Goal: Register for event/course: Sign up to attend an event or enroll in a course

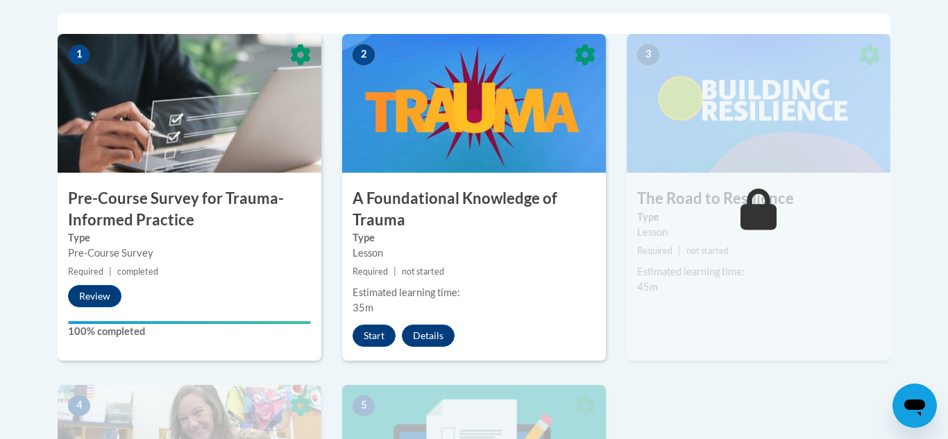
scroll to position [455, 0]
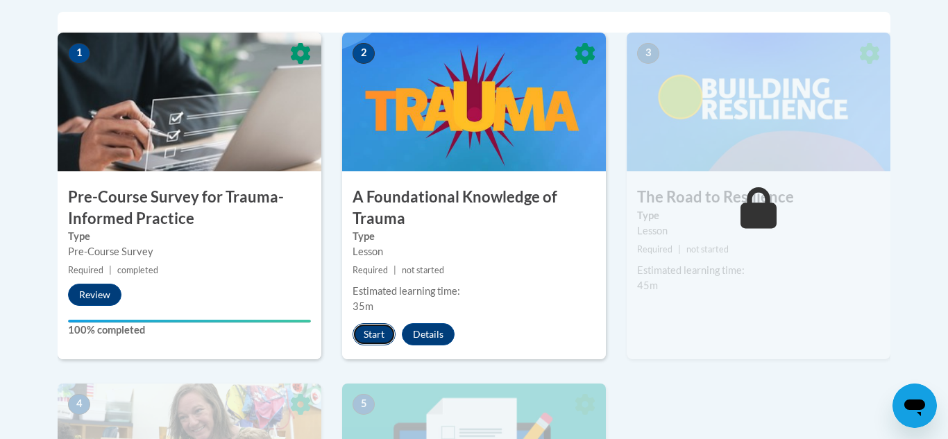
click at [378, 336] on button "Start" at bounding box center [374, 334] width 43 height 22
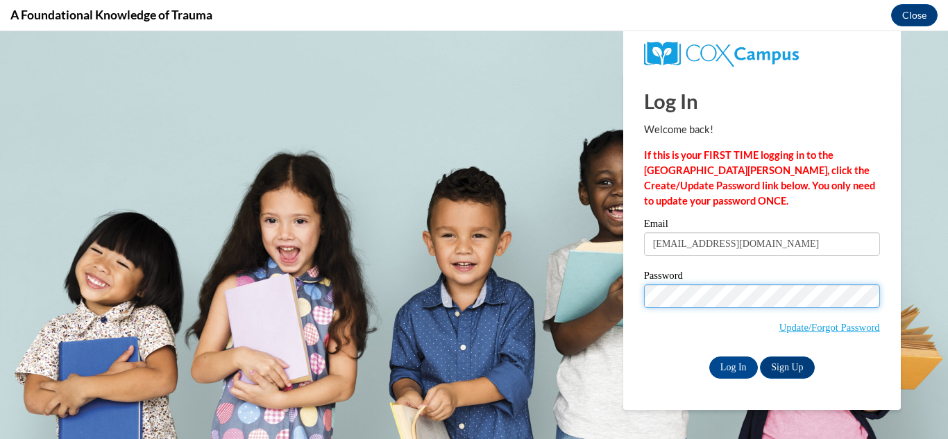
scroll to position [0, 0]
click at [709, 357] on input "Log In" at bounding box center [733, 368] width 49 height 22
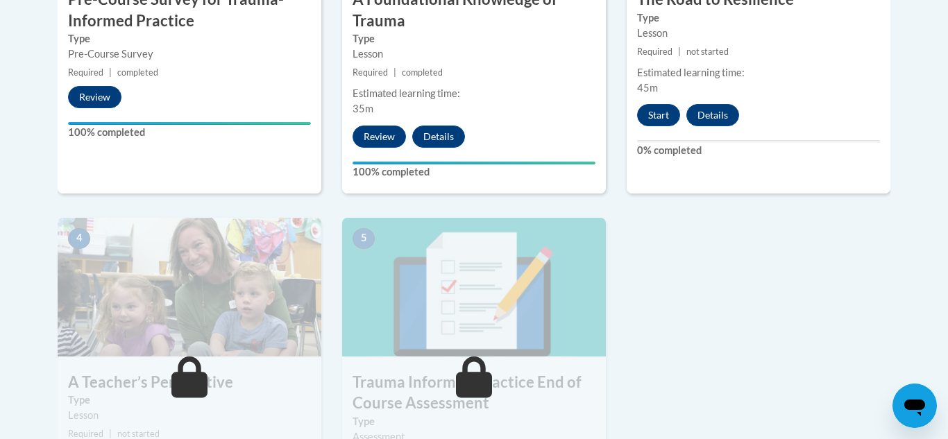
scroll to position [654, 0]
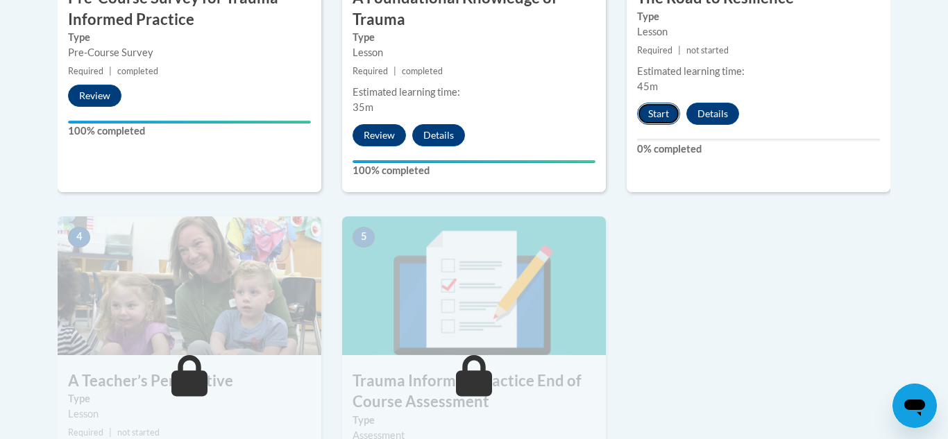
click at [656, 109] on button "Start" at bounding box center [658, 114] width 43 height 22
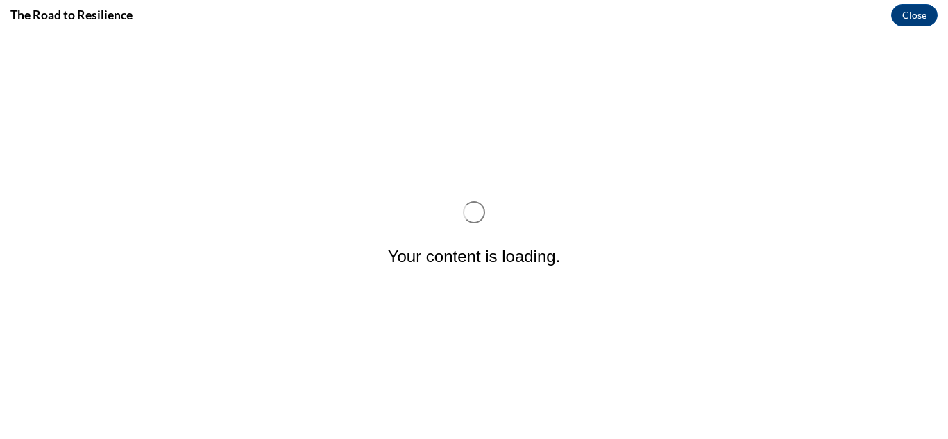
scroll to position [0, 0]
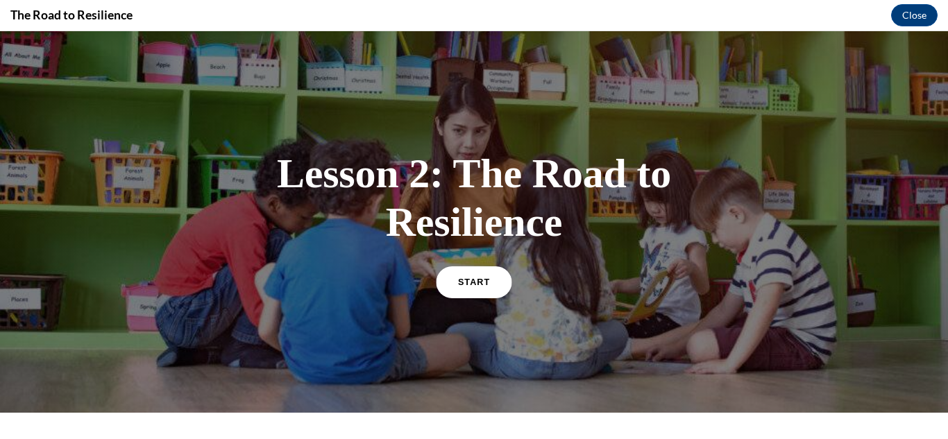
click at [472, 286] on span "START" at bounding box center [474, 282] width 32 height 10
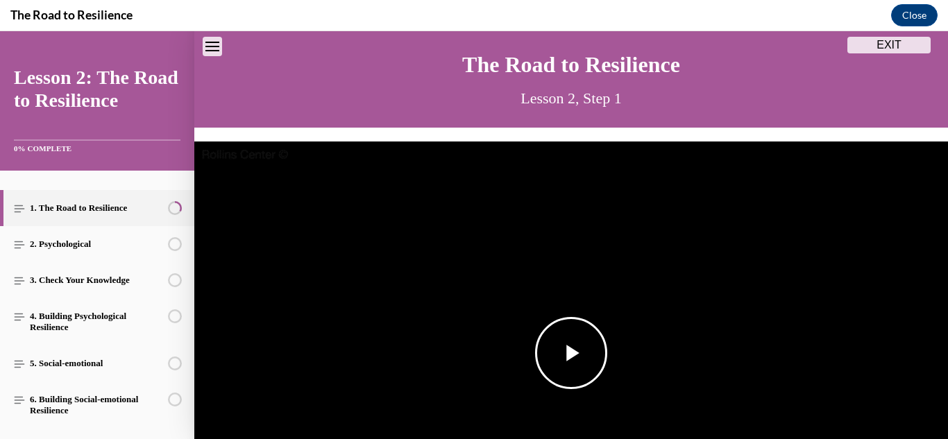
click at [571, 353] on span "Video player" at bounding box center [571, 353] width 0 height 0
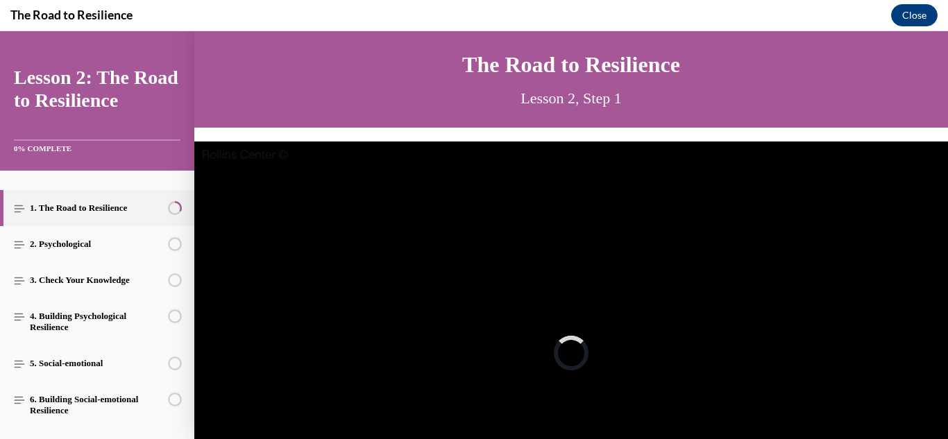
scroll to position [153, 0]
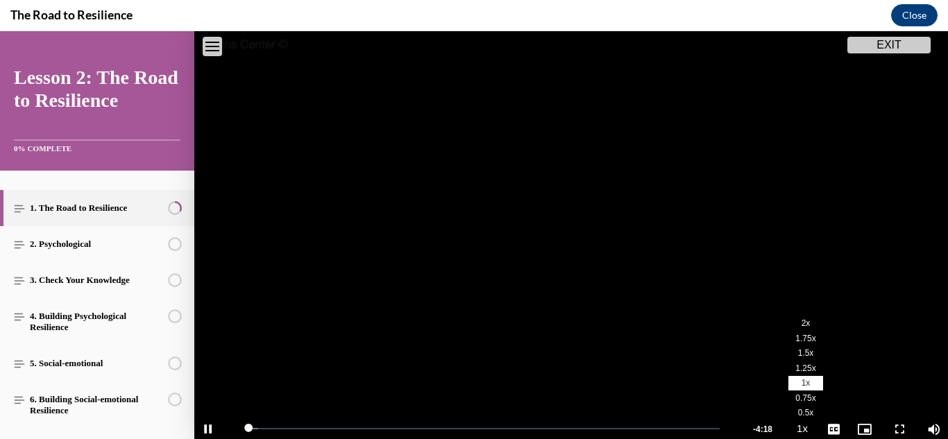
click at [804, 325] on span "2x" at bounding box center [806, 324] width 9 height 10
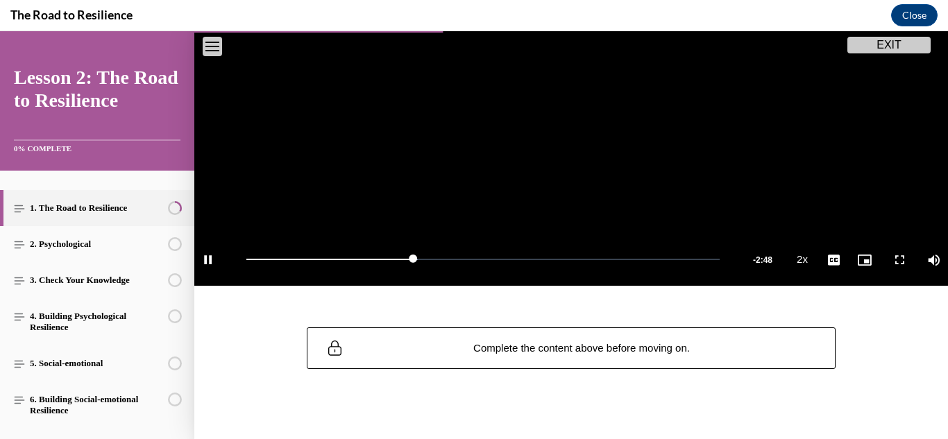
scroll to position [328, 0]
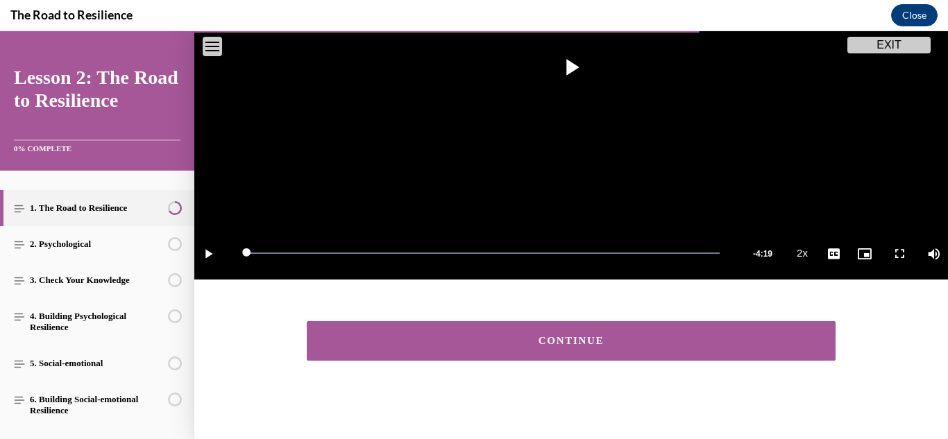
click at [598, 332] on button "CONTINUE" at bounding box center [571, 341] width 529 height 40
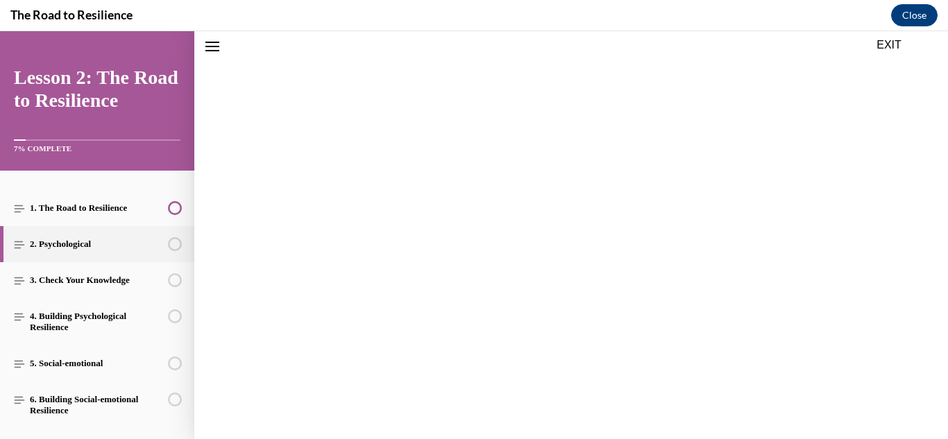
scroll to position [287, 0]
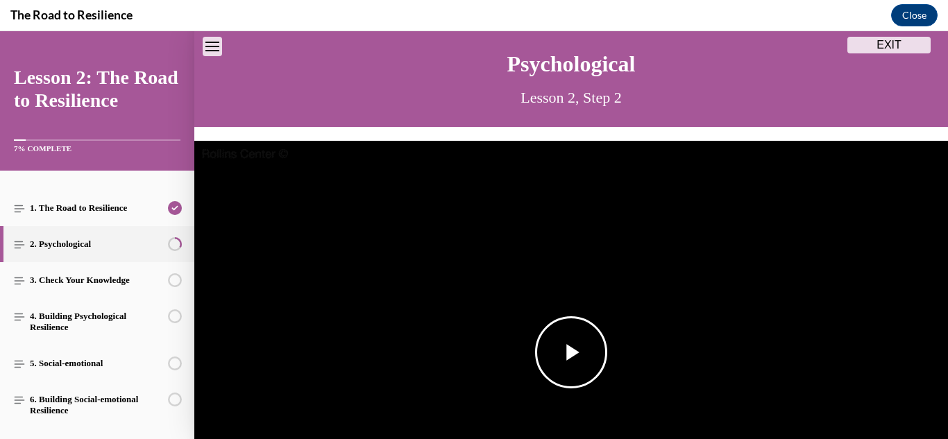
click at [571, 353] on span "Video player" at bounding box center [571, 353] width 0 height 0
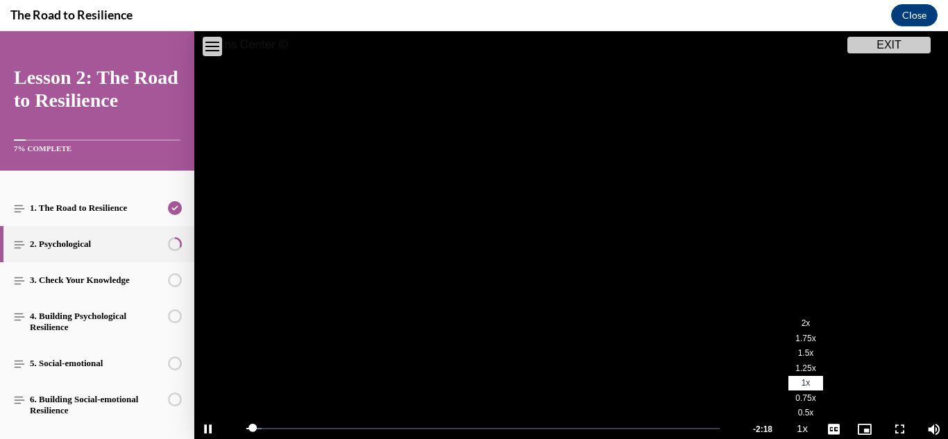
click at [804, 326] on span "2x" at bounding box center [806, 324] width 9 height 10
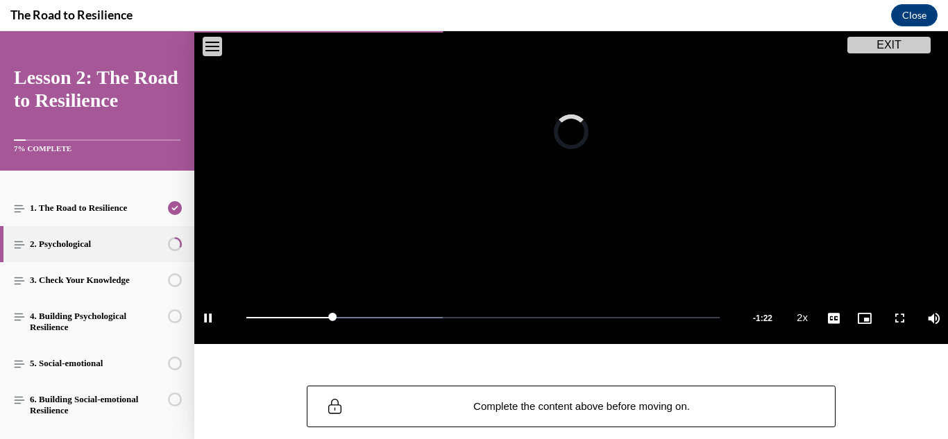
scroll to position [268, 0]
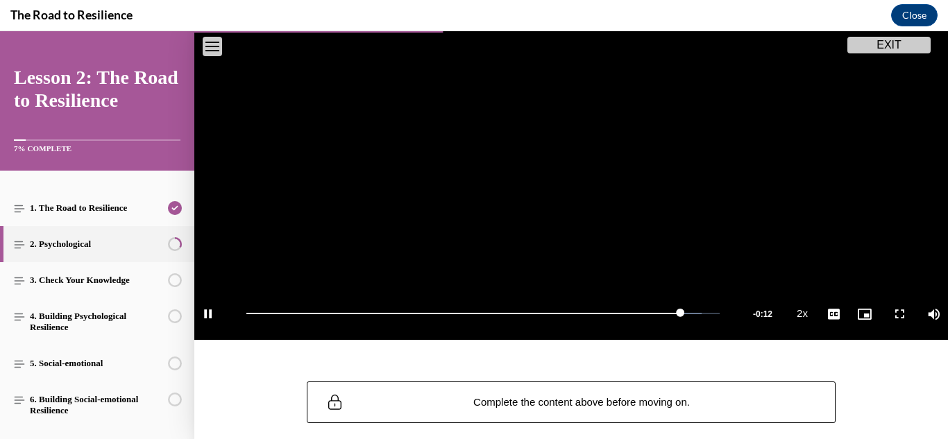
click at [525, 346] on figcaption at bounding box center [571, 347] width 701 height 14
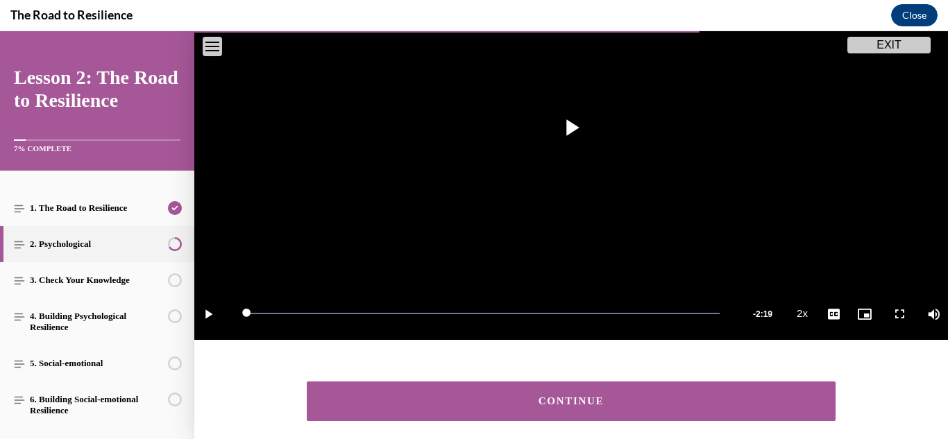
click at [586, 413] on button "CONTINUE" at bounding box center [571, 402] width 529 height 40
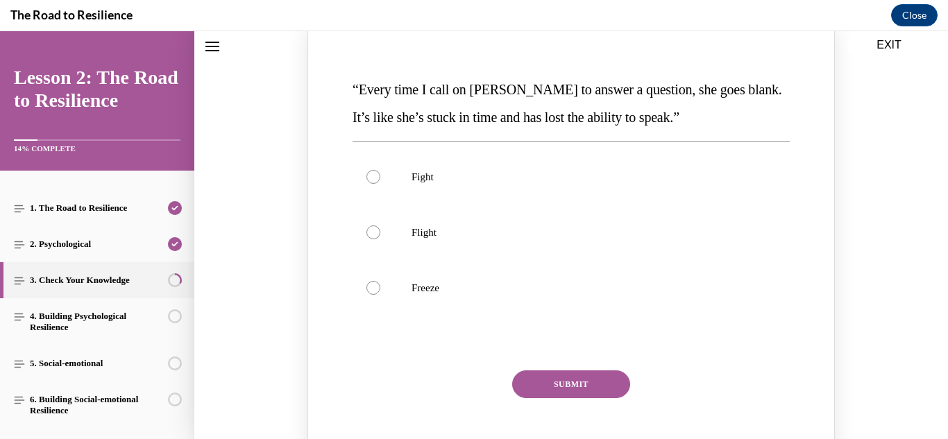
scroll to position [200, 0]
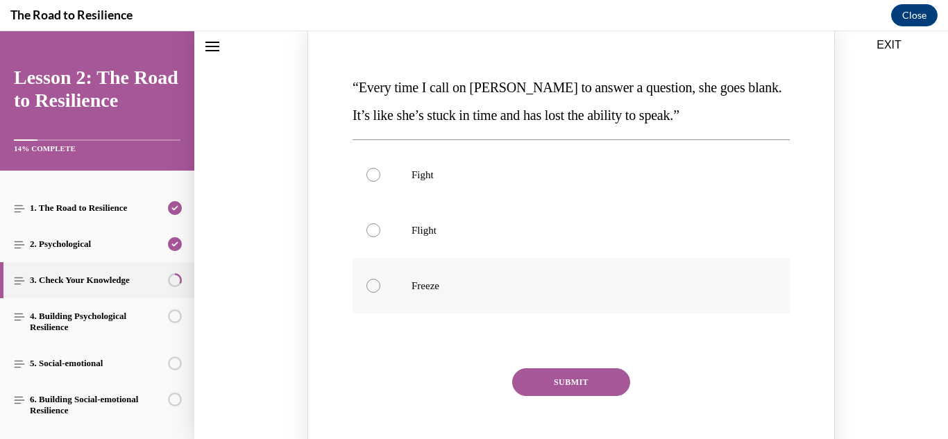
click at [448, 279] on p "Freeze" at bounding box center [584, 286] width 344 height 14
click at [380, 279] on input "Freeze" at bounding box center [373, 286] width 14 height 14
radio input "true"
click at [534, 370] on button "SUBMIT" at bounding box center [571, 383] width 118 height 28
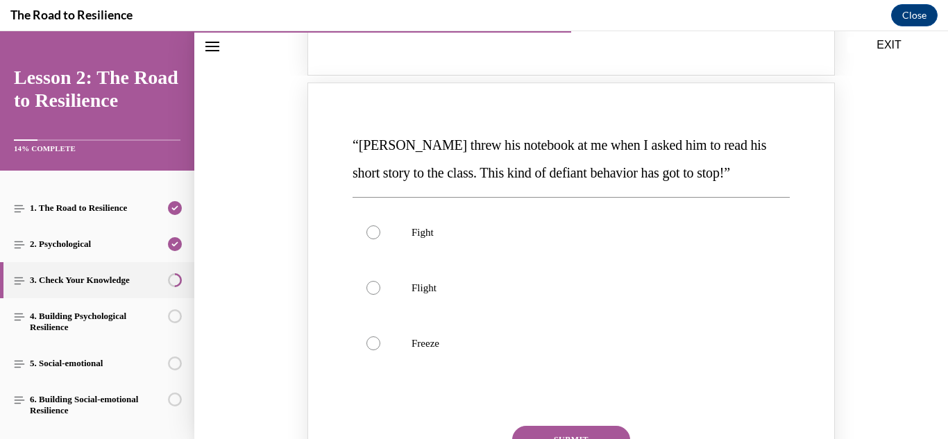
scroll to position [707, 0]
click at [546, 273] on label "Flight" at bounding box center [571, 287] width 437 height 56
click at [380, 280] on input "Flight" at bounding box center [373, 287] width 14 height 14
radio input "true"
click at [559, 214] on label "Fight" at bounding box center [571, 231] width 437 height 56
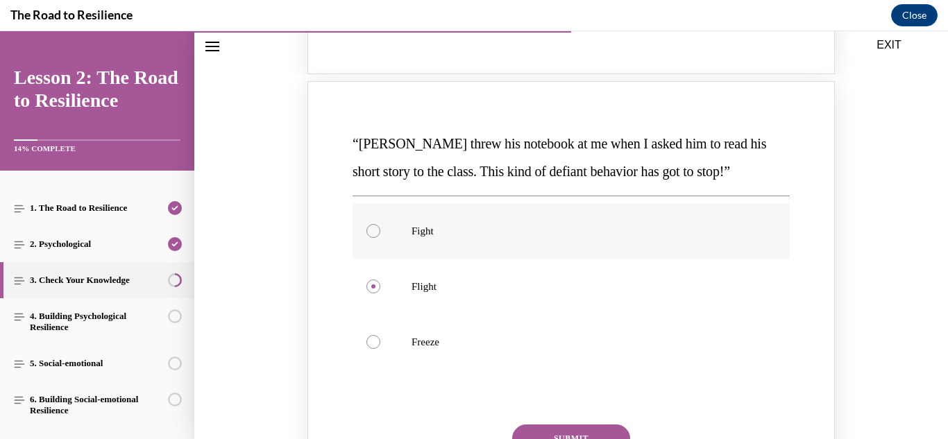
click at [380, 224] on input "Fight" at bounding box center [373, 231] width 14 height 14
radio input "true"
click at [566, 430] on button "SUBMIT" at bounding box center [571, 439] width 118 height 28
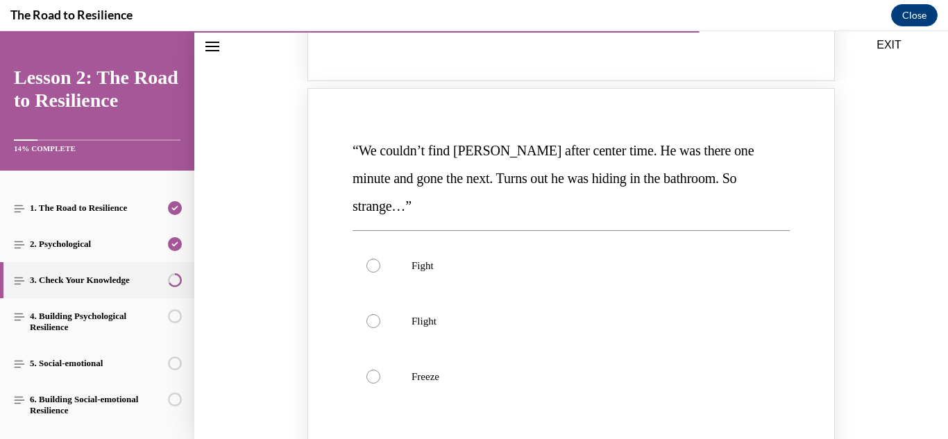
scroll to position [1265, 0]
click at [469, 314] on p "Flight" at bounding box center [584, 321] width 344 height 14
click at [380, 314] on input "Flight" at bounding box center [373, 321] width 14 height 14
radio input "true"
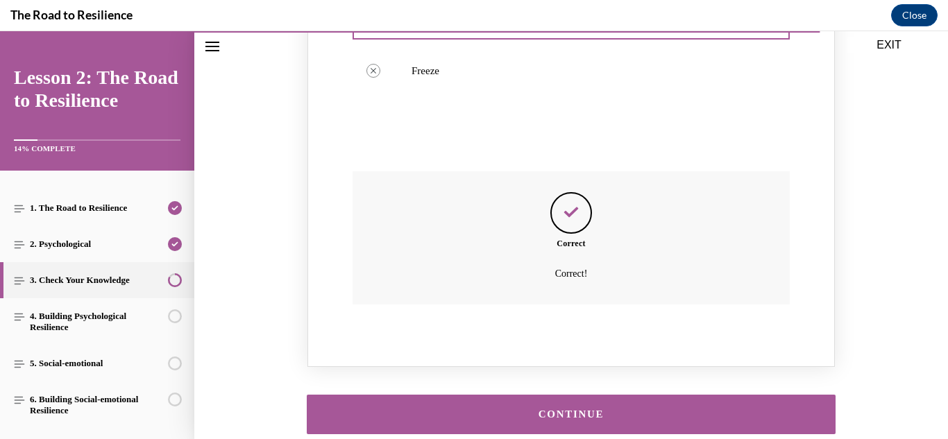
scroll to position [1618, 0]
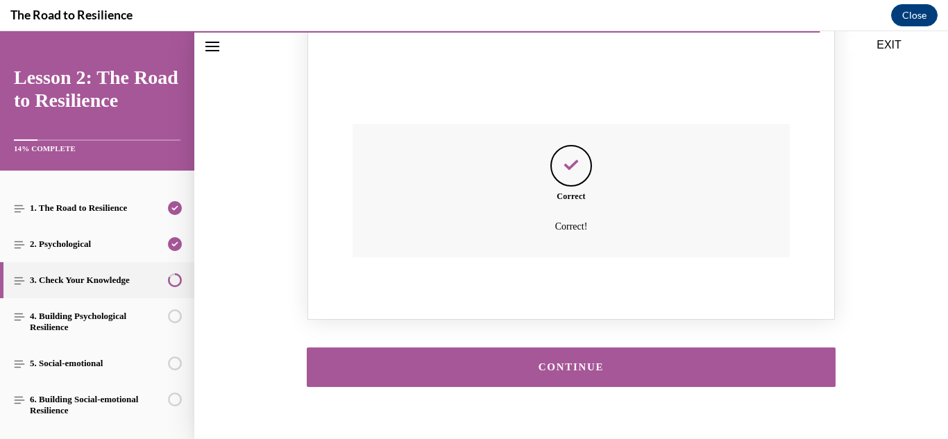
click at [673, 362] on div "CONTINUE" at bounding box center [571, 367] width 486 height 10
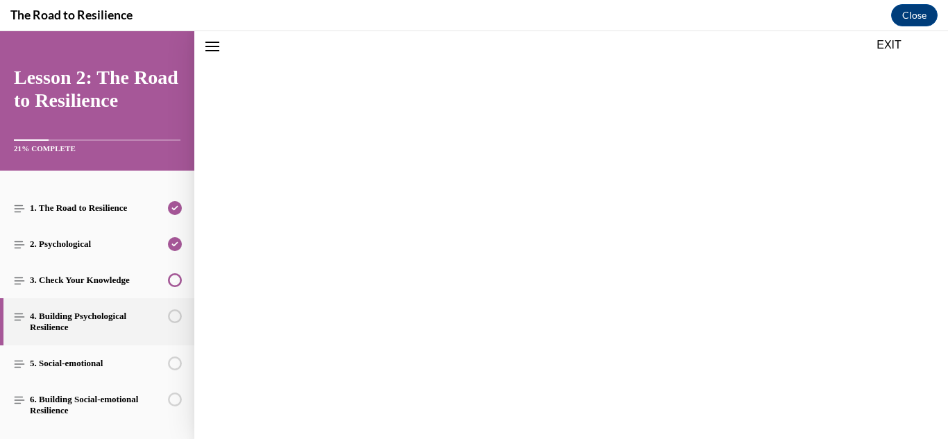
scroll to position [43, 0]
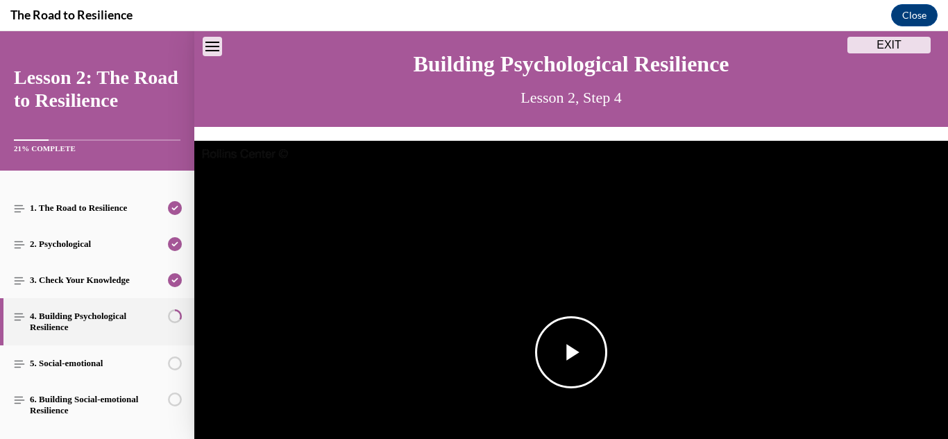
click at [584, 269] on img "Video player" at bounding box center [571, 353] width 754 height 424
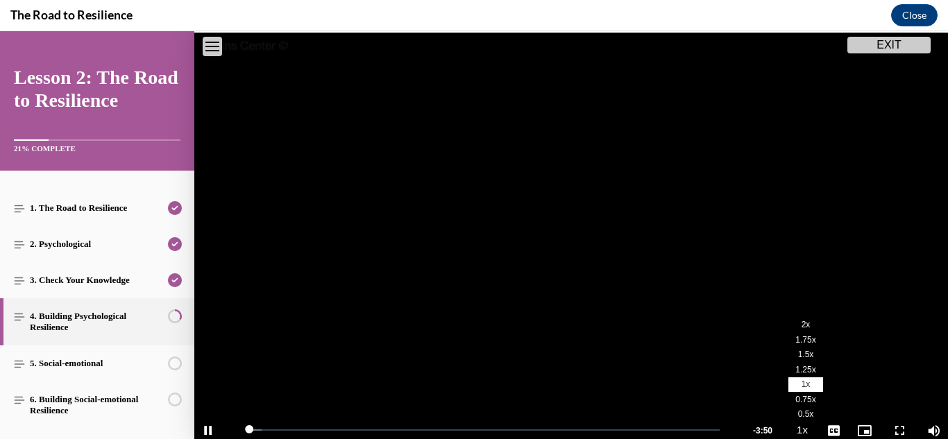
click at [798, 326] on li "2x" at bounding box center [805, 325] width 35 height 15
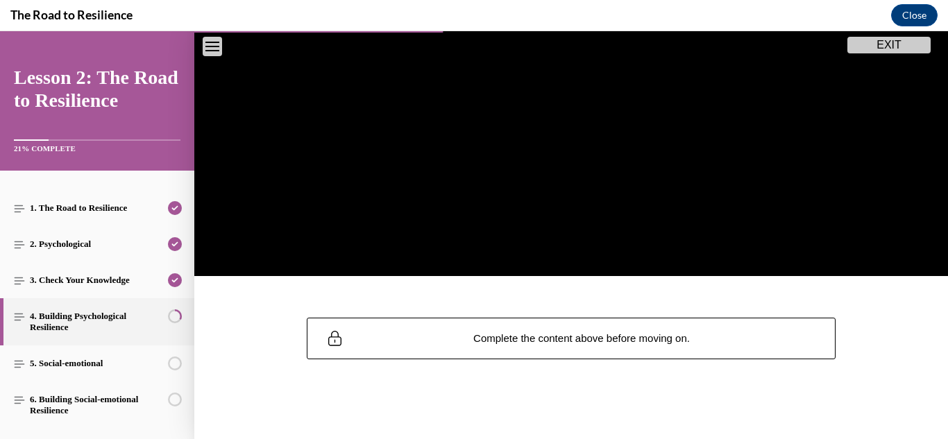
scroll to position [330, 0]
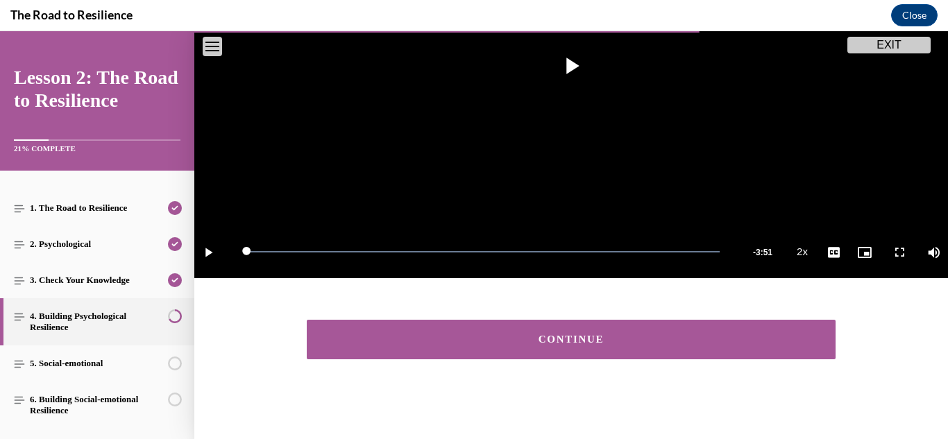
click at [796, 346] on button "CONTINUE" at bounding box center [571, 340] width 529 height 40
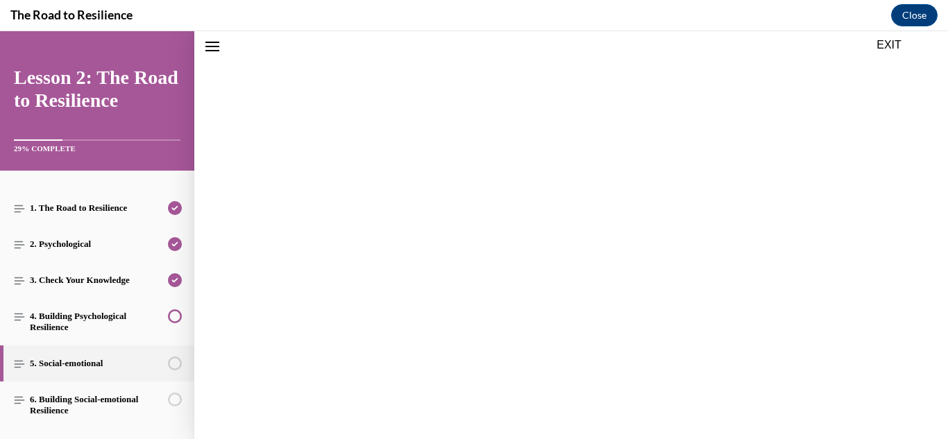
scroll to position [287, 0]
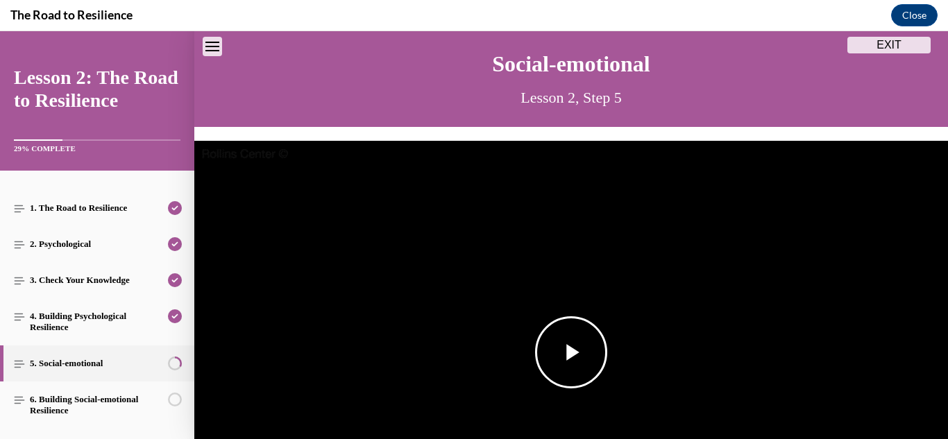
click at [616, 311] on img "Video player" at bounding box center [571, 353] width 754 height 424
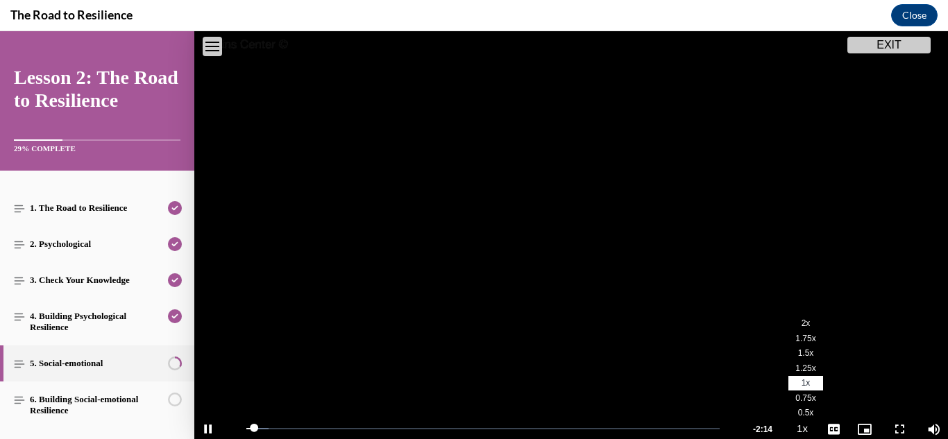
click at [803, 326] on span "2x" at bounding box center [806, 324] width 9 height 10
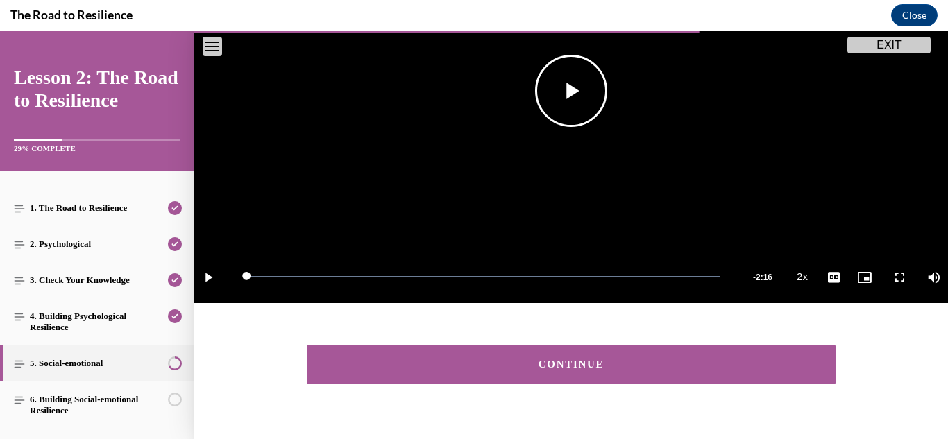
scroll to position [318, 0]
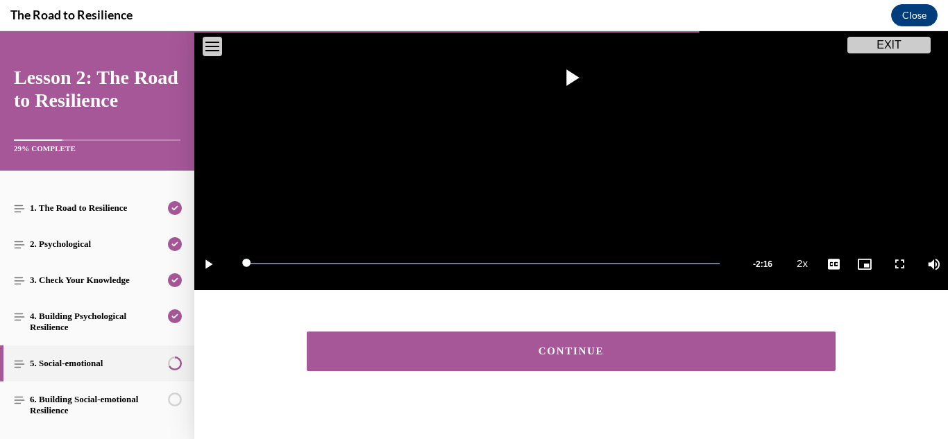
click at [532, 348] on div "CONTINUE" at bounding box center [571, 351] width 486 height 10
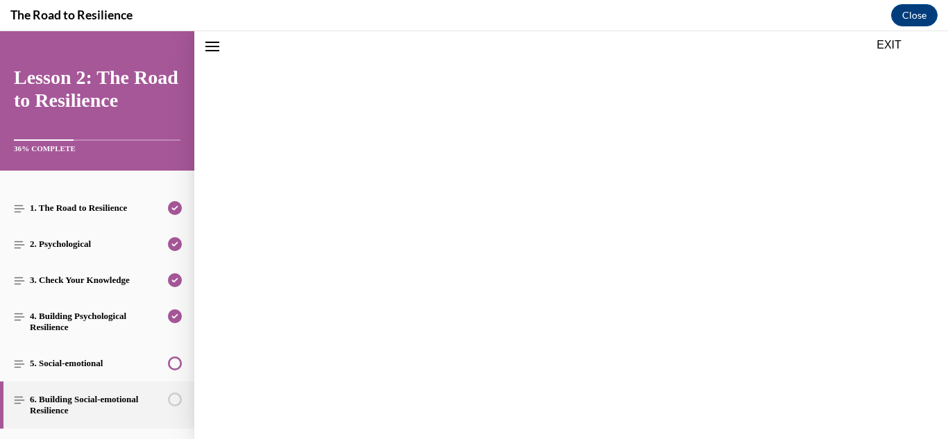
scroll to position [287, 0]
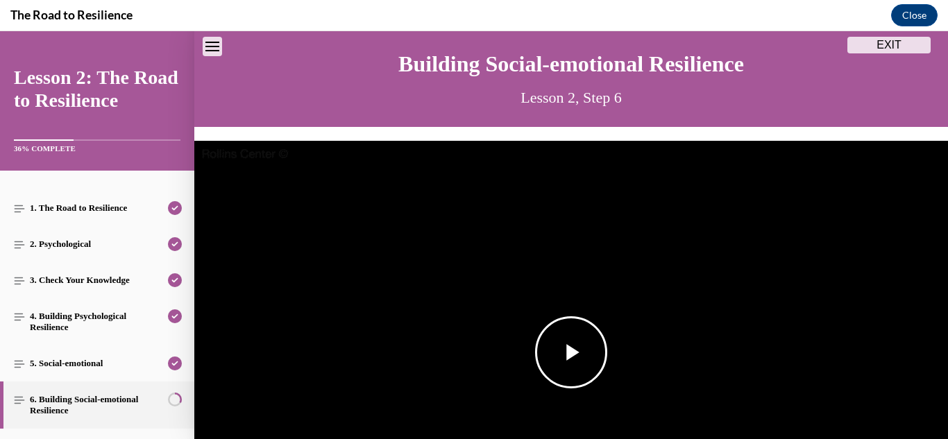
click at [571, 353] on span "Video player" at bounding box center [571, 353] width 0 height 0
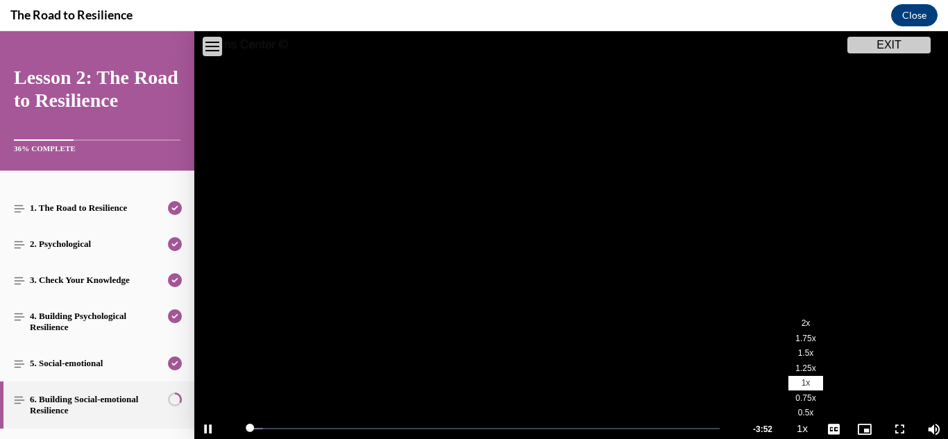
click at [800, 325] on li "2x" at bounding box center [805, 324] width 35 height 15
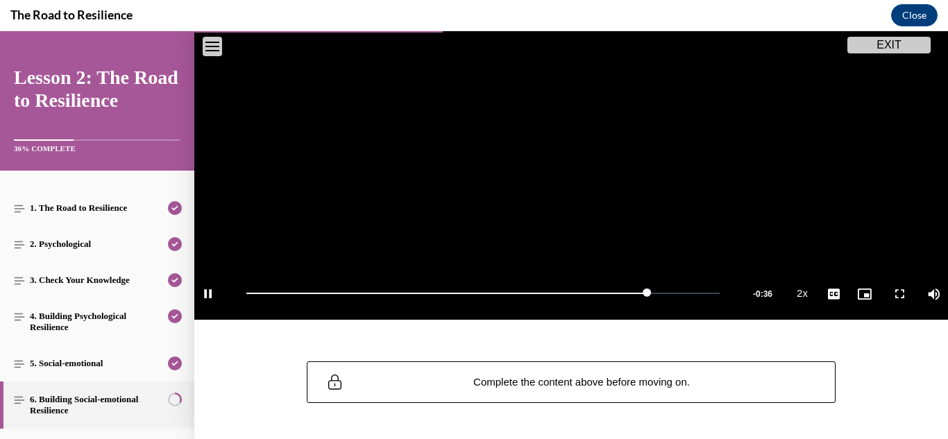
scroll to position [289, 0]
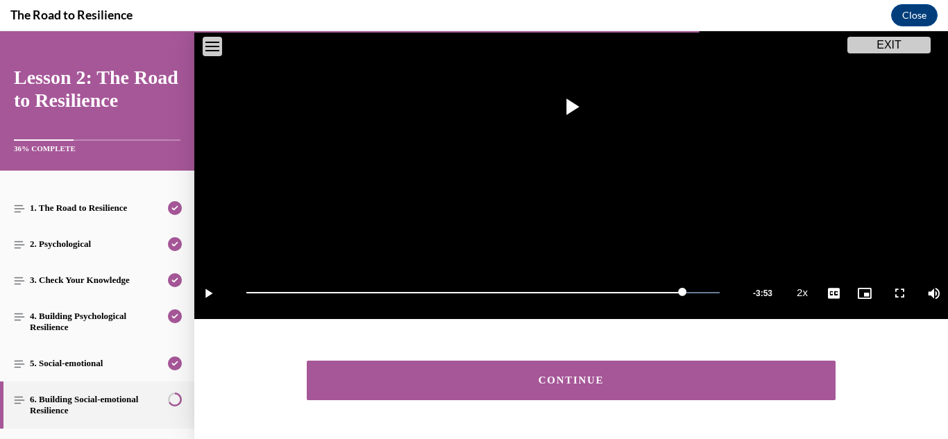
click at [489, 371] on button "CONTINUE" at bounding box center [571, 381] width 529 height 40
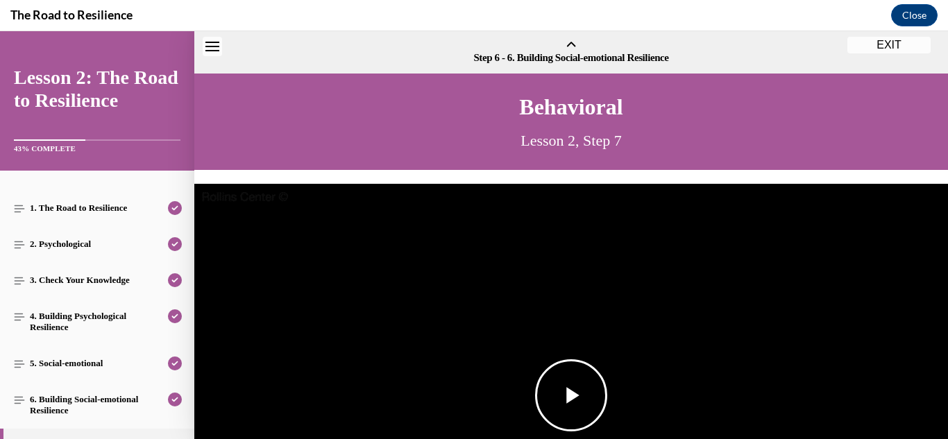
scroll to position [43, 0]
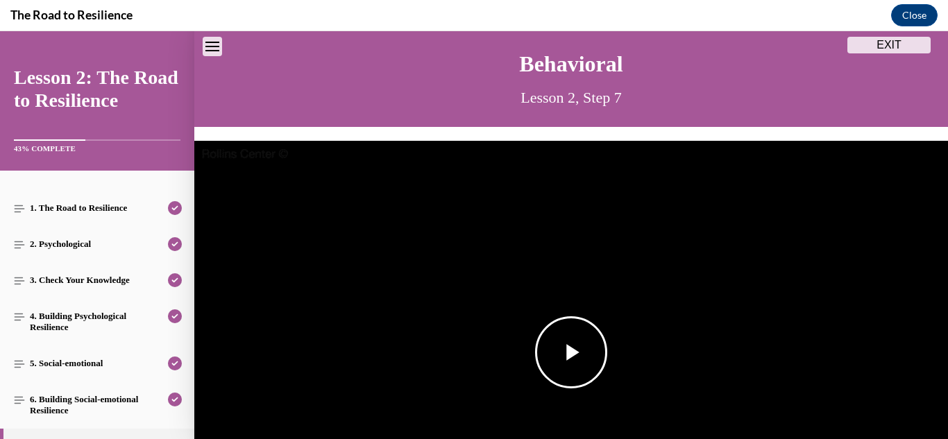
click at [571, 353] on span "Video player" at bounding box center [571, 353] width 0 height 0
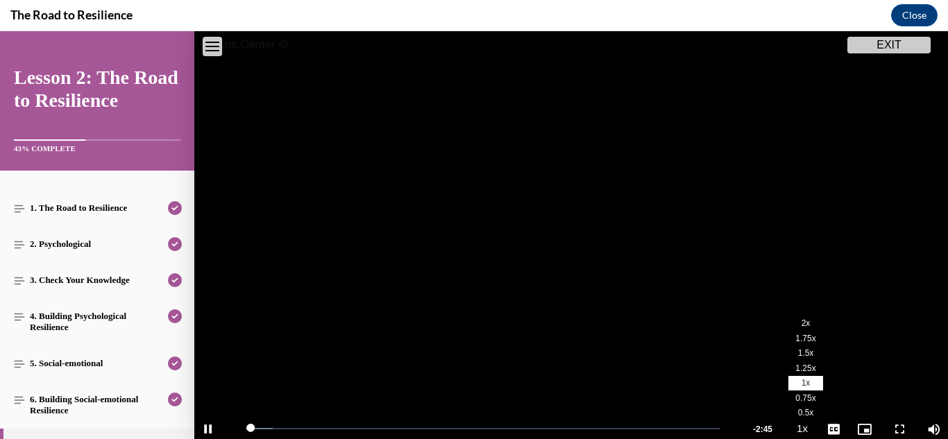
click at [802, 326] on span "2x" at bounding box center [806, 324] width 9 height 10
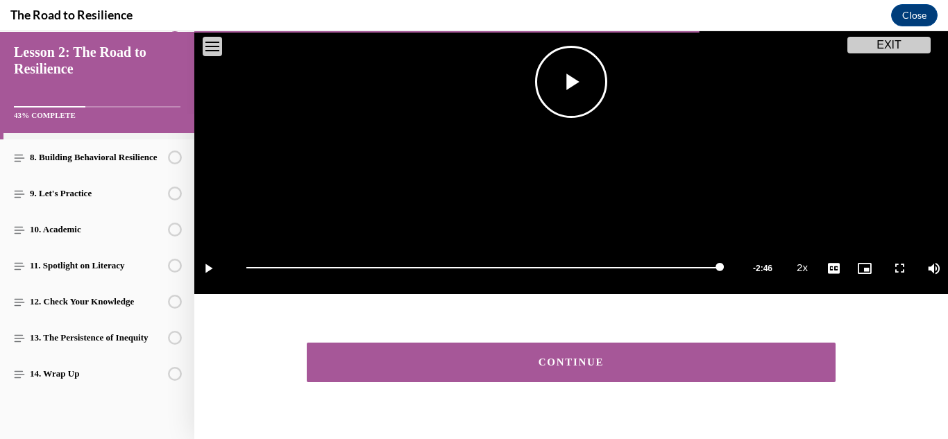
scroll to position [344, 0]
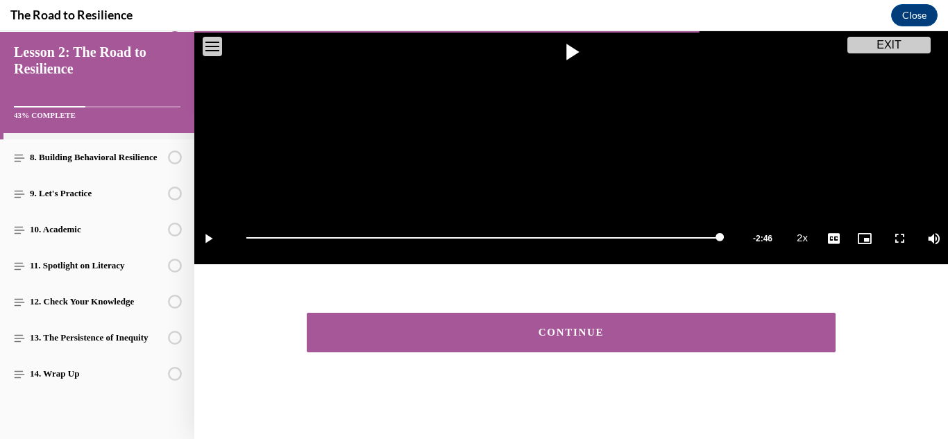
click at [625, 341] on button "CONTINUE" at bounding box center [571, 333] width 529 height 40
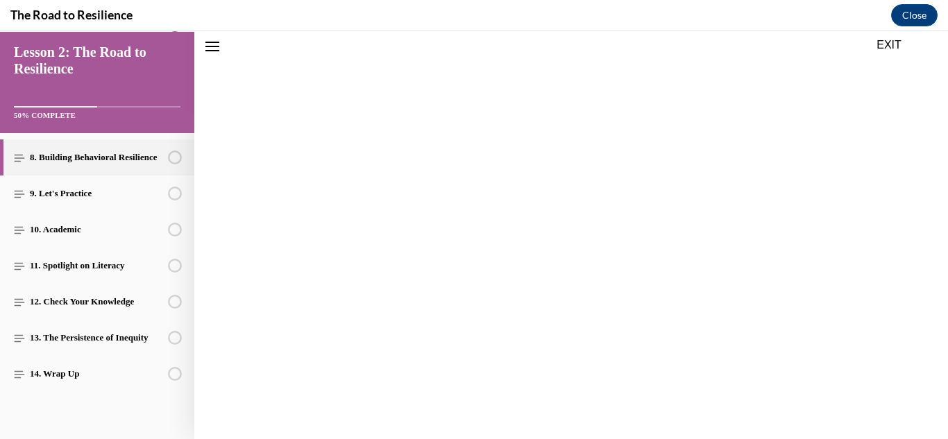
scroll to position [301, 0]
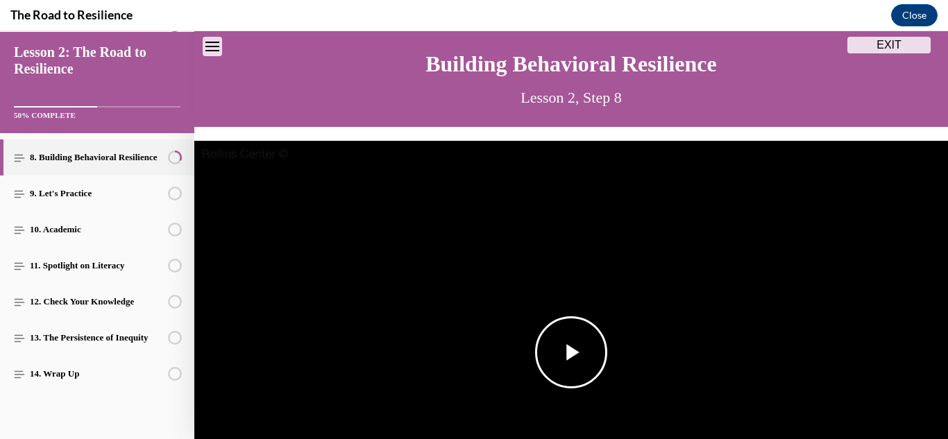
click at [571, 353] on span "Video player" at bounding box center [571, 353] width 0 height 0
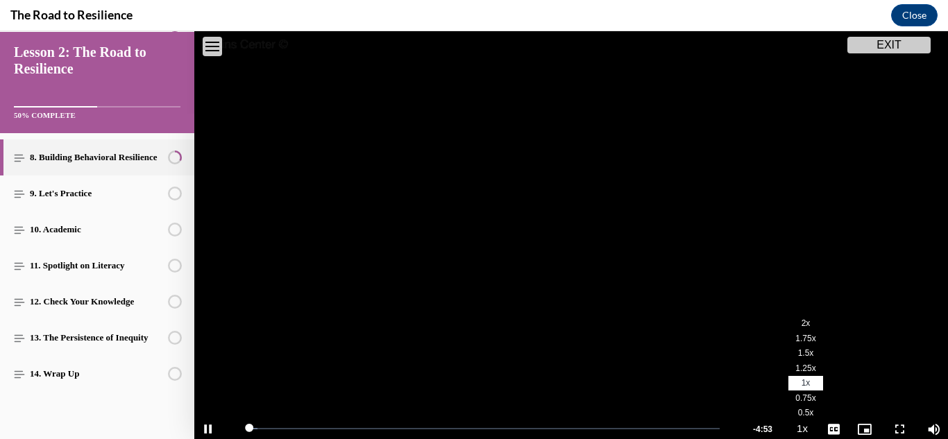
click at [802, 327] on span "2x" at bounding box center [806, 324] width 9 height 10
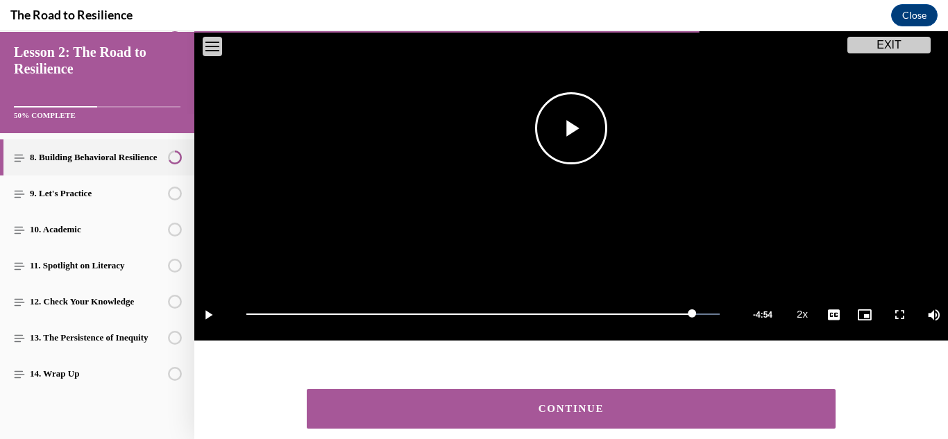
scroll to position [344, 0]
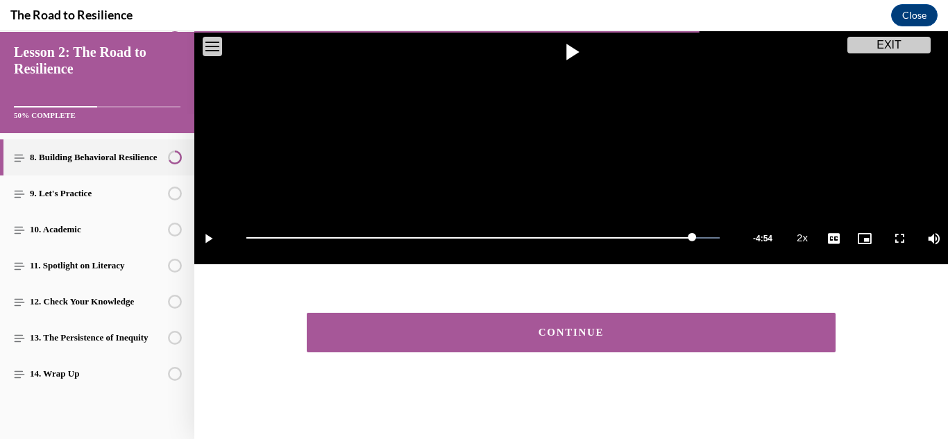
click at [621, 341] on button "CONTINUE" at bounding box center [571, 333] width 529 height 40
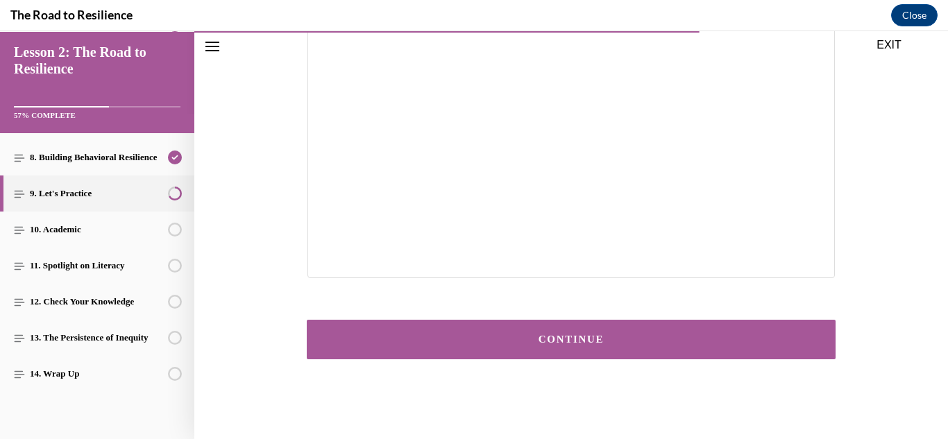
scroll to position [346, 0]
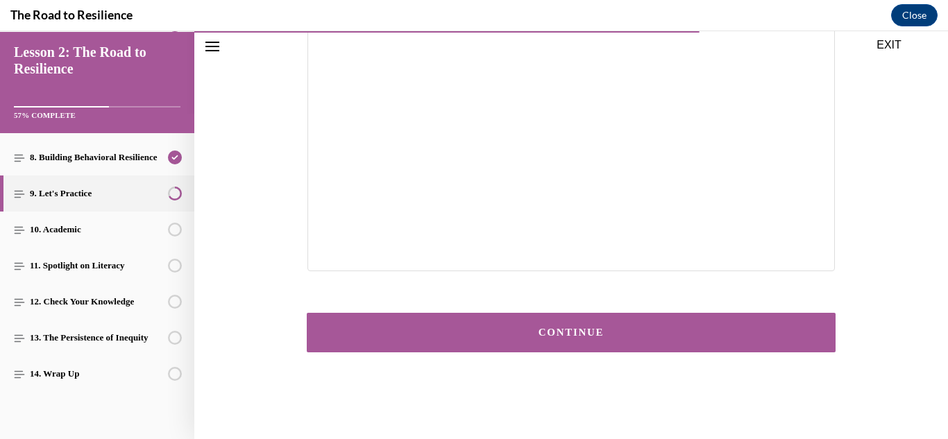
click at [605, 346] on button "CONTINUE" at bounding box center [571, 333] width 529 height 40
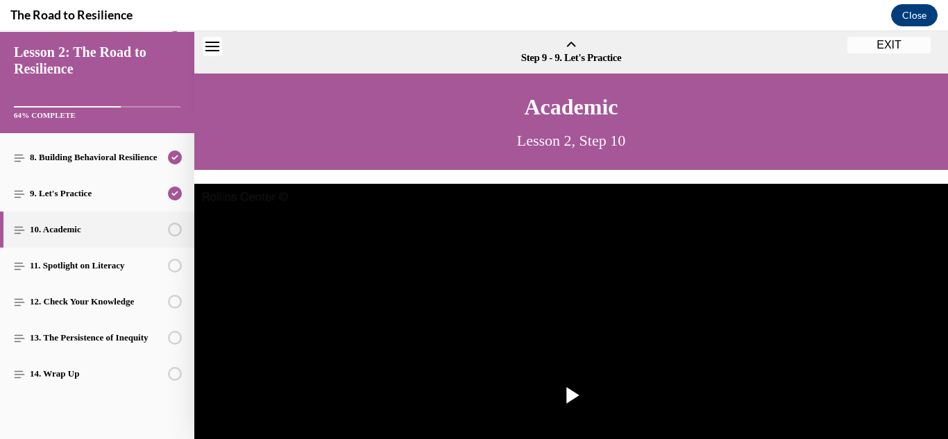
scroll to position [43, 0]
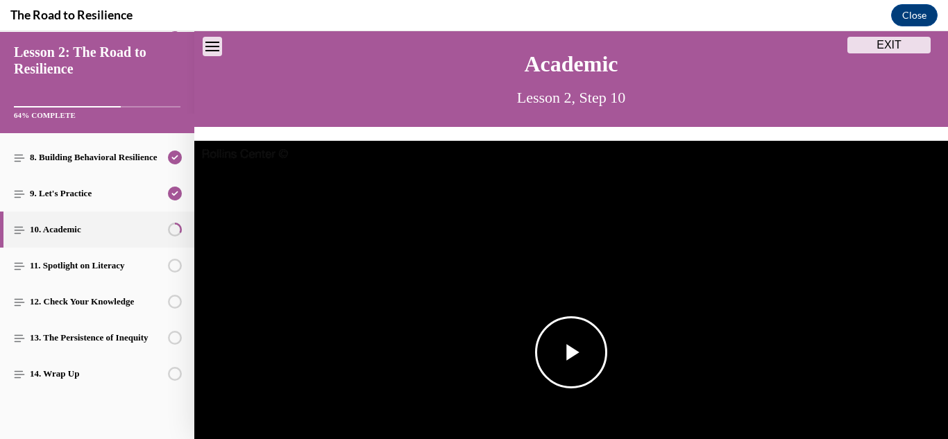
click at [550, 273] on img "Video player" at bounding box center [571, 353] width 754 height 424
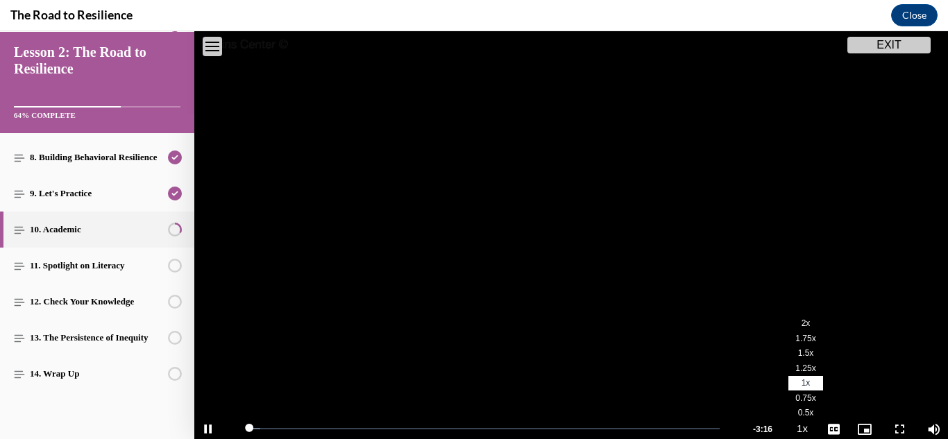
click at [808, 323] on span "2x" at bounding box center [806, 324] width 9 height 10
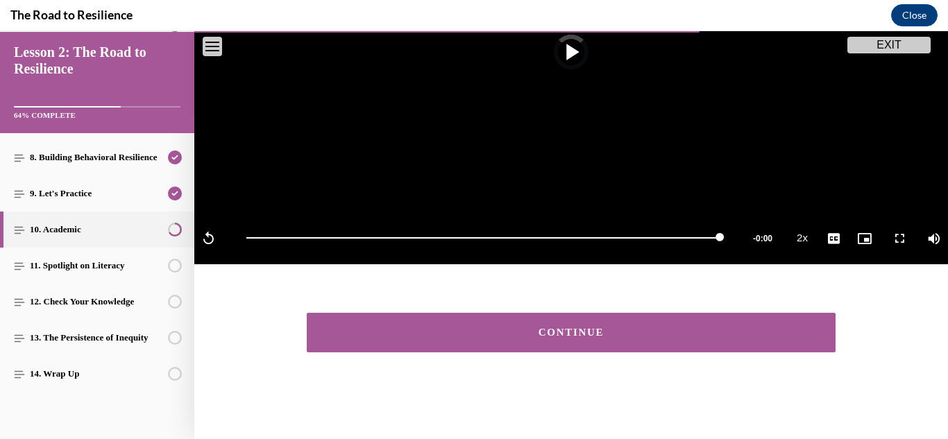
scroll to position [344, 0]
click at [482, 319] on button "CONTINUE" at bounding box center [571, 333] width 529 height 40
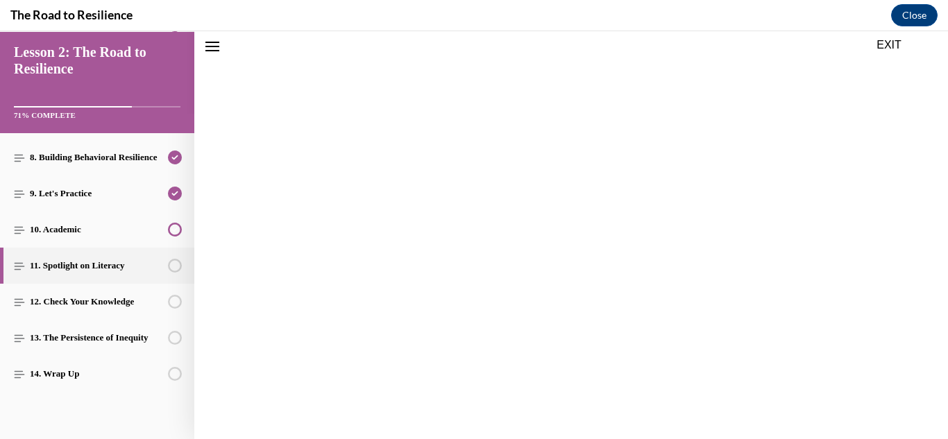
scroll to position [301, 0]
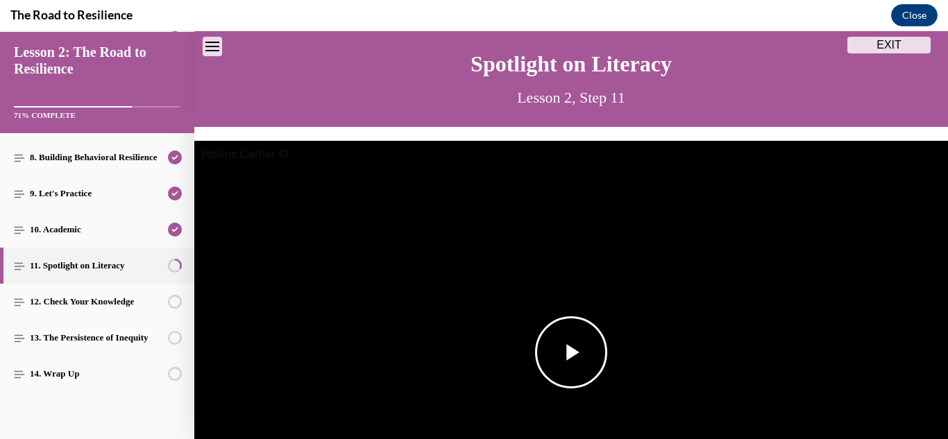
click at [571, 353] on span "Video player" at bounding box center [571, 353] width 0 height 0
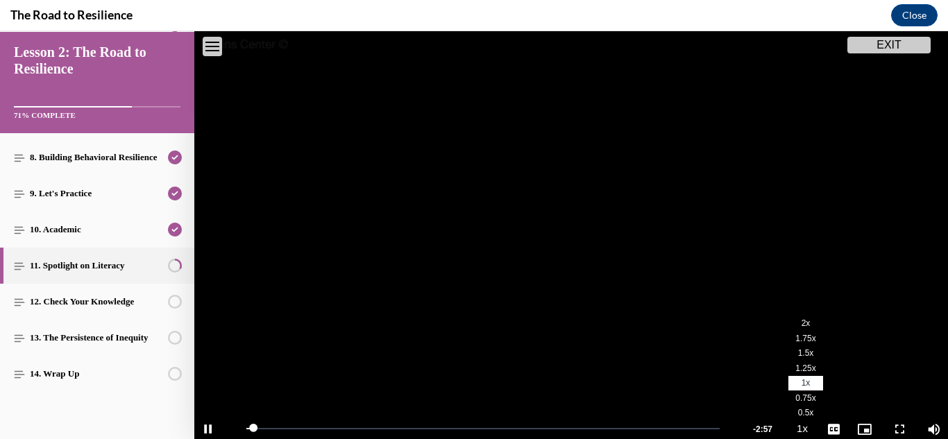
click at [800, 327] on li "2x" at bounding box center [805, 324] width 35 height 15
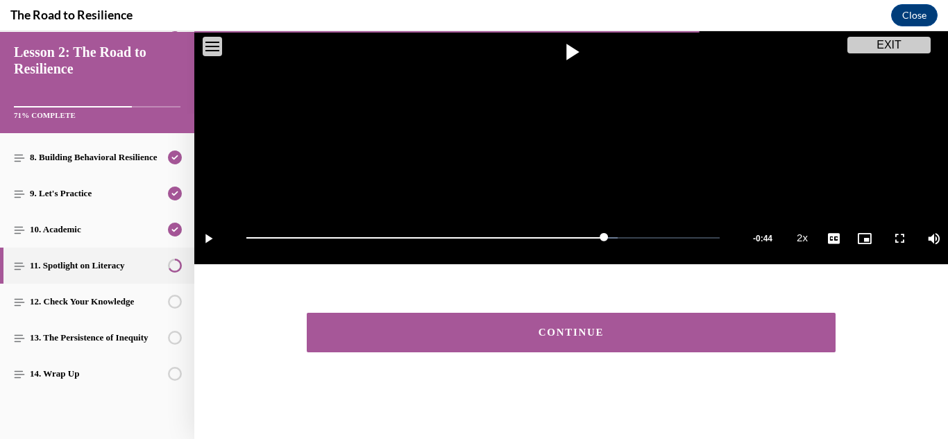
scroll to position [344, 0]
click at [567, 310] on div "CONTINUE" at bounding box center [571, 332] width 754 height 81
click at [562, 322] on button "CONTINUE" at bounding box center [571, 333] width 529 height 40
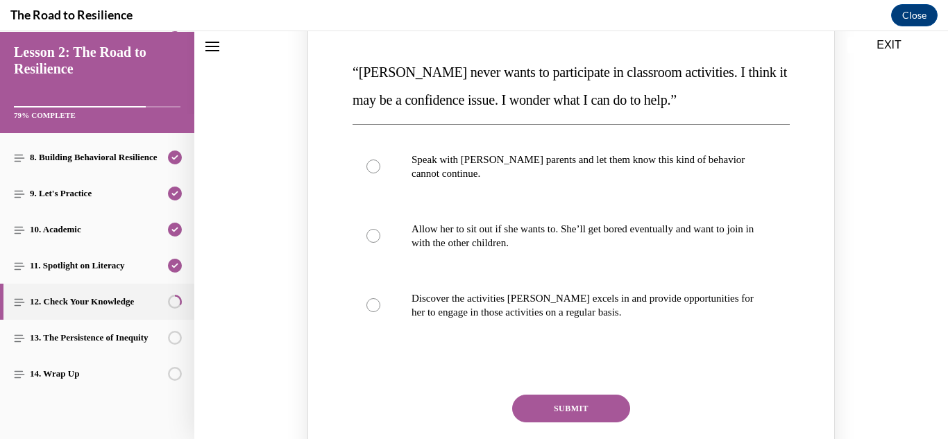
scroll to position [219, 0]
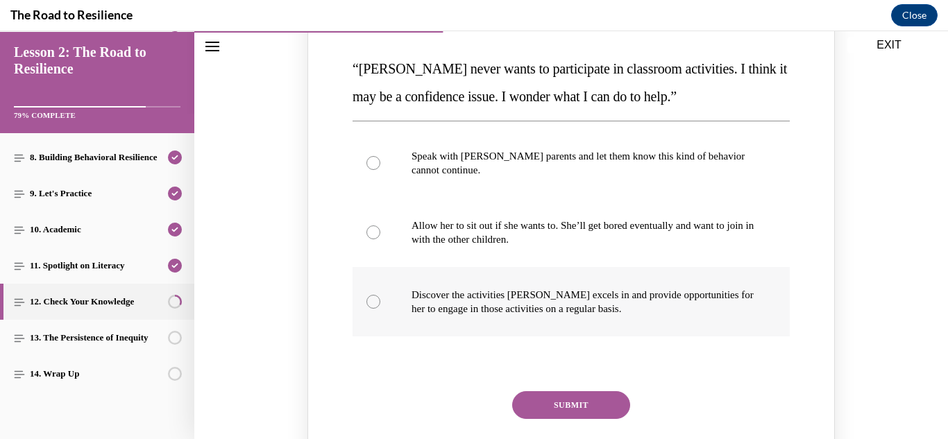
click at [487, 280] on label "Discover the activities Mattison excels in and provide opportunities for her to…" at bounding box center [571, 301] width 437 height 69
click at [380, 295] on input "Discover the activities Mattison excels in and provide opportunities for her to…" at bounding box center [373, 302] width 14 height 14
radio input "true"
click at [574, 411] on button "SUBMIT" at bounding box center [571, 405] width 118 height 28
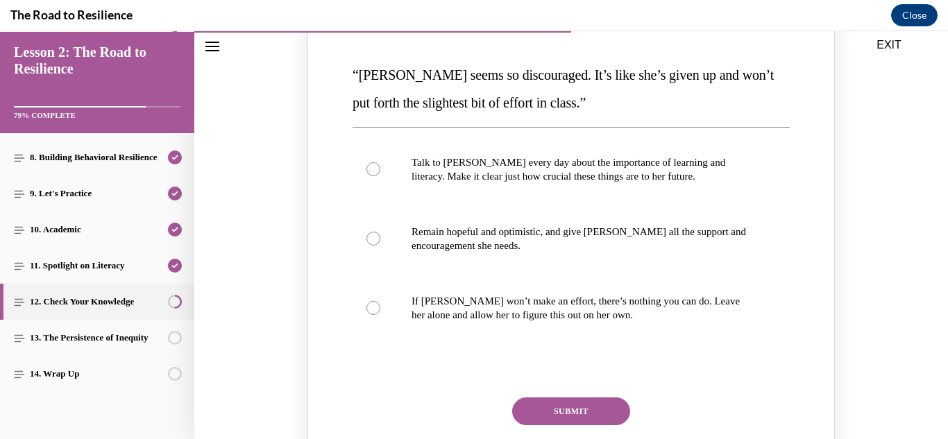
scroll to position [817, 0]
click at [623, 235] on p "Remain hopeful and optimistic, and give Alyson all the support and encouragemen…" at bounding box center [584, 240] width 344 height 28
click at [380, 235] on input "Remain hopeful and optimistic, and give Alyson all the support and encouragemen…" at bounding box center [373, 240] width 14 height 14
radio input "true"
click at [598, 405] on button "SUBMIT" at bounding box center [571, 412] width 118 height 28
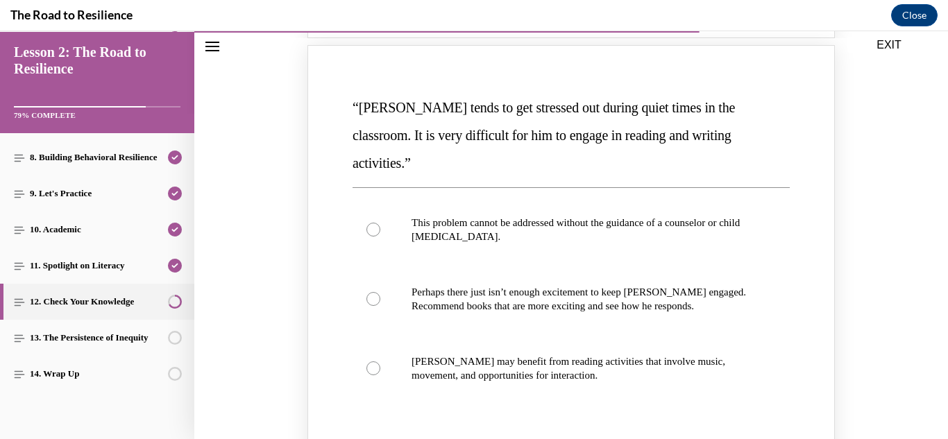
scroll to position [1394, 0]
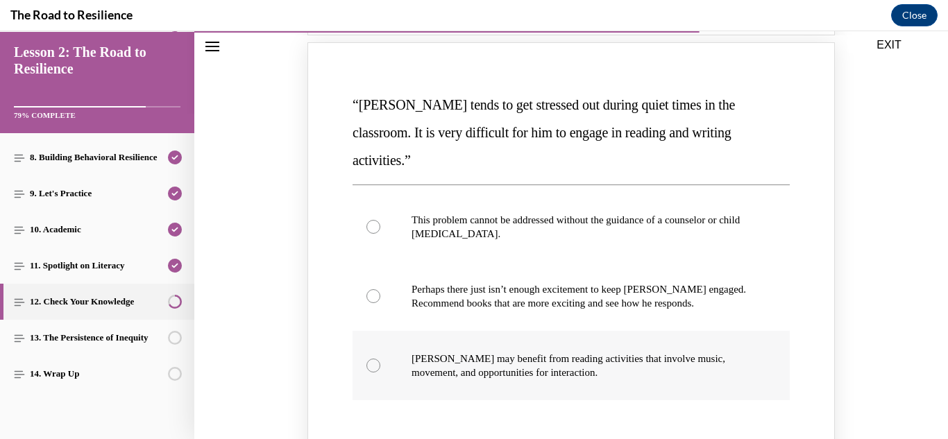
click at [544, 331] on label "Harrison may benefit from reading activities that involve music, movement, and …" at bounding box center [571, 365] width 437 height 69
click at [380, 359] on input "Harrison may benefit from reading activities that involve music, movement, and …" at bounding box center [373, 366] width 14 height 14
radio input "true"
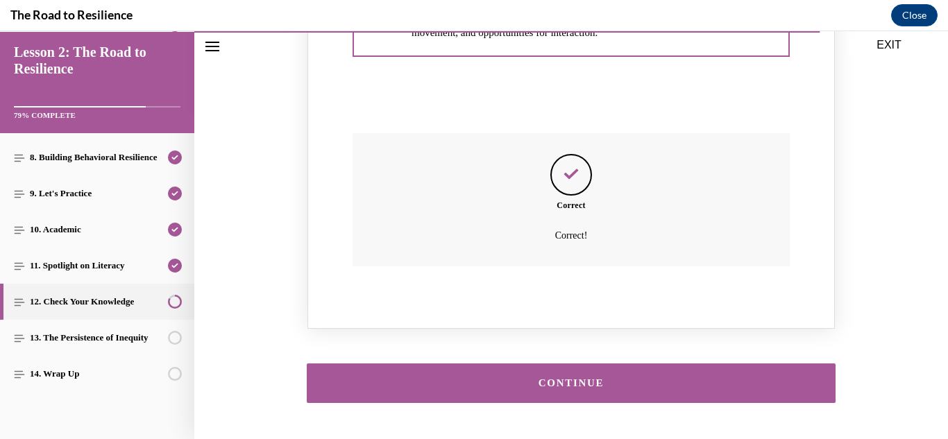
scroll to position [1757, 0]
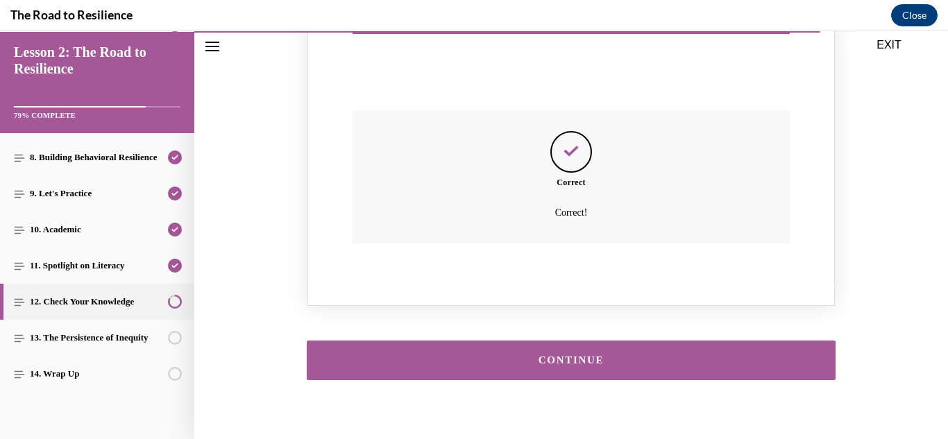
click at [531, 352] on button "CONTINUE" at bounding box center [571, 361] width 529 height 40
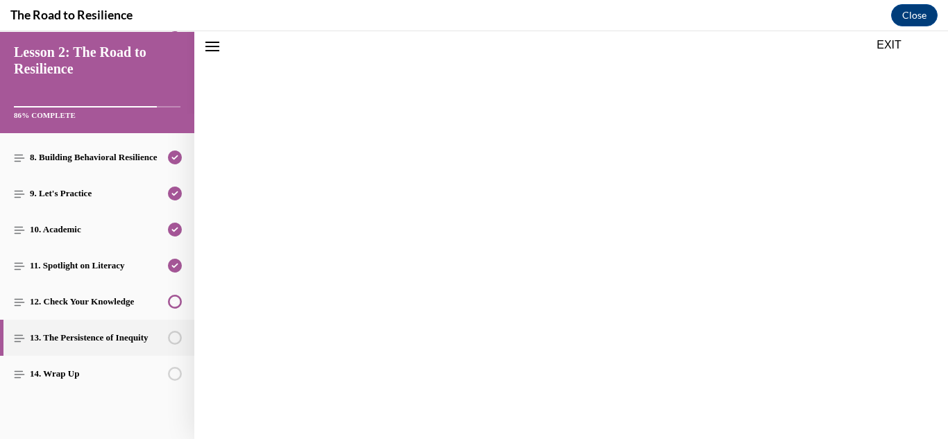
scroll to position [1714, 0]
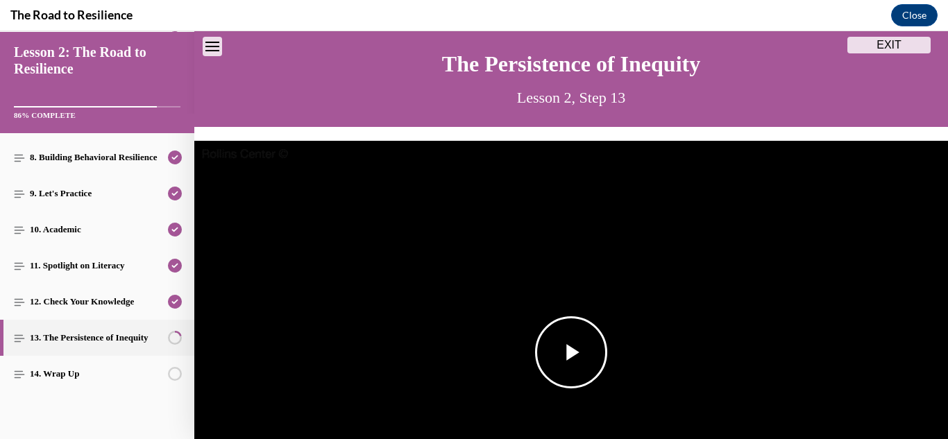
click at [571, 353] on span "Video player" at bounding box center [571, 353] width 0 height 0
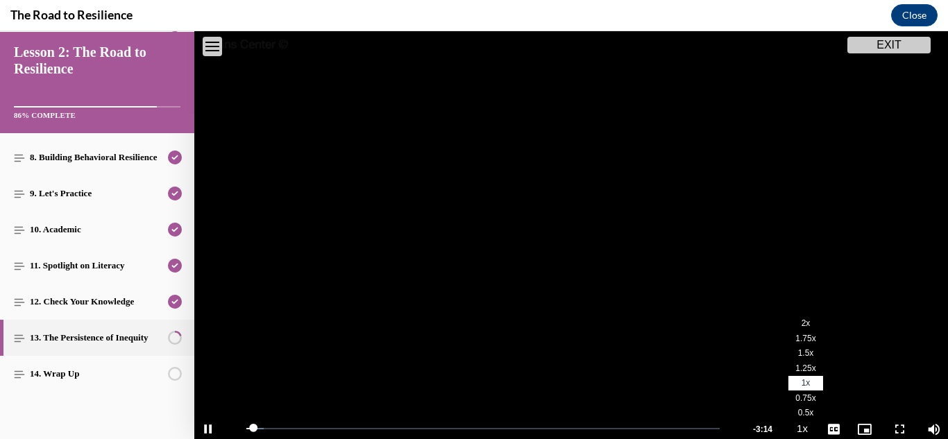
click at [802, 325] on span "2x" at bounding box center [806, 324] width 9 height 10
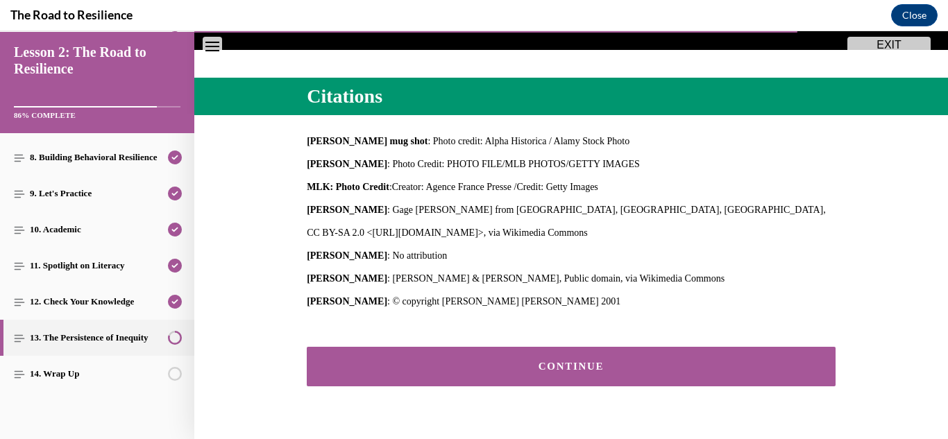
scroll to position [563, 0]
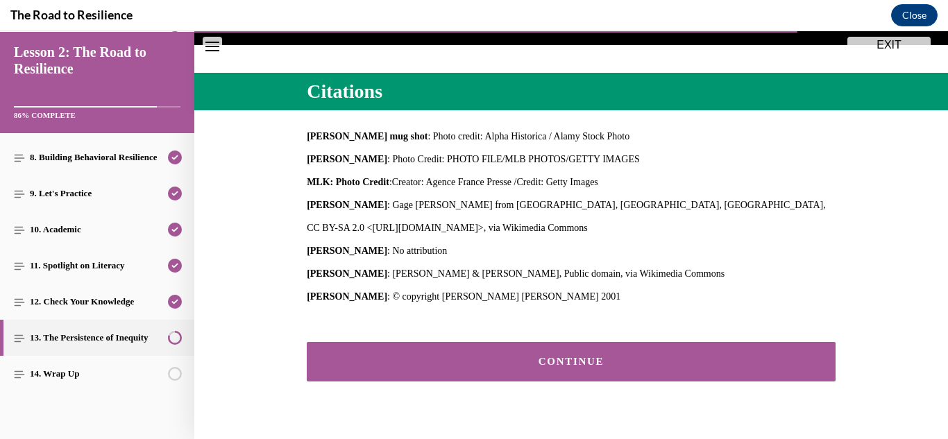
click at [594, 353] on button "CONTINUE" at bounding box center [571, 362] width 529 height 40
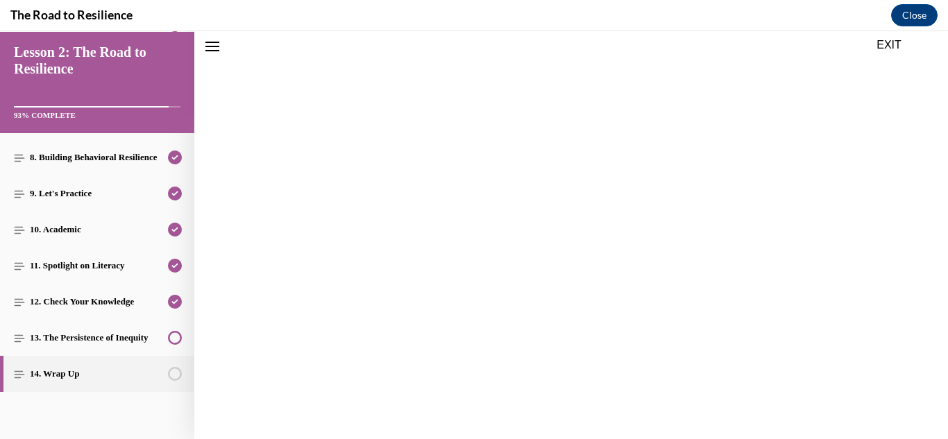
scroll to position [550, 0]
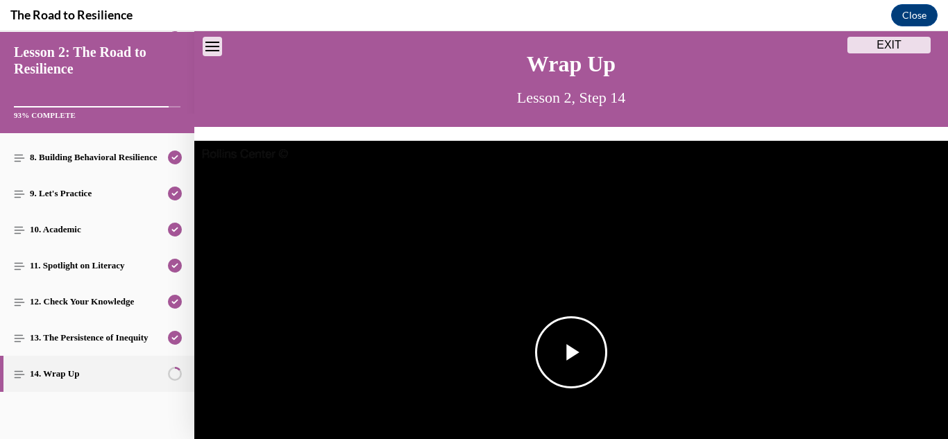
click at [571, 353] on span "Video player" at bounding box center [571, 353] width 0 height 0
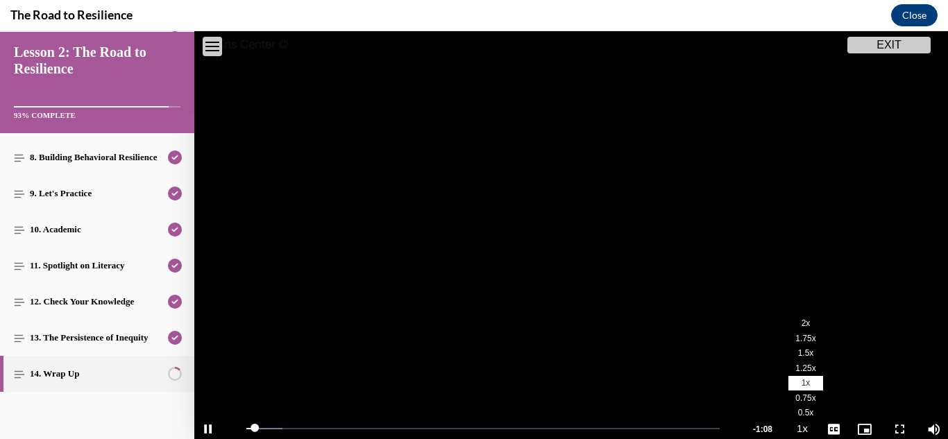
click at [802, 329] on li "2x" at bounding box center [805, 324] width 35 height 15
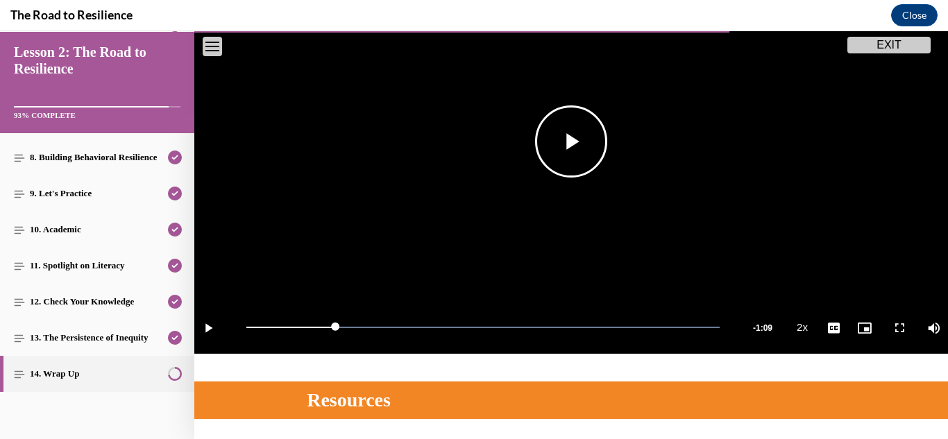
scroll to position [491, 0]
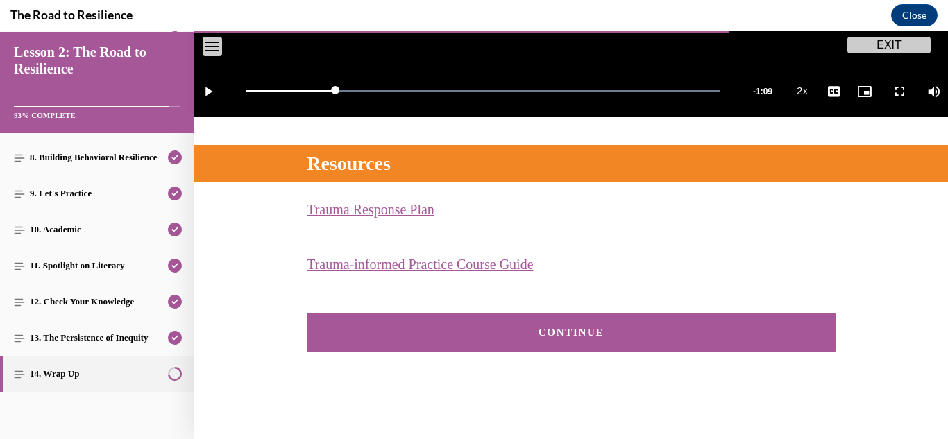
click at [615, 326] on button "CONTINUE" at bounding box center [571, 333] width 529 height 40
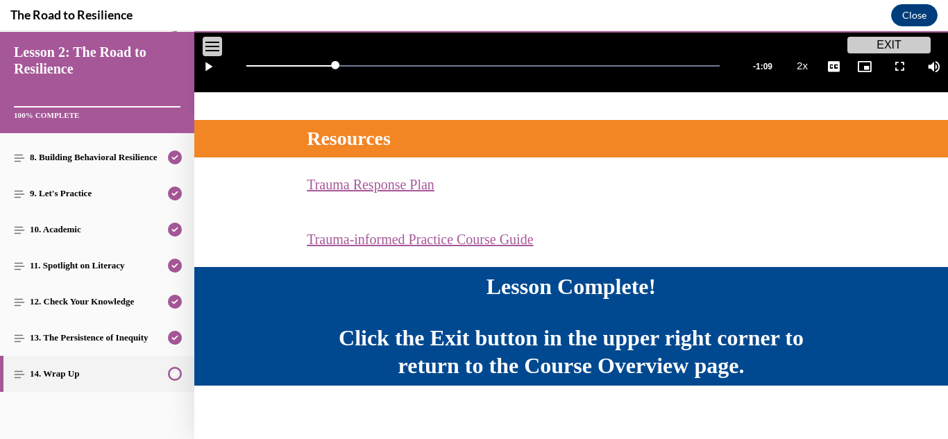
scroll to position [528, 0]
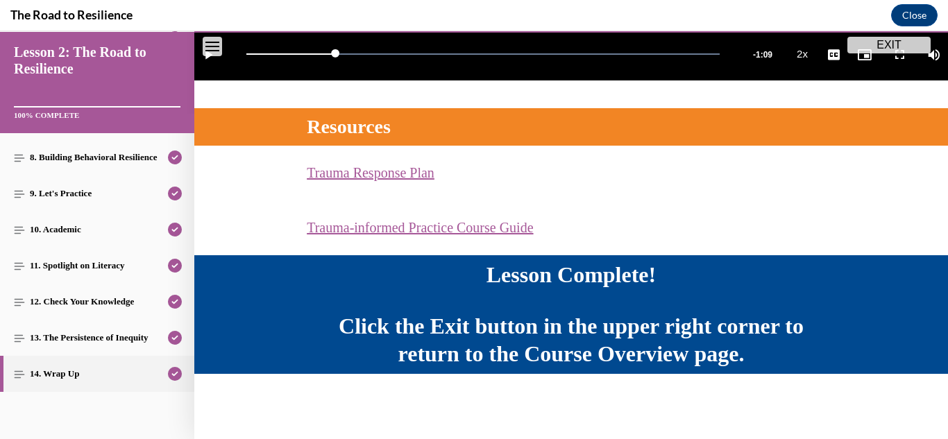
click at [870, 47] on button "EXIT" at bounding box center [888, 45] width 83 height 17
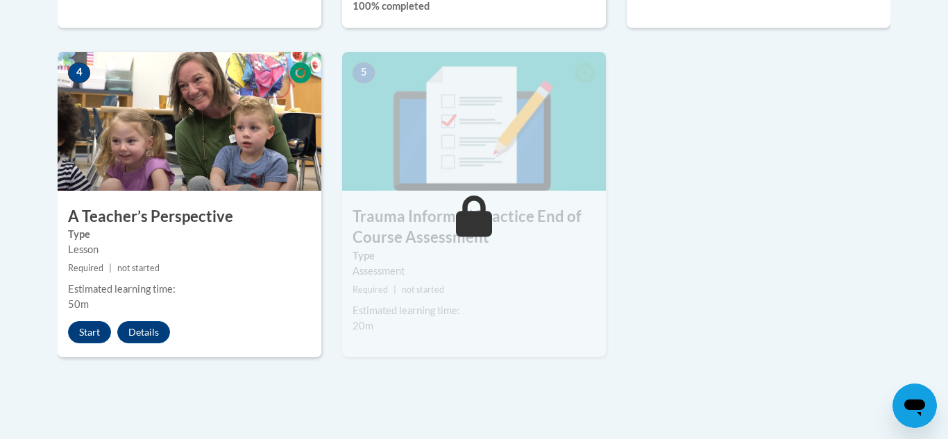
scroll to position [826, 0]
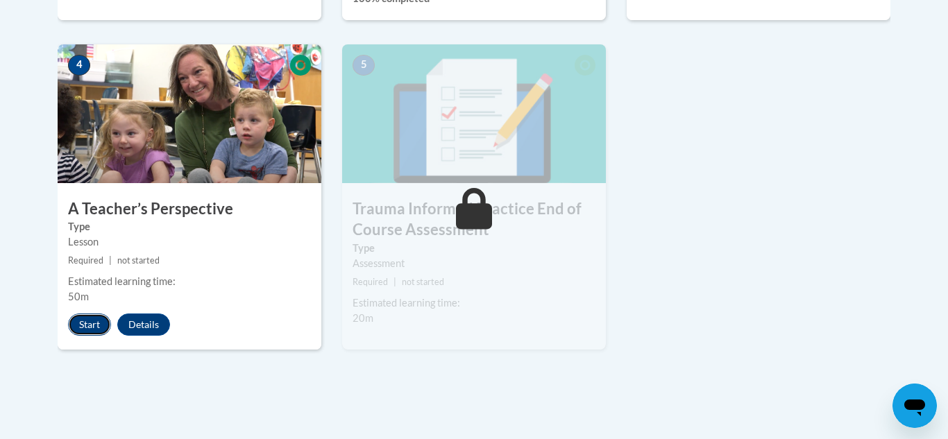
click at [74, 319] on button "Start" at bounding box center [89, 325] width 43 height 22
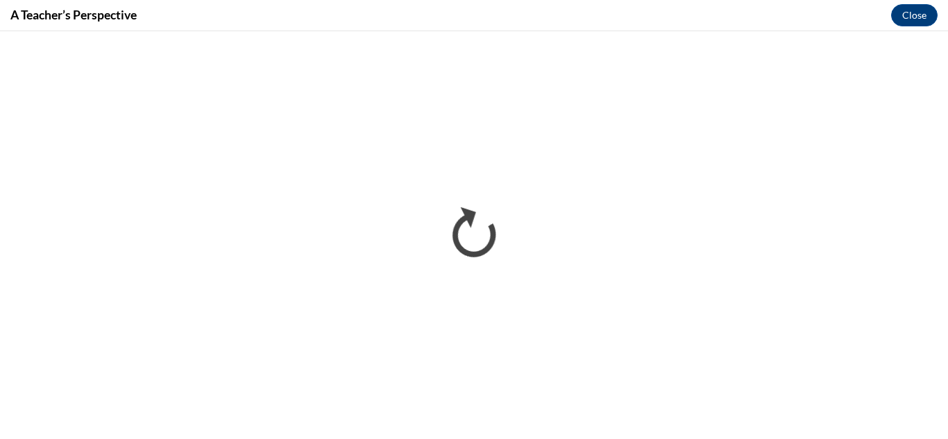
scroll to position [0, 0]
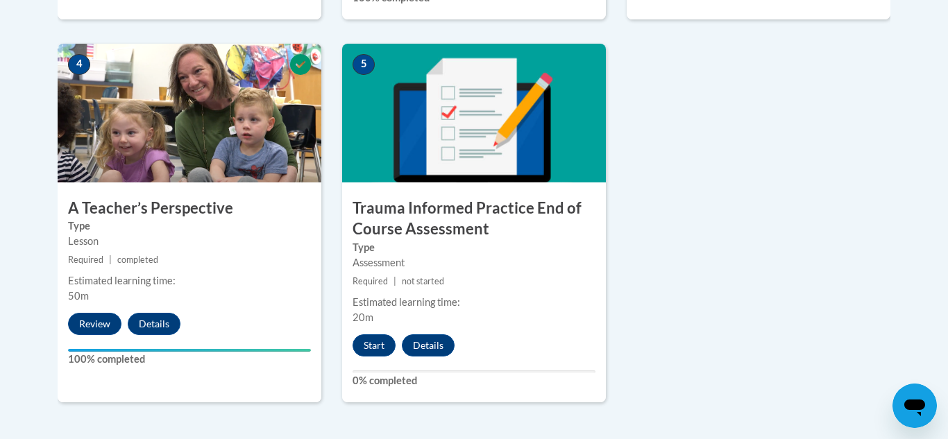
scroll to position [835, 0]
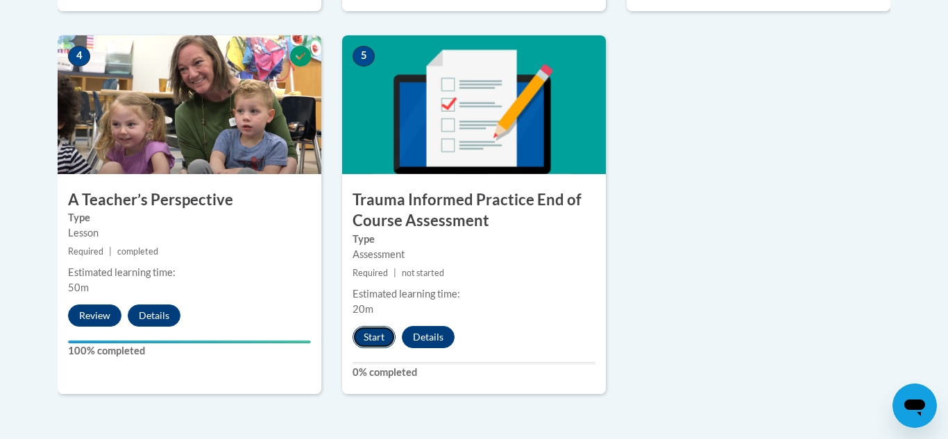
click at [377, 339] on button "Start" at bounding box center [374, 337] width 43 height 22
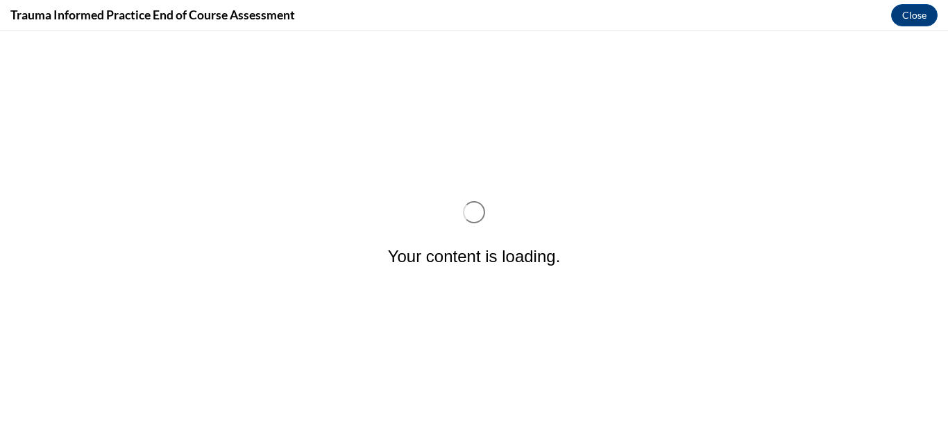
scroll to position [0, 0]
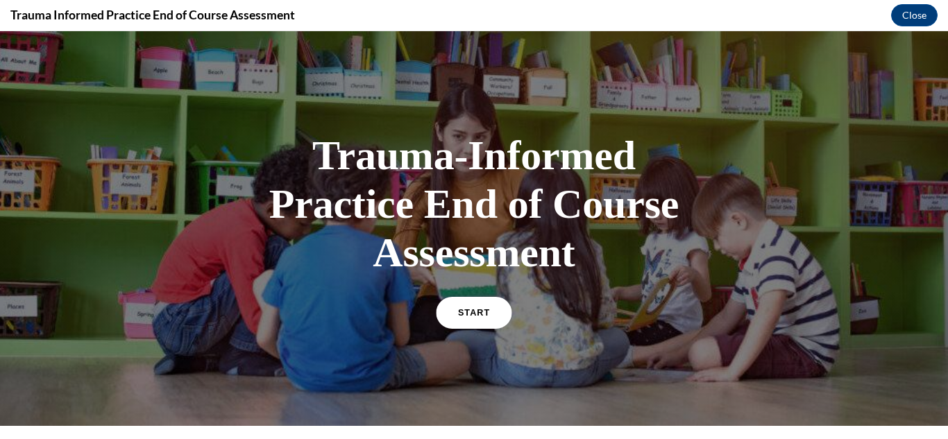
click at [475, 312] on span "START" at bounding box center [474, 313] width 32 height 10
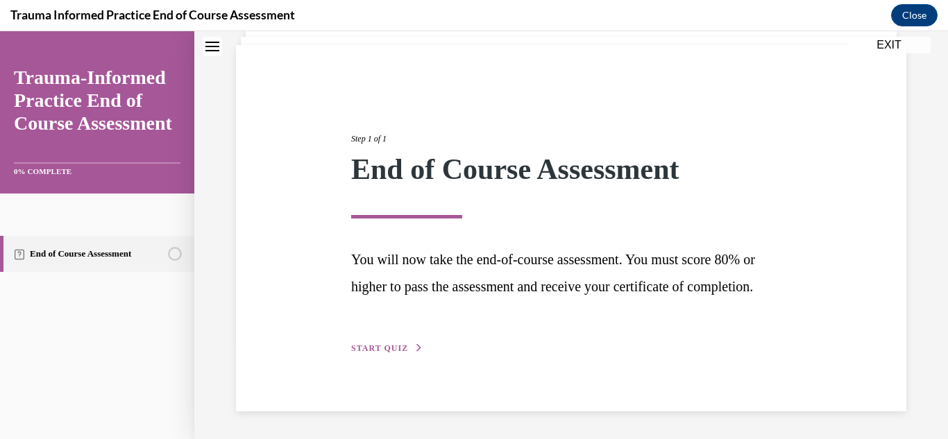
scroll to position [119, 0]
click at [400, 344] on span "START QUIZ" at bounding box center [379, 349] width 57 height 10
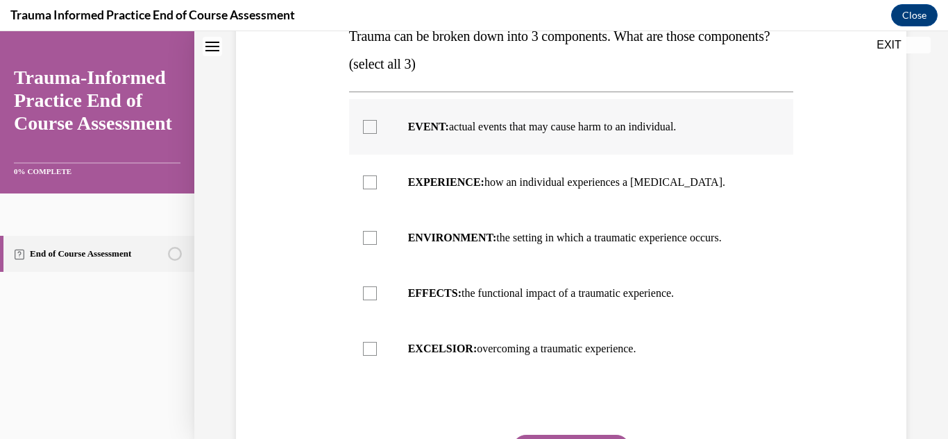
scroll to position [244, 0]
click at [496, 133] on p "EVENT: actual events that may cause harm to an individual." at bounding box center [583, 126] width 351 height 14
click at [377, 133] on input "EVENT: actual events that may cause harm to an individual." at bounding box center [370, 126] width 14 height 14
checkbox input "true"
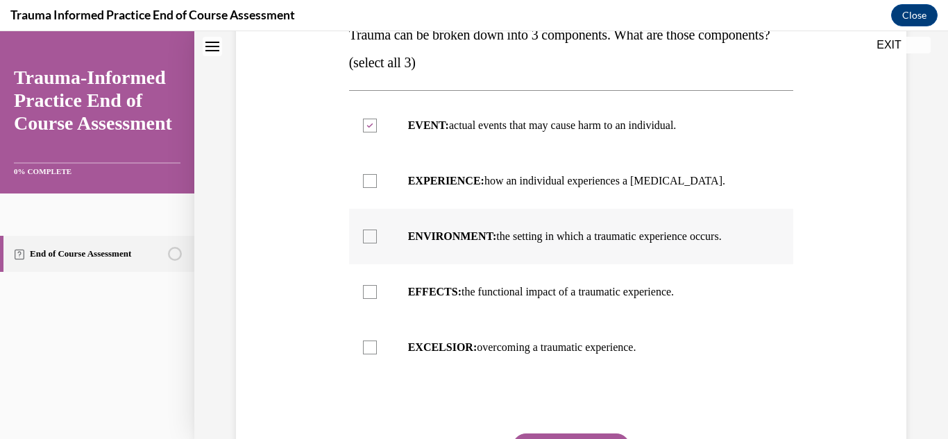
click at [473, 264] on label "ENVIRONMENT: the setting in which a traumatic experience occurs." at bounding box center [571, 237] width 445 height 56
click at [377, 244] on input "ENVIRONMENT: the setting in which a traumatic experience occurs." at bounding box center [370, 237] width 14 height 14
checkbox input "true"
click at [464, 375] on label "EXCELSIOR: overcoming a traumatic experience." at bounding box center [571, 348] width 445 height 56
click at [377, 355] on input "EXCELSIOR: overcoming a traumatic experience." at bounding box center [370, 348] width 14 height 14
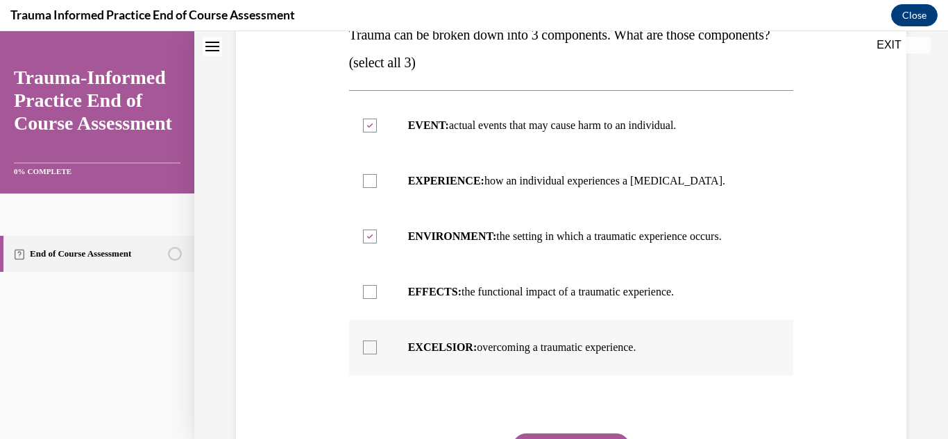
checkbox input "true"
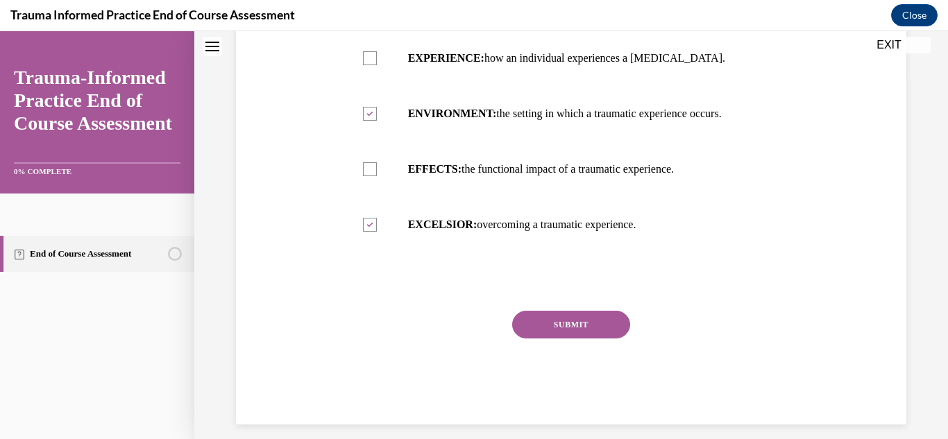
scroll to position [366, 0]
click at [568, 339] on button "SUBMIT" at bounding box center [571, 326] width 118 height 28
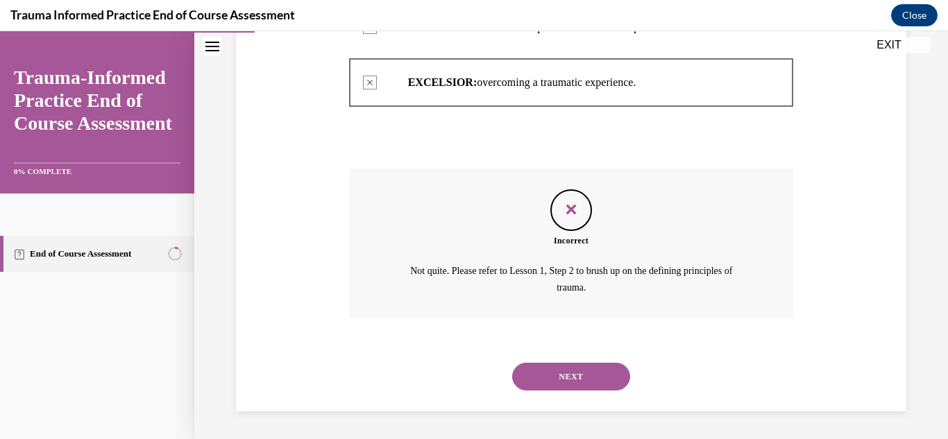
scroll to position [537, 0]
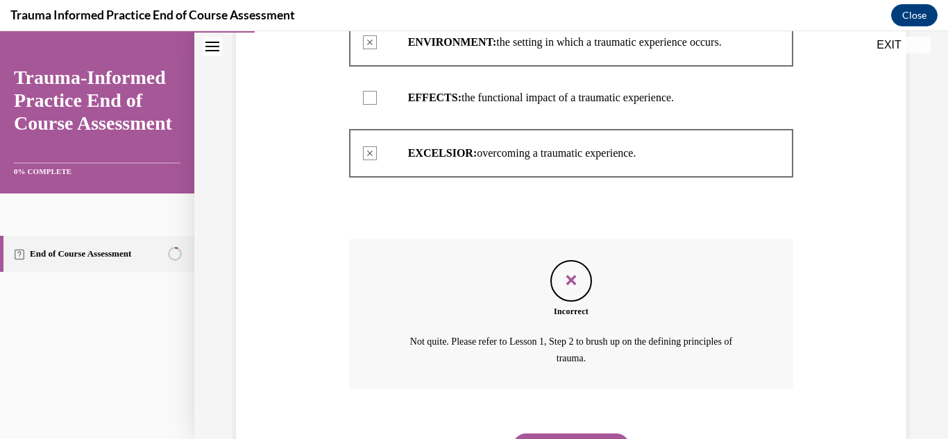
click at [520, 173] on div at bounding box center [571, 153] width 445 height 62
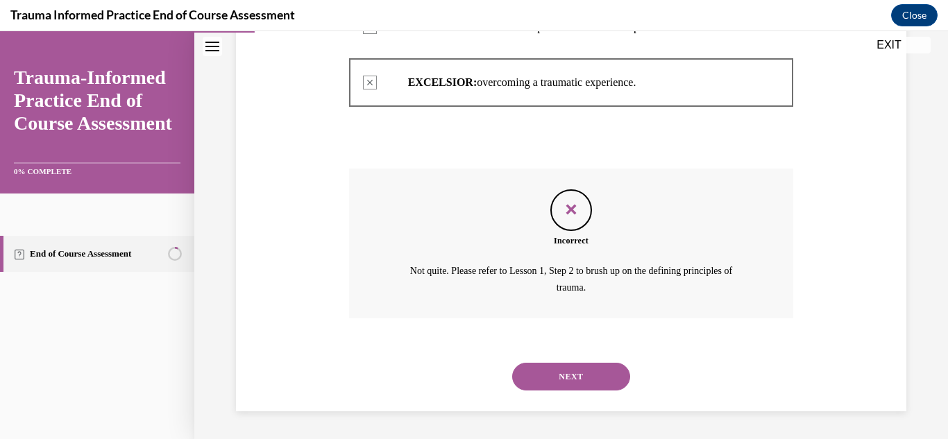
click at [553, 384] on button "NEXT" at bounding box center [571, 377] width 118 height 28
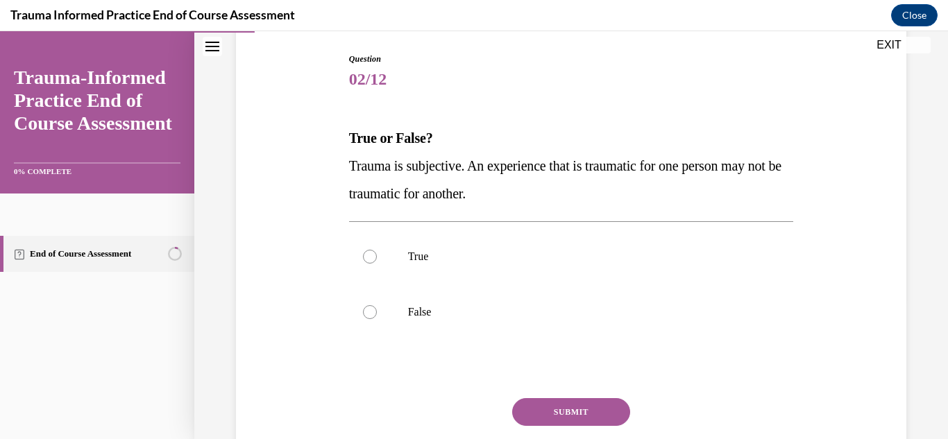
scroll to position [151, 0]
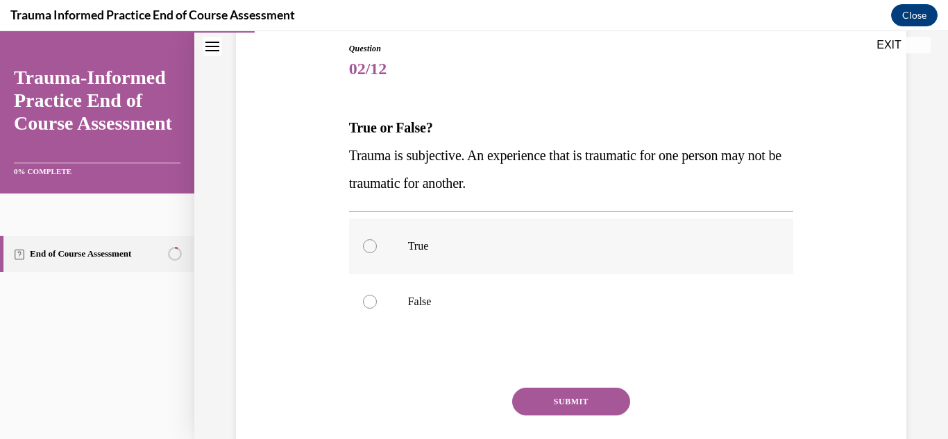
click at [445, 253] on label "True" at bounding box center [571, 247] width 445 height 56
click at [377, 253] on input "True" at bounding box center [370, 246] width 14 height 14
radio input "true"
click at [525, 396] on button "SUBMIT" at bounding box center [571, 402] width 118 height 28
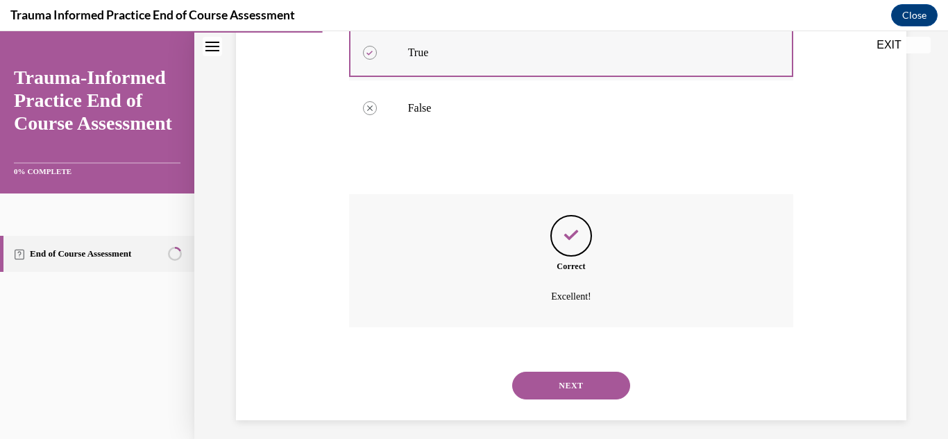
scroll to position [353, 0]
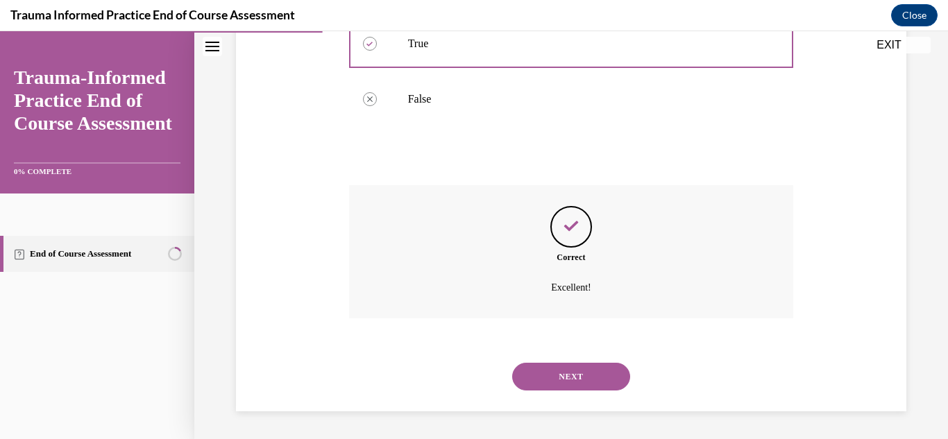
click at [554, 381] on button "NEXT" at bounding box center [571, 377] width 118 height 28
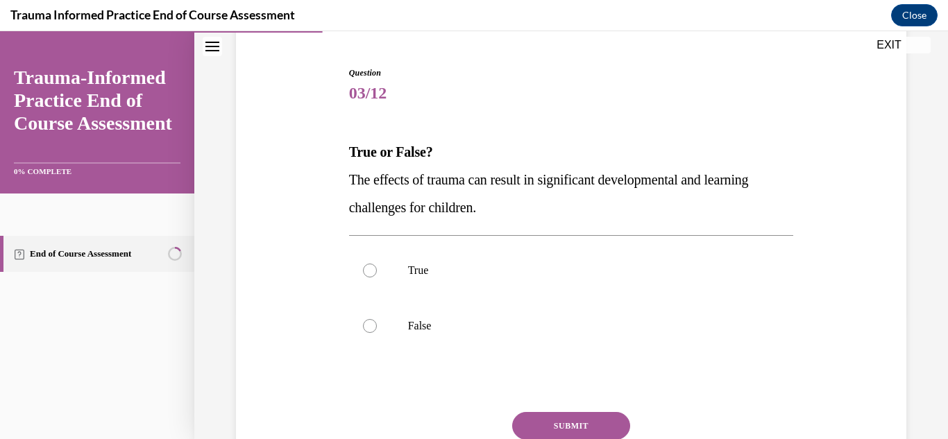
scroll to position [157, 0]
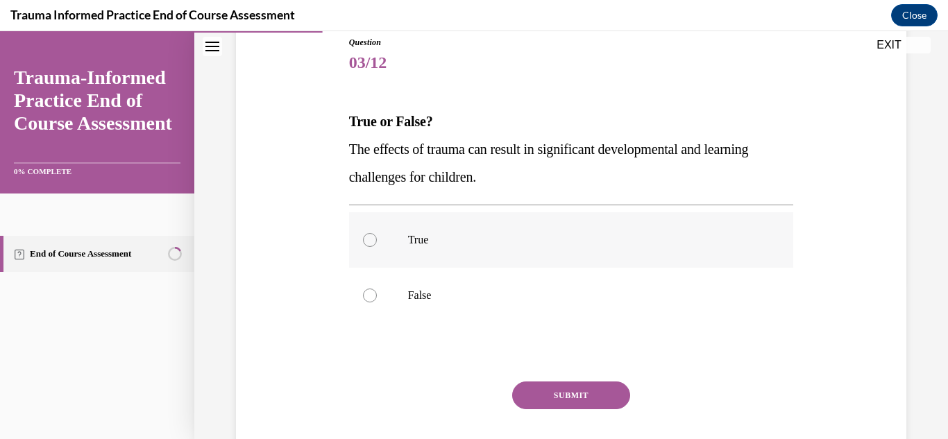
click at [578, 229] on label "True" at bounding box center [571, 240] width 445 height 56
click at [377, 233] on input "True" at bounding box center [370, 240] width 14 height 14
radio input "true"
click at [554, 388] on button "SUBMIT" at bounding box center [571, 396] width 118 height 28
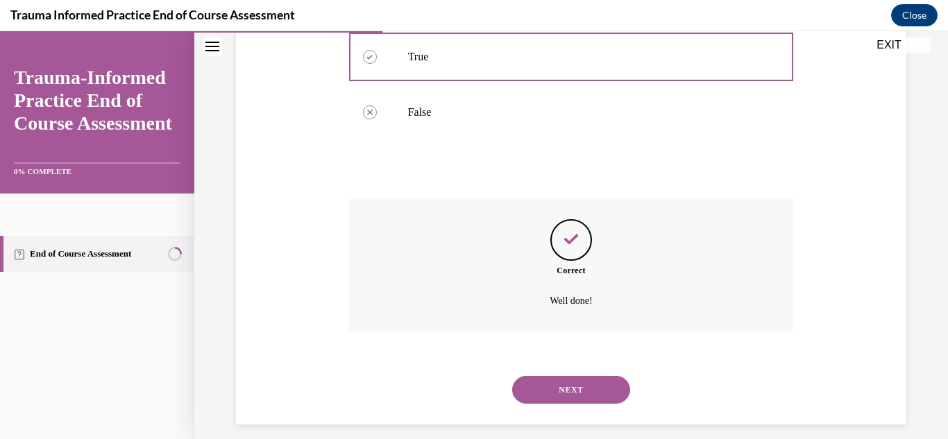
scroll to position [353, 0]
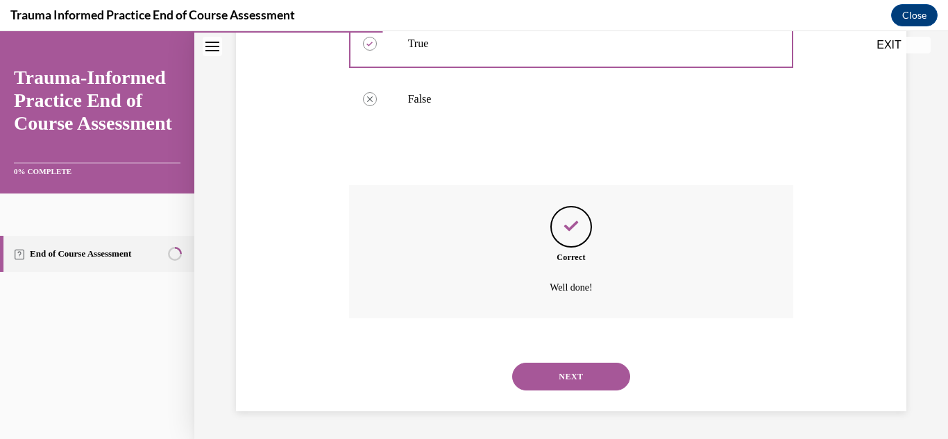
click at [580, 384] on button "NEXT" at bounding box center [571, 377] width 118 height 28
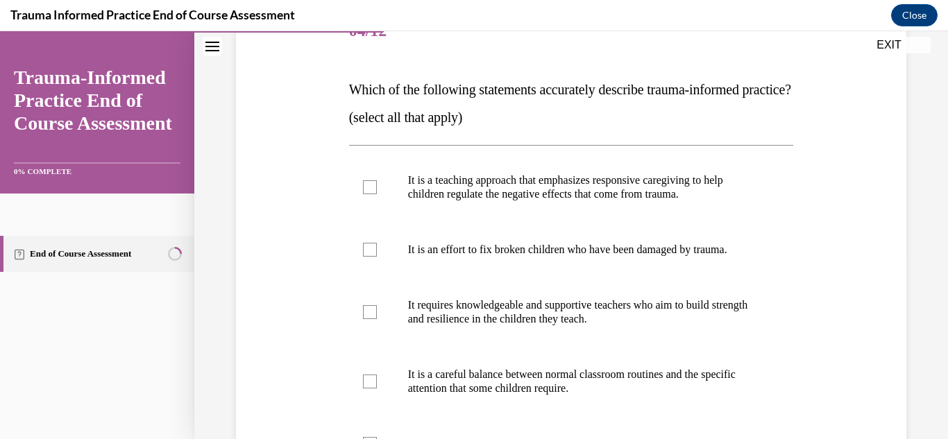
scroll to position [190, 0]
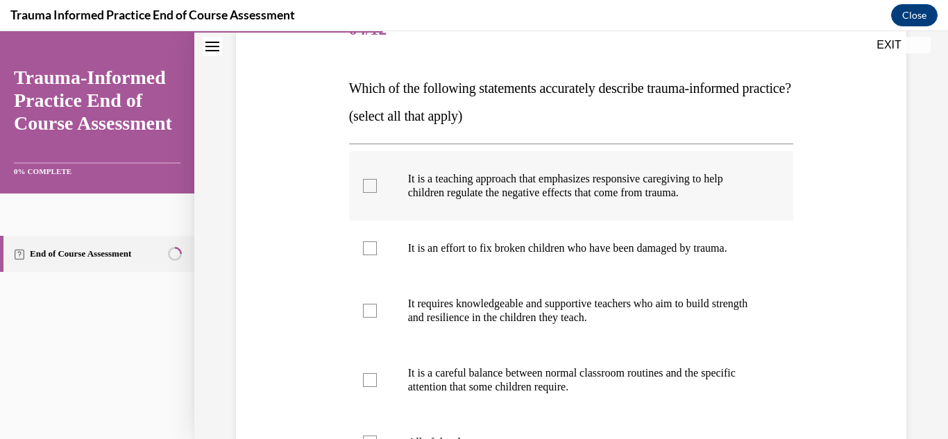
click at [476, 200] on p "It is a teaching approach that emphasizes responsive caregiving to help childre…" at bounding box center [583, 186] width 351 height 28
click at [377, 193] on input "It is a teaching approach that emphasizes responsive caregiving to help childre…" at bounding box center [370, 186] width 14 height 14
checkbox input "true"
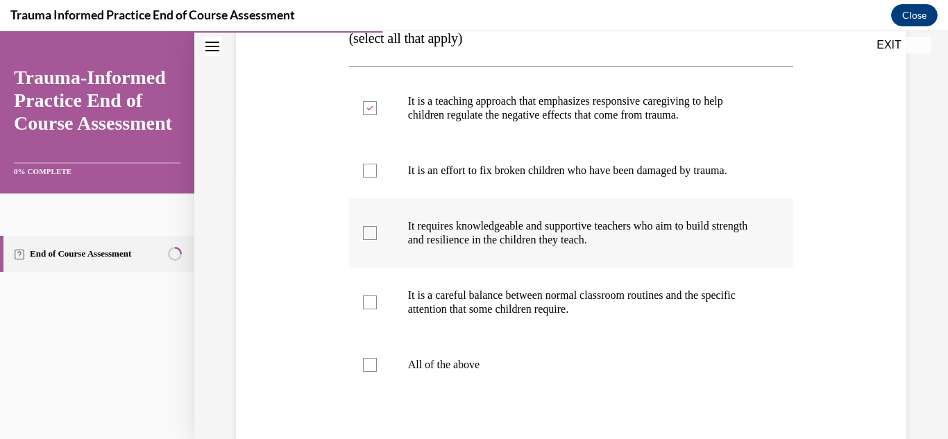
scroll to position [274, 0]
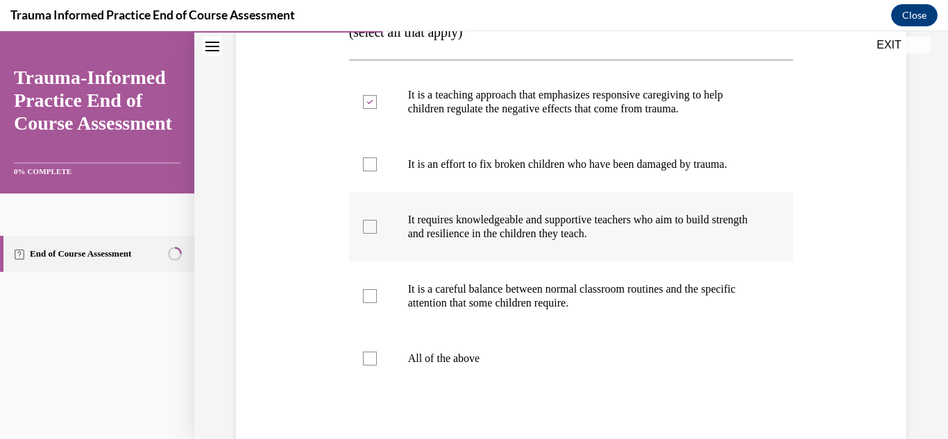
click at [507, 241] on p "It requires knowledgeable and supportive teachers who aim to build strength and…" at bounding box center [583, 227] width 351 height 28
click at [377, 234] on input "It requires knowledgeable and supportive teachers who aim to build strength and…" at bounding box center [370, 227] width 14 height 14
checkbox input "true"
click at [525, 310] on p "It is a careful balance between normal classroom routines and the specific atte…" at bounding box center [583, 296] width 351 height 28
click at [377, 303] on input "It is a careful balance between normal classroom routines and the specific atte…" at bounding box center [370, 296] width 14 height 14
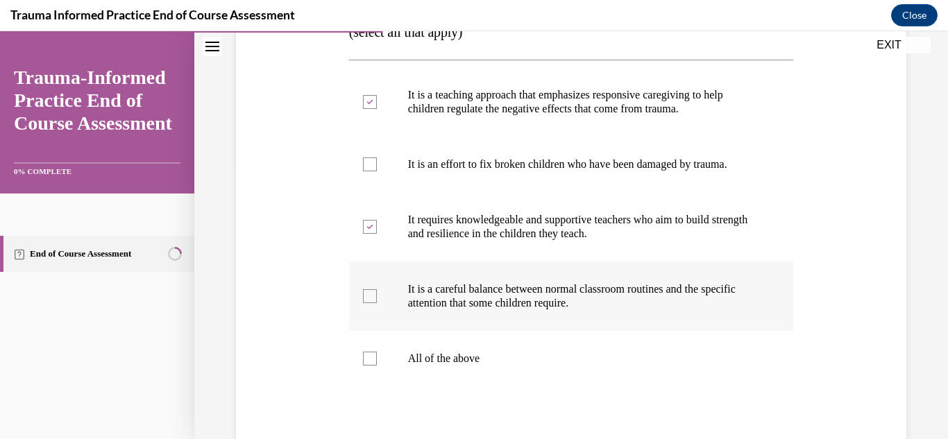
checkbox input "true"
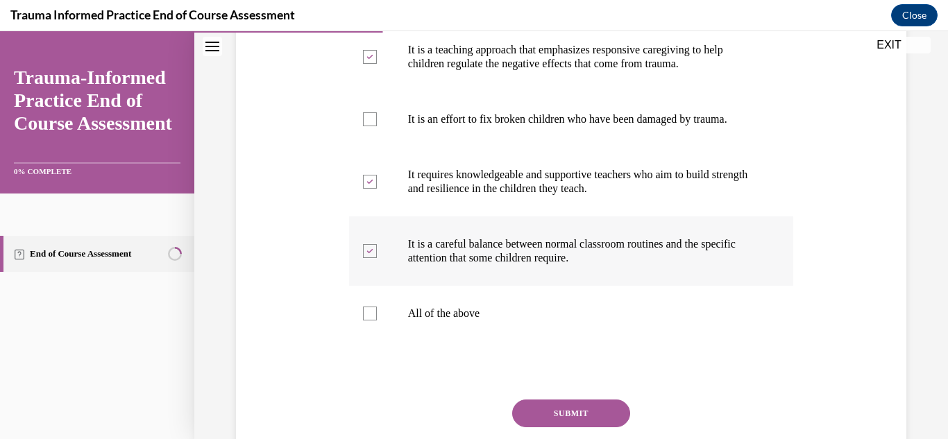
scroll to position [384, 0]
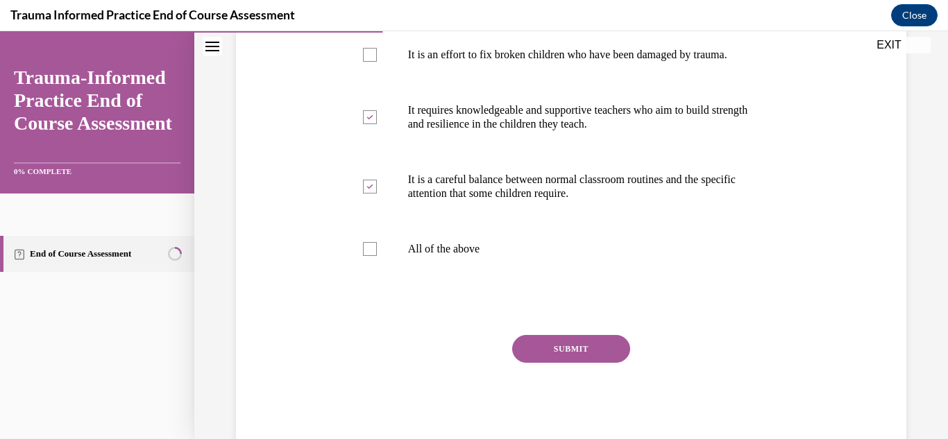
click at [552, 363] on button "SUBMIT" at bounding box center [571, 349] width 118 height 28
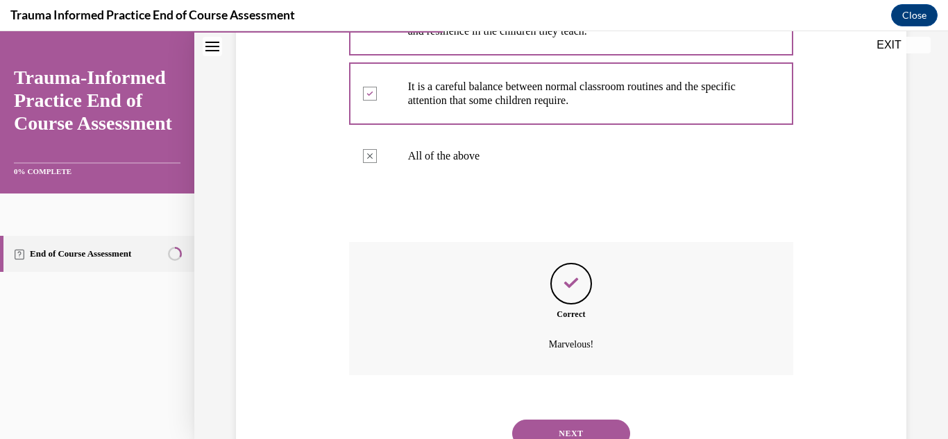
scroll to position [562, 0]
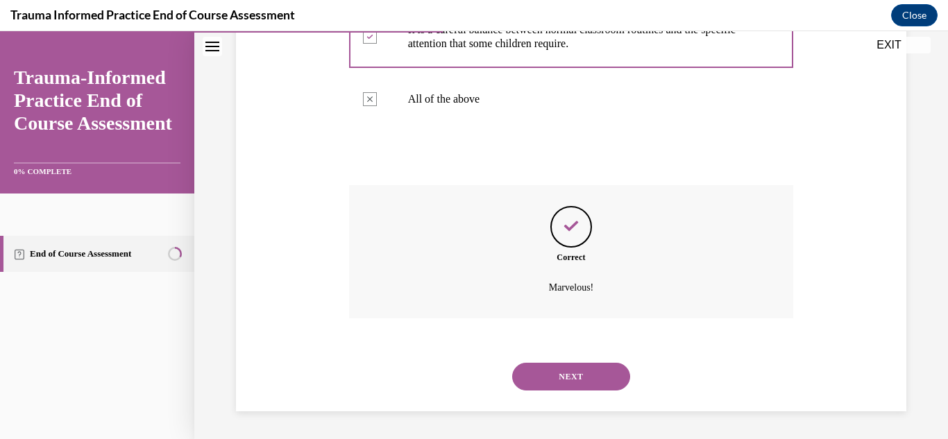
click at [584, 374] on button "NEXT" at bounding box center [571, 377] width 118 height 28
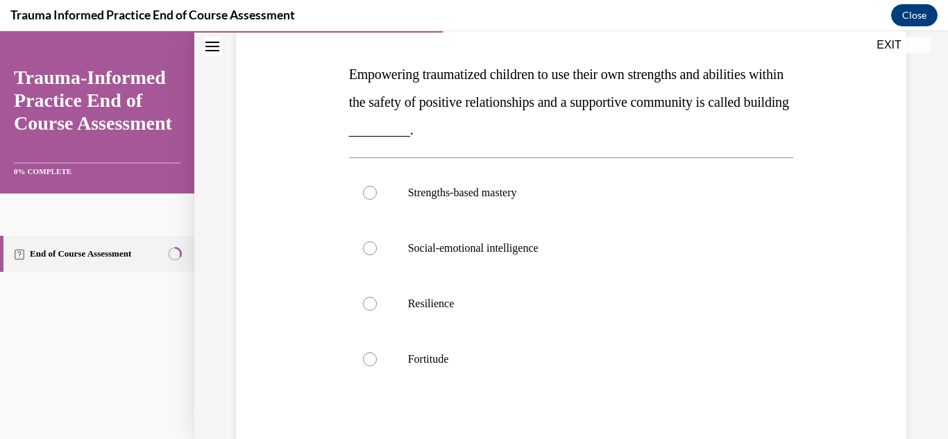
scroll to position [205, 0]
click at [425, 311] on label "Resilience" at bounding box center [571, 304] width 445 height 56
click at [377, 310] on input "Resilience" at bounding box center [370, 303] width 14 height 14
radio input "true"
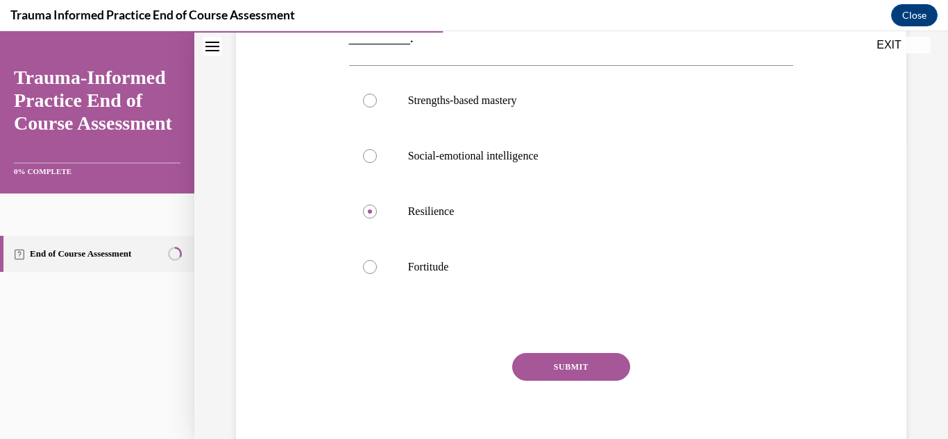
click at [561, 360] on button "SUBMIT" at bounding box center [571, 367] width 118 height 28
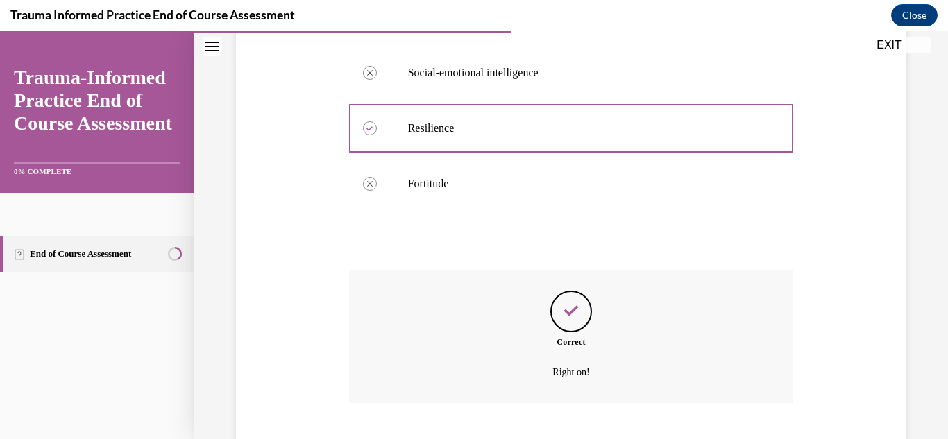
scroll to position [464, 0]
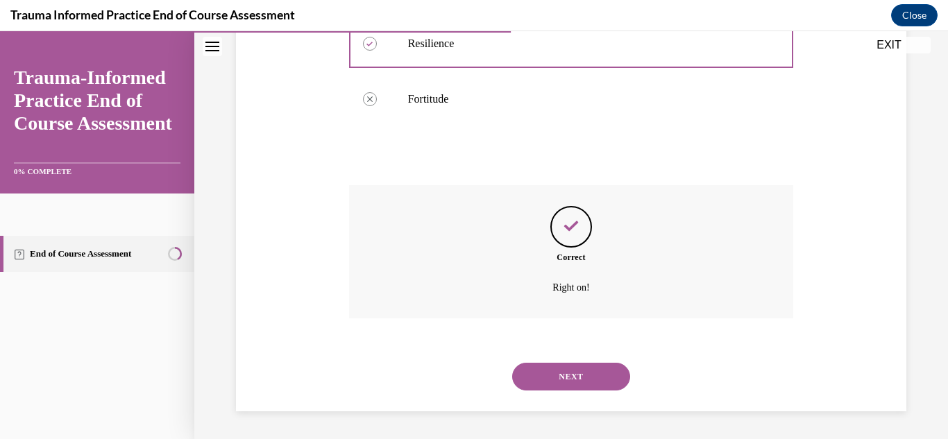
click at [564, 384] on button "NEXT" at bounding box center [571, 377] width 118 height 28
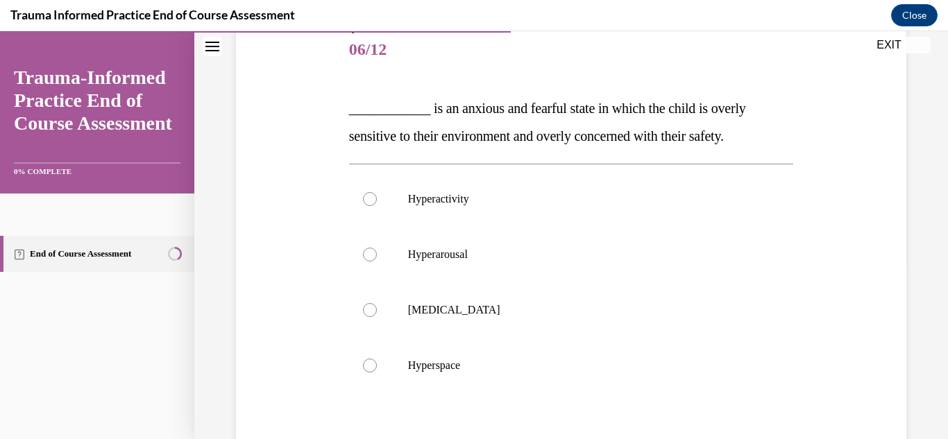
scroll to position [171, 0]
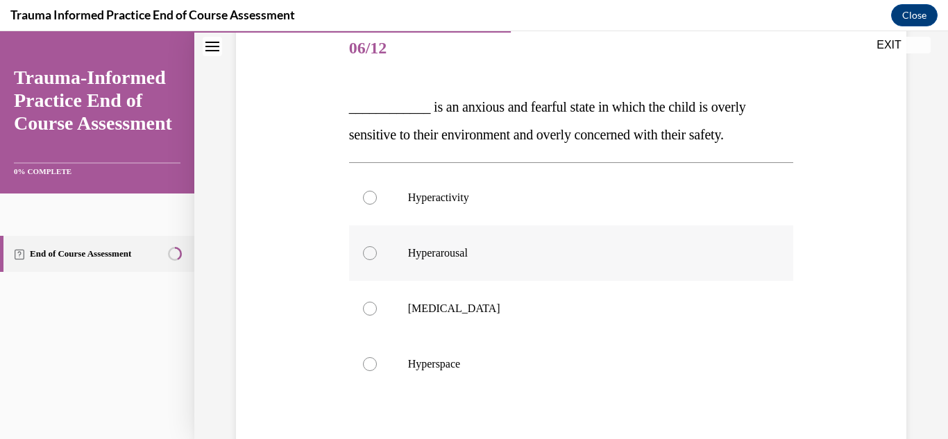
click at [483, 267] on label "Hyperarousal" at bounding box center [571, 254] width 445 height 56
click at [377, 260] on input "Hyperarousal" at bounding box center [370, 253] width 14 height 14
radio input "true"
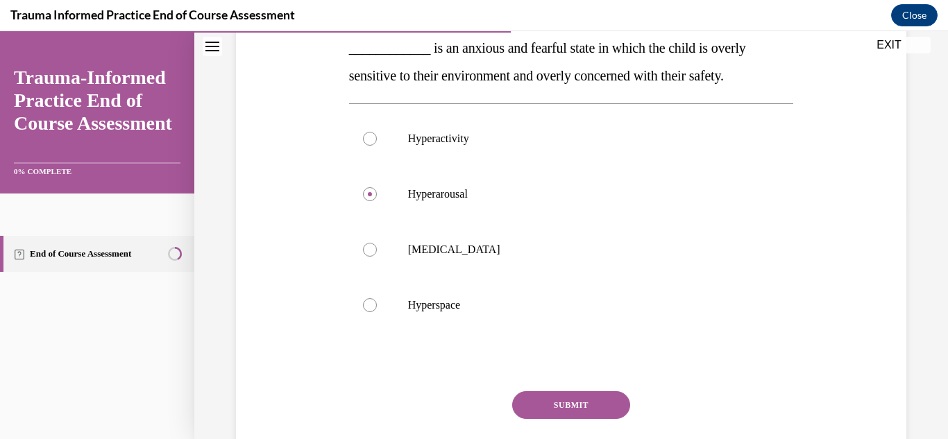
scroll to position [246, 0]
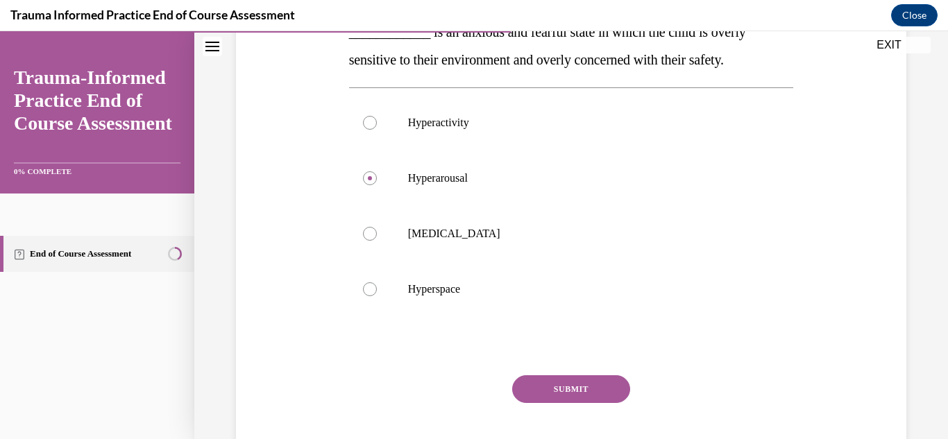
click at [541, 382] on button "SUBMIT" at bounding box center [571, 389] width 118 height 28
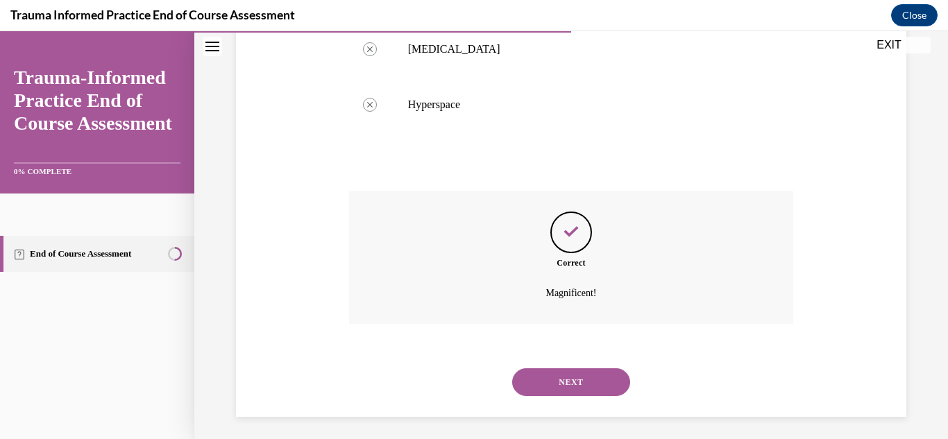
scroll to position [437, 0]
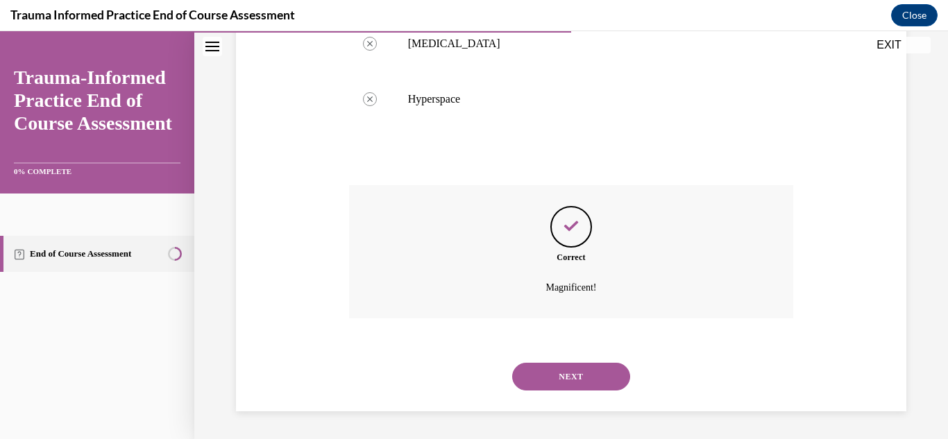
click at [534, 383] on button "NEXT" at bounding box center [571, 377] width 118 height 28
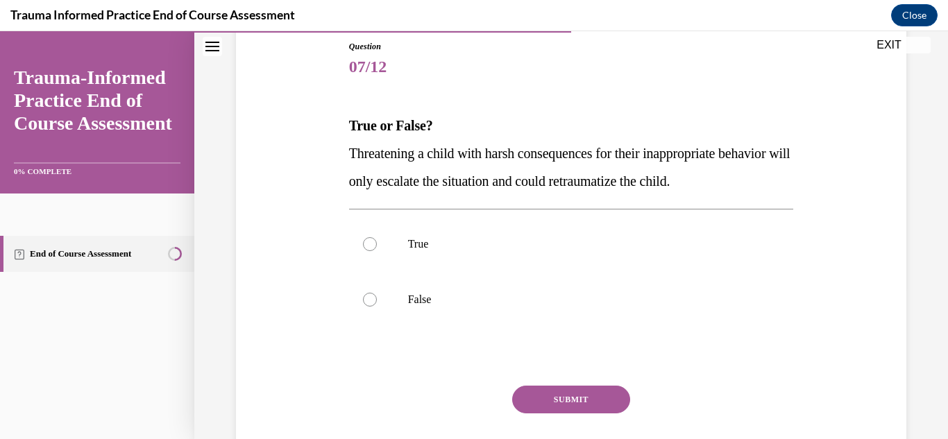
scroll to position [153, 0]
click at [540, 247] on p "True" at bounding box center [583, 244] width 351 height 14
click at [377, 247] on input "True" at bounding box center [370, 244] width 14 height 14
radio input "true"
click at [555, 391] on button "SUBMIT" at bounding box center [571, 399] width 118 height 28
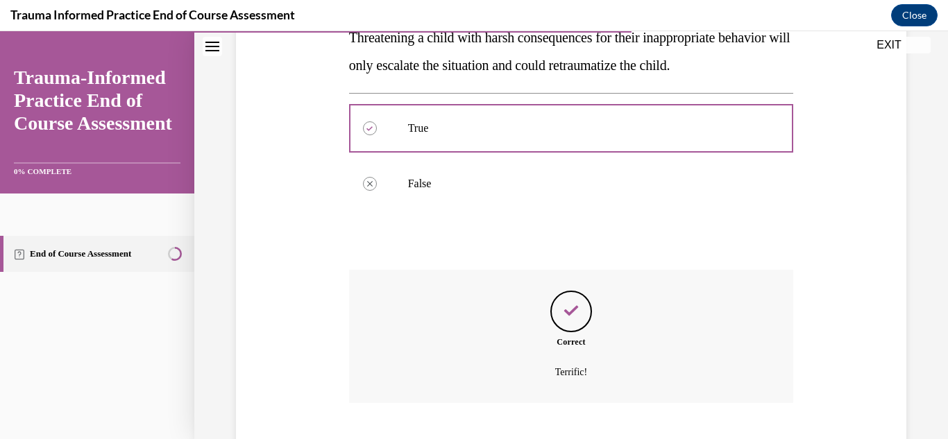
scroll to position [353, 0]
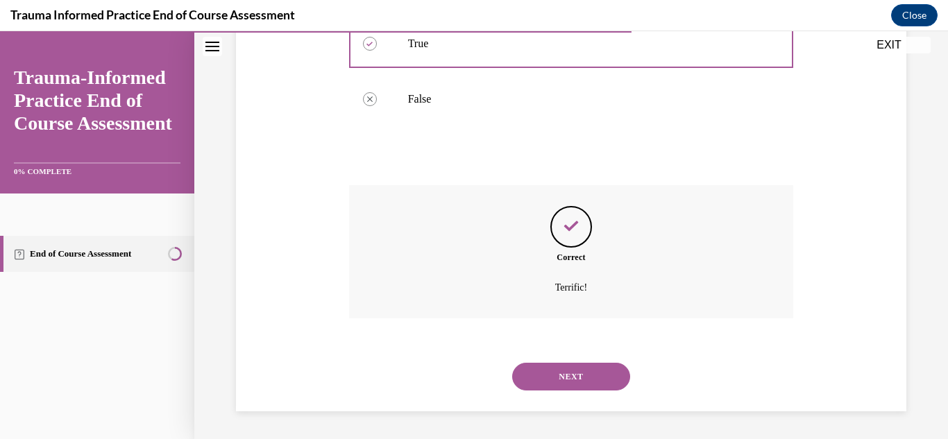
click at [575, 386] on button "NEXT" at bounding box center [571, 377] width 118 height 28
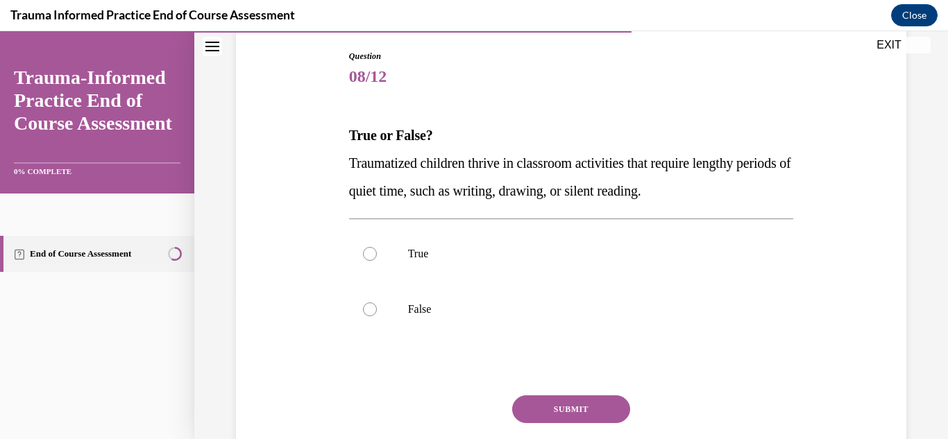
scroll to position [145, 0]
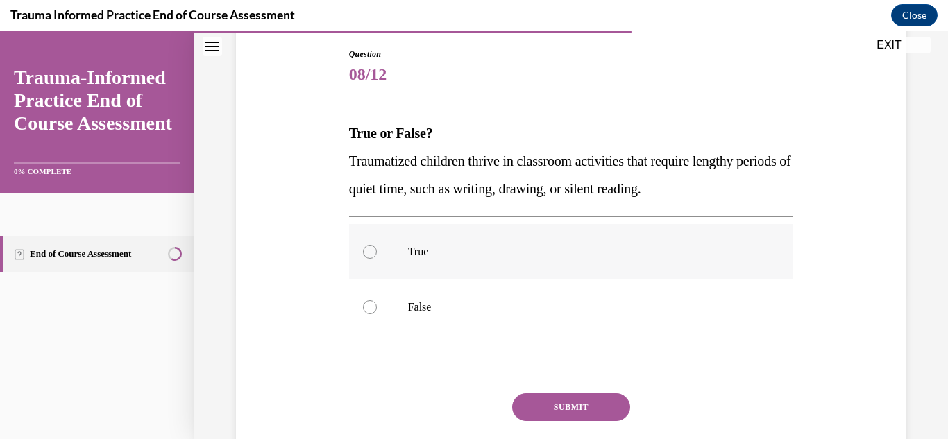
click at [461, 249] on p "True" at bounding box center [583, 252] width 351 height 14
click at [377, 249] on input "True" at bounding box center [370, 252] width 14 height 14
radio input "true"
click at [527, 412] on button "SUBMIT" at bounding box center [571, 408] width 118 height 28
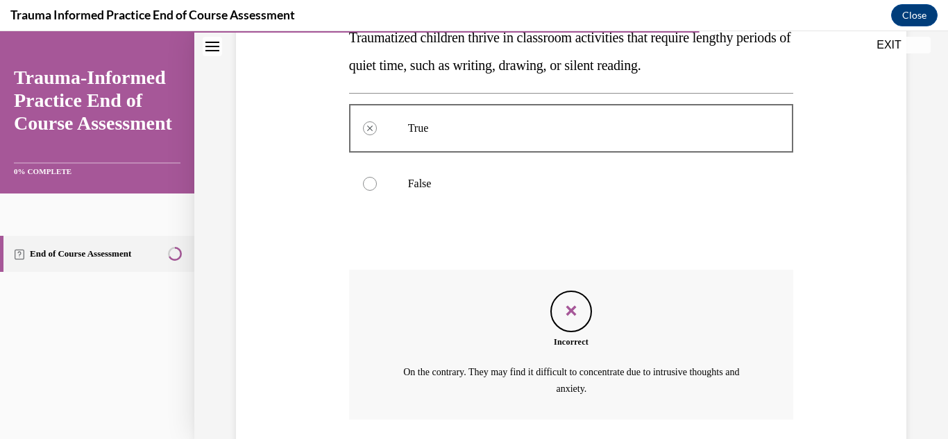
scroll to position [370, 0]
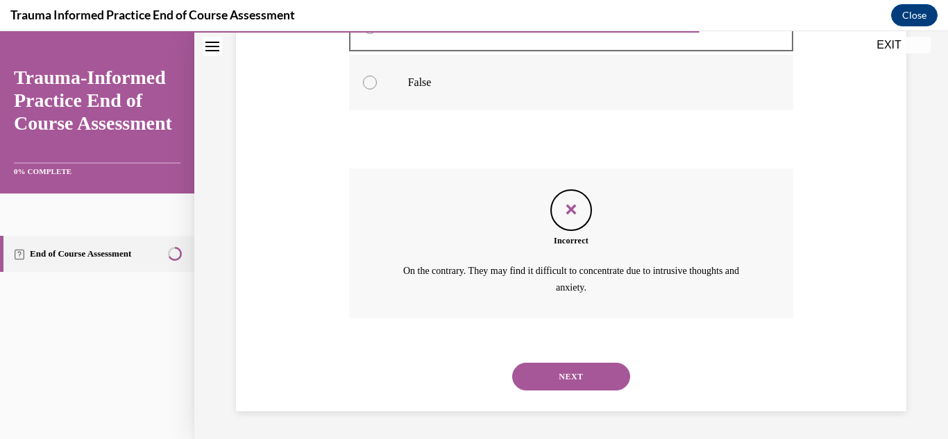
click at [384, 85] on label "False" at bounding box center [571, 83] width 445 height 56
click at [525, 366] on button "NEXT" at bounding box center [571, 377] width 118 height 28
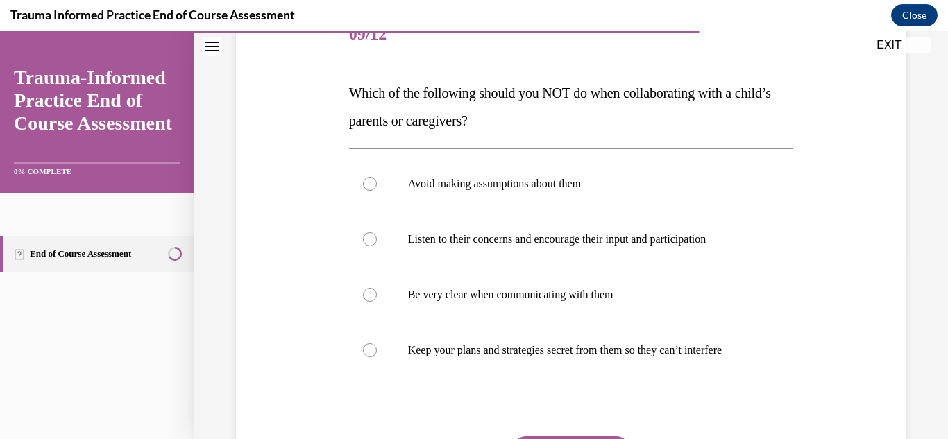
scroll to position [186, 0]
click at [521, 348] on p "Keep your plans and strategies secret from them so they can’t interfere" at bounding box center [583, 350] width 351 height 14
click at [377, 348] on input "Keep your plans and strategies secret from them so they can’t interfere" at bounding box center [370, 350] width 14 height 14
radio input "true"
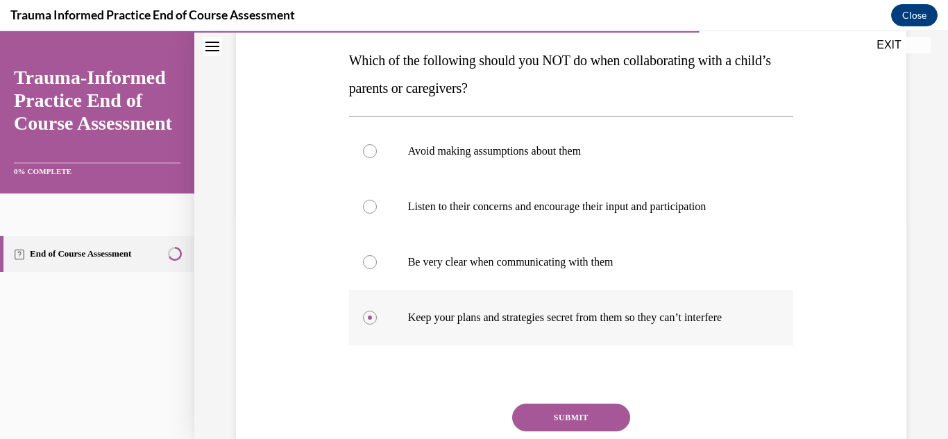
scroll to position [259, 0]
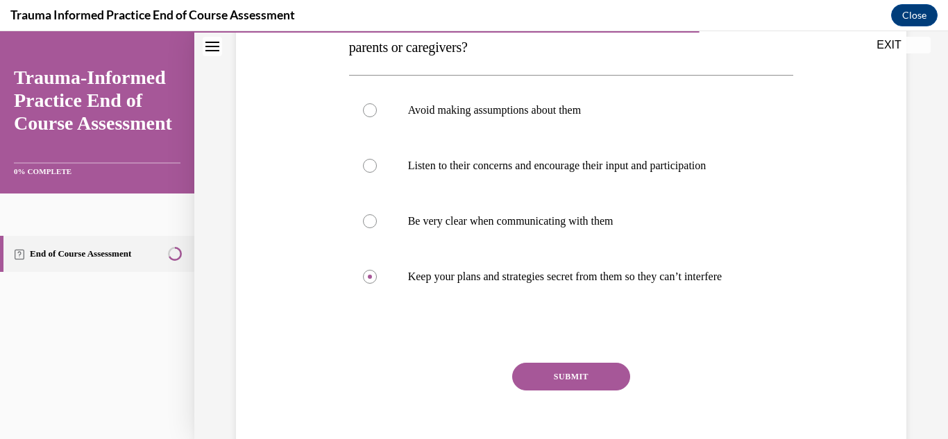
click at [546, 382] on button "SUBMIT" at bounding box center [571, 377] width 118 height 28
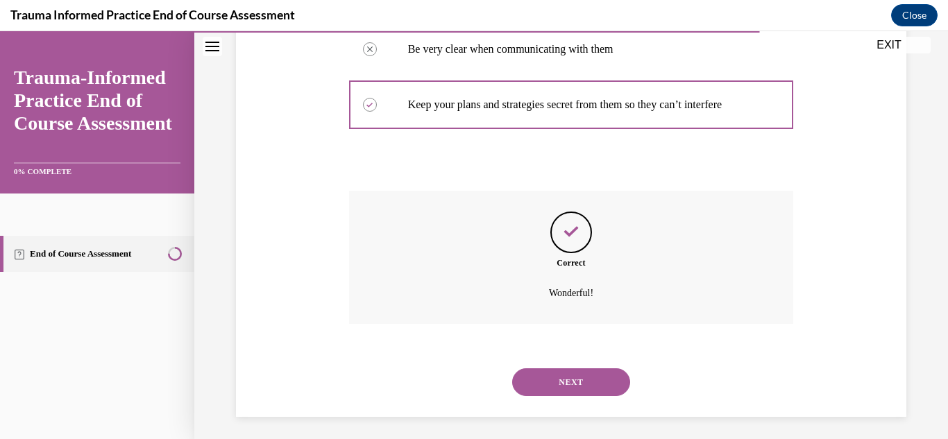
scroll to position [437, 0]
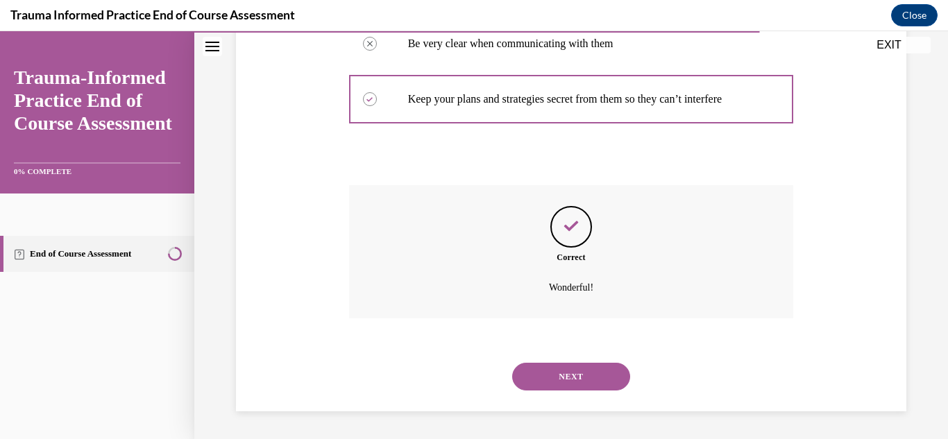
click at [558, 378] on button "NEXT" at bounding box center [571, 377] width 118 height 28
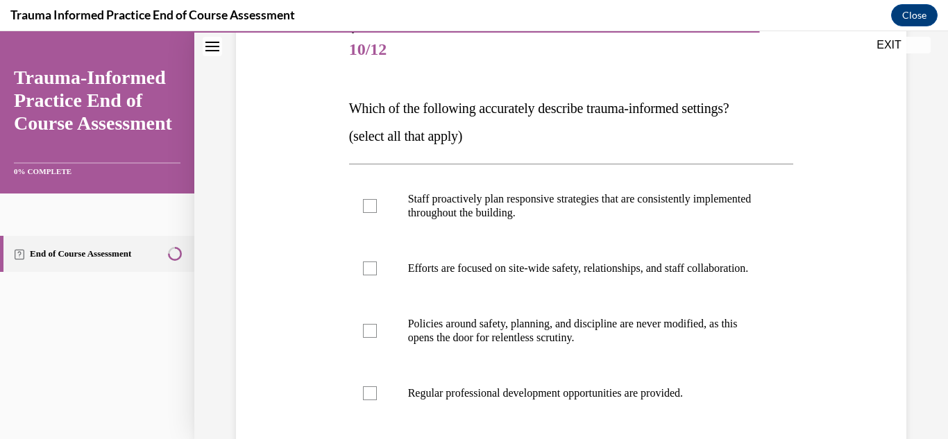
scroll to position [171, 0]
click at [516, 205] on p "Staff proactively plan responsive strategies that are consistently implemented …" at bounding box center [583, 206] width 351 height 28
click at [377, 205] on input "Staff proactively plan responsive strategies that are consistently implemented …" at bounding box center [370, 206] width 14 height 14
checkbox input "true"
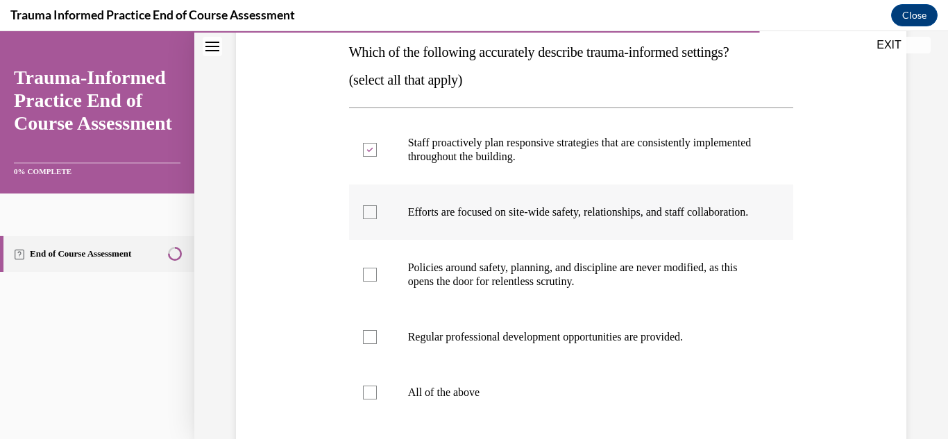
scroll to position [229, 0]
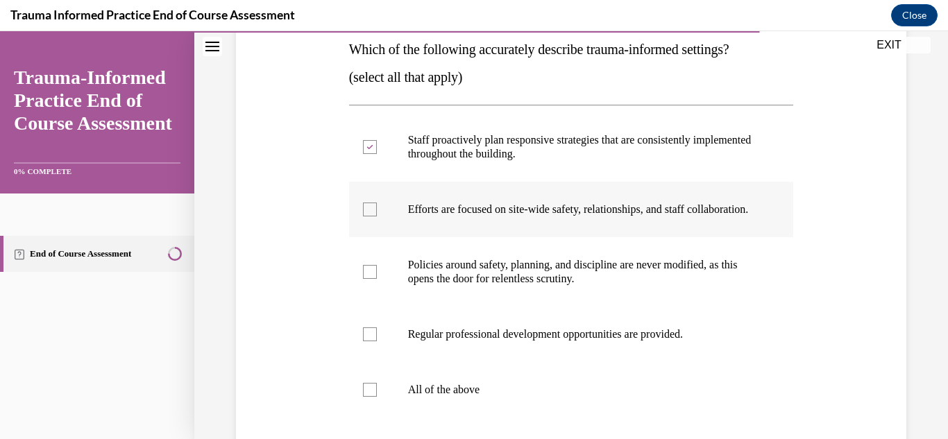
click at [537, 217] on p "Efforts are focused on site-wide safety, relationships, and staff collaboration." at bounding box center [583, 210] width 351 height 14
click at [377, 217] on input "Efforts are focused on site-wide safety, relationships, and staff collaboration." at bounding box center [370, 210] width 14 height 14
checkbox input "true"
click at [547, 286] on p "Policies around safety, planning, and discipline are never modified, as this op…" at bounding box center [583, 272] width 351 height 28
click at [377, 279] on input "Policies around safety, planning, and discipline are never modified, as this op…" at bounding box center [370, 272] width 14 height 14
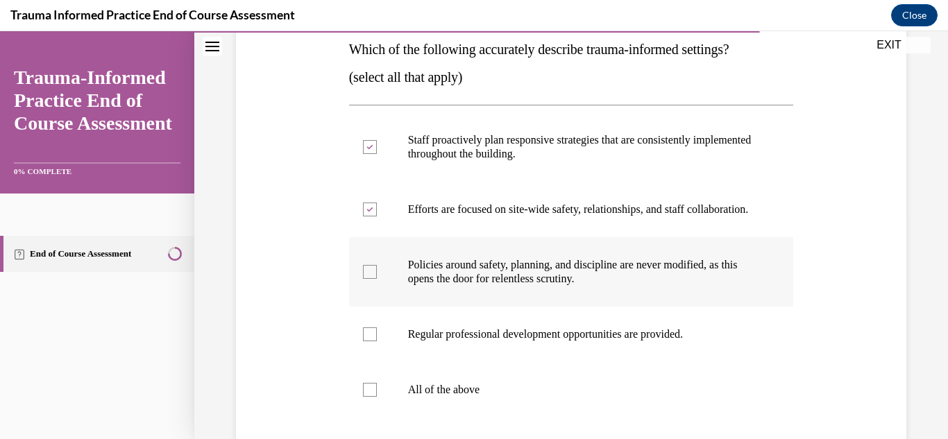
checkbox input "true"
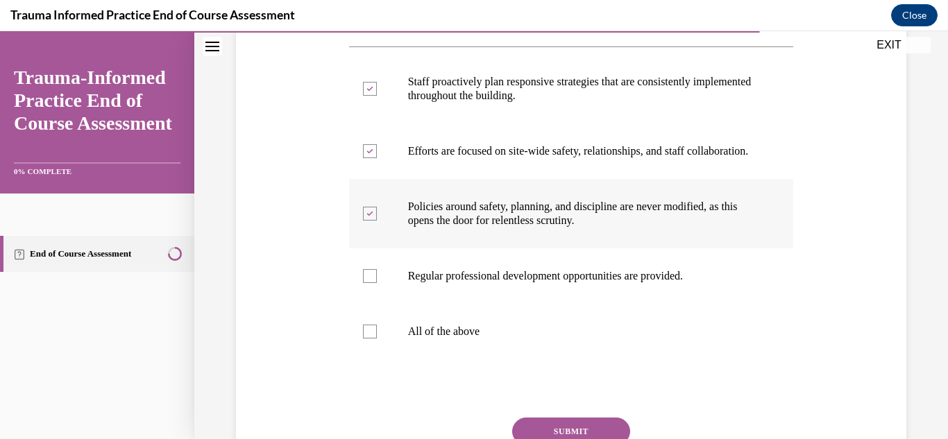
scroll to position [293, 0]
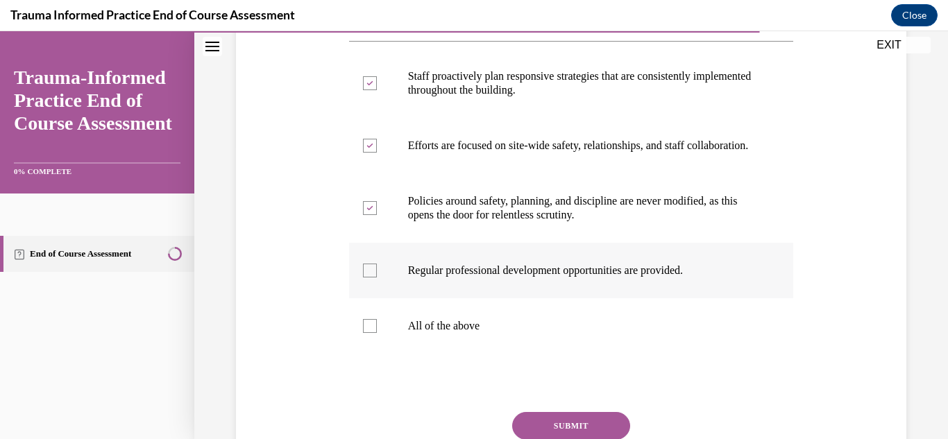
click at [547, 278] on p "Regular professional development opportunities are provided." at bounding box center [583, 271] width 351 height 14
click at [377, 278] on input "Regular professional development opportunities are provided." at bounding box center [370, 271] width 14 height 14
checkbox input "true"
click at [490, 332] on label "All of the above" at bounding box center [571, 326] width 445 height 56
click at [377, 332] on input "All of the above" at bounding box center [370, 326] width 14 height 14
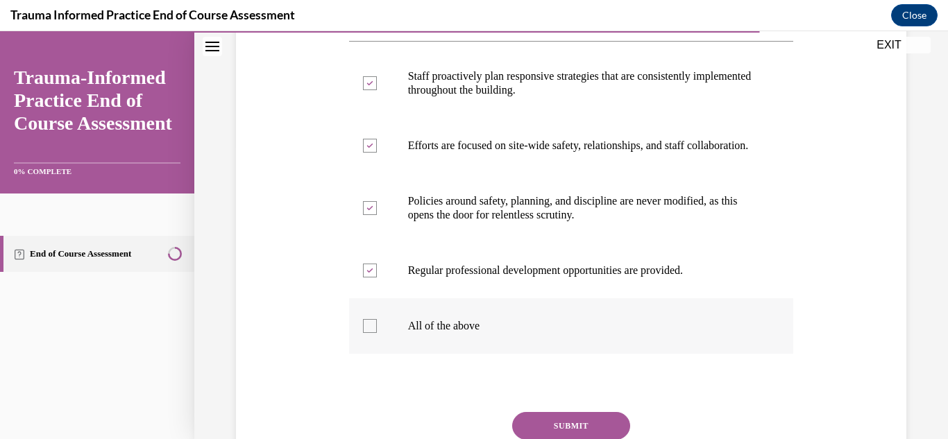
checkbox input "true"
click at [575, 222] on p "Policies around safety, planning, and discipline are never modified, as this op…" at bounding box center [583, 208] width 351 height 28
click at [377, 215] on input "Policies around safety, planning, and discipline are never modified, as this op…" at bounding box center [370, 208] width 14 height 14
checkbox input "false"
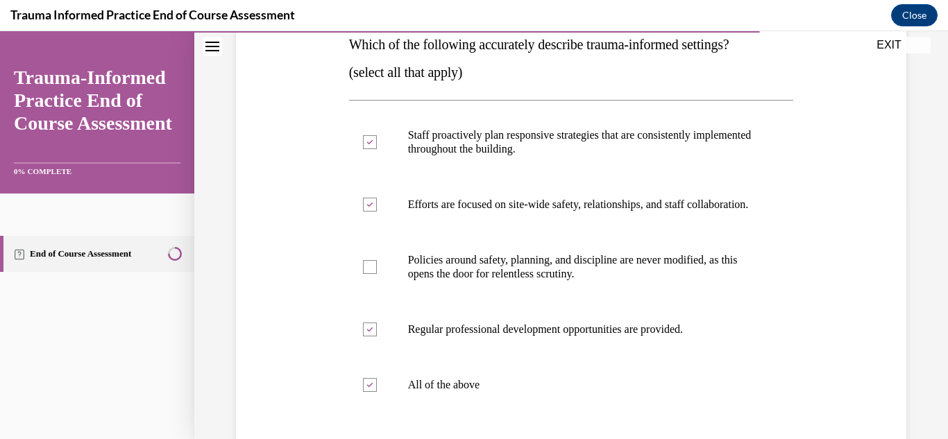
scroll to position [233, 0]
click at [501, 393] on p "All of the above" at bounding box center [583, 386] width 351 height 14
click at [377, 393] on input "All of the above" at bounding box center [370, 386] width 14 height 14
checkbox input "false"
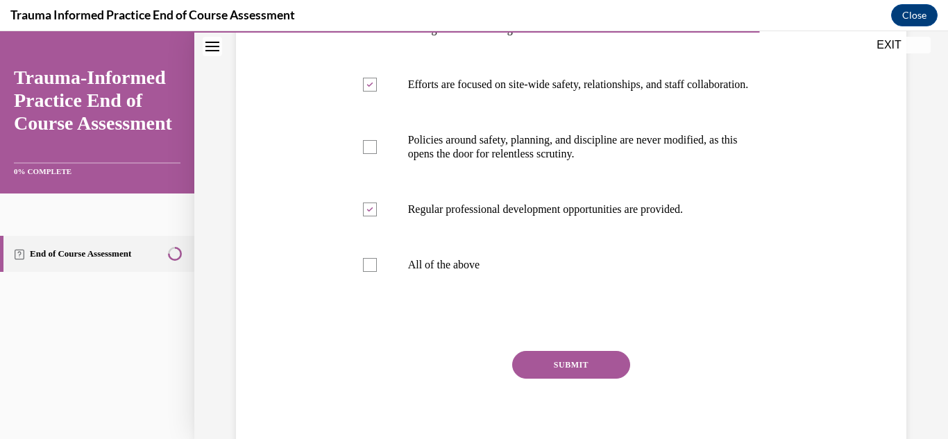
scroll to position [362, 0]
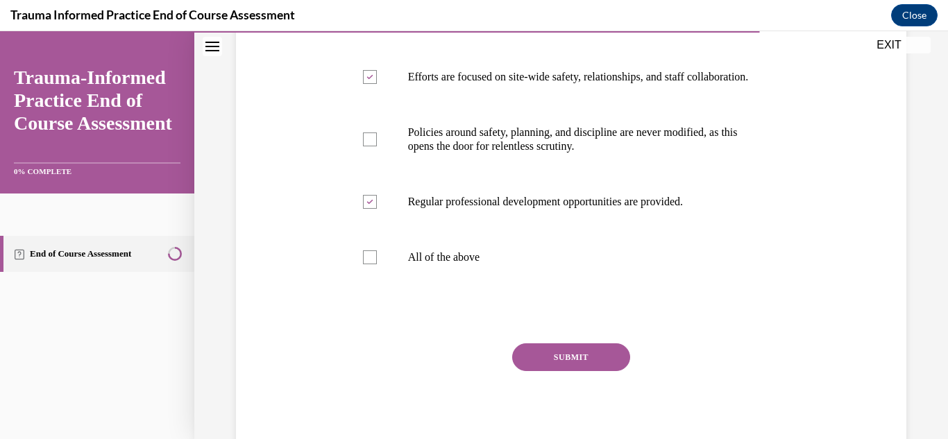
click at [561, 360] on button "SUBMIT" at bounding box center [571, 358] width 118 height 28
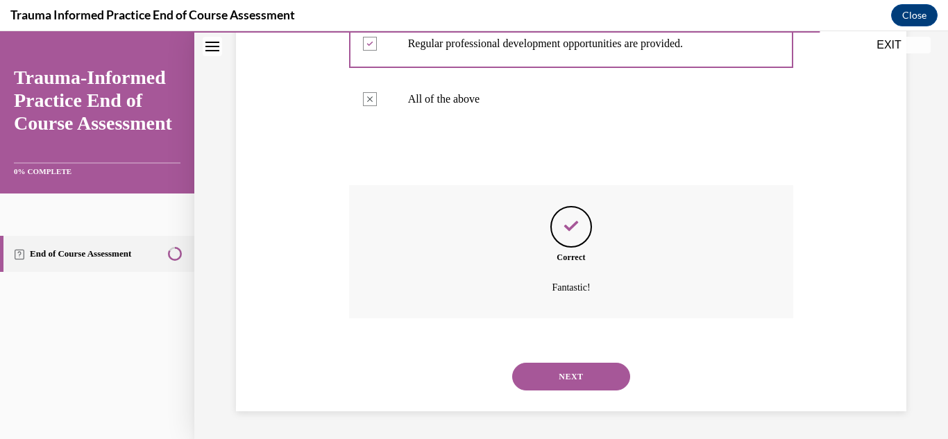
scroll to position [534, 0]
click at [559, 367] on button "NEXT" at bounding box center [571, 377] width 118 height 28
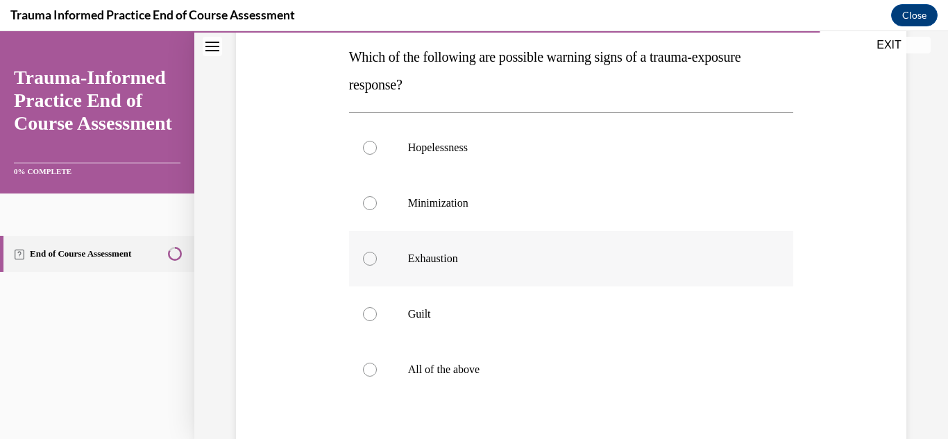
scroll to position [223, 0]
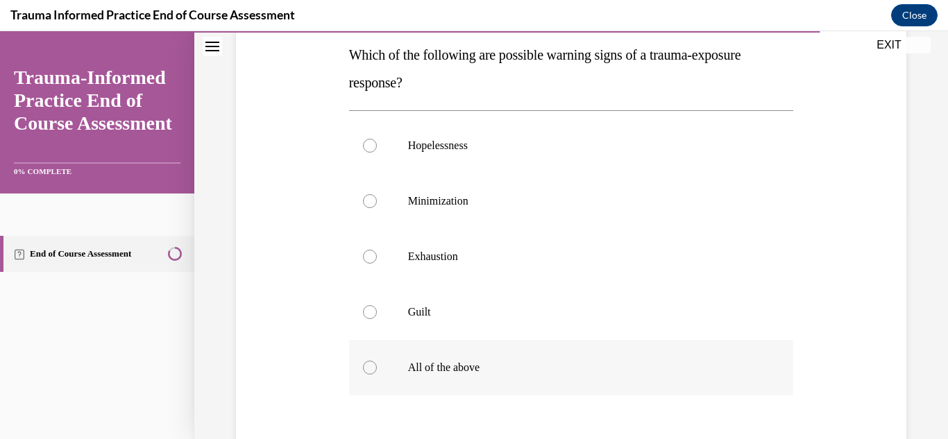
click at [373, 357] on label "All of the above" at bounding box center [571, 368] width 445 height 56
click at [373, 361] on input "All of the above" at bounding box center [370, 368] width 14 height 14
radio input "true"
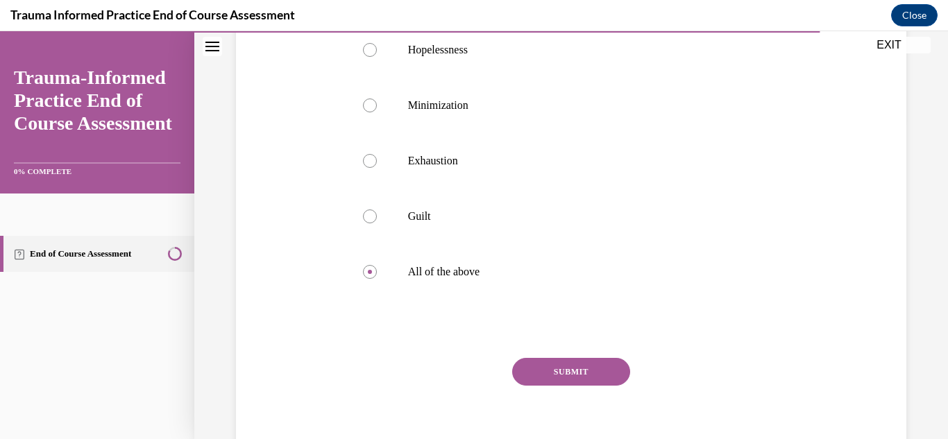
click at [596, 382] on button "SUBMIT" at bounding box center [571, 372] width 118 height 28
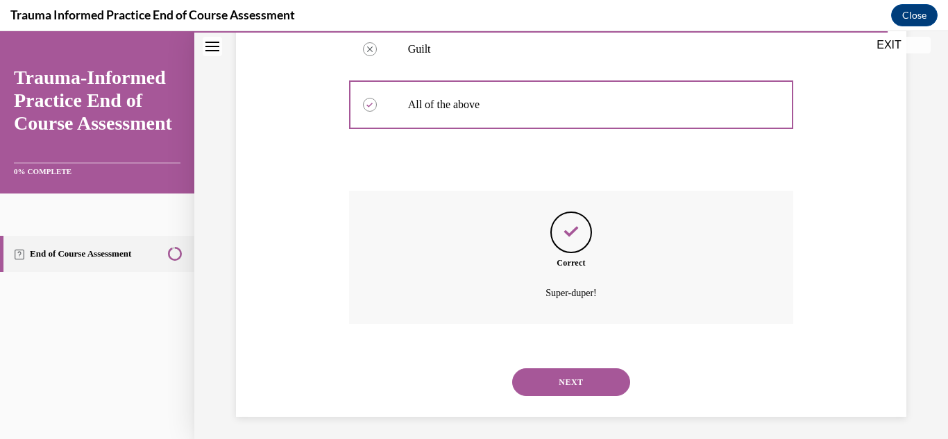
scroll to position [492, 0]
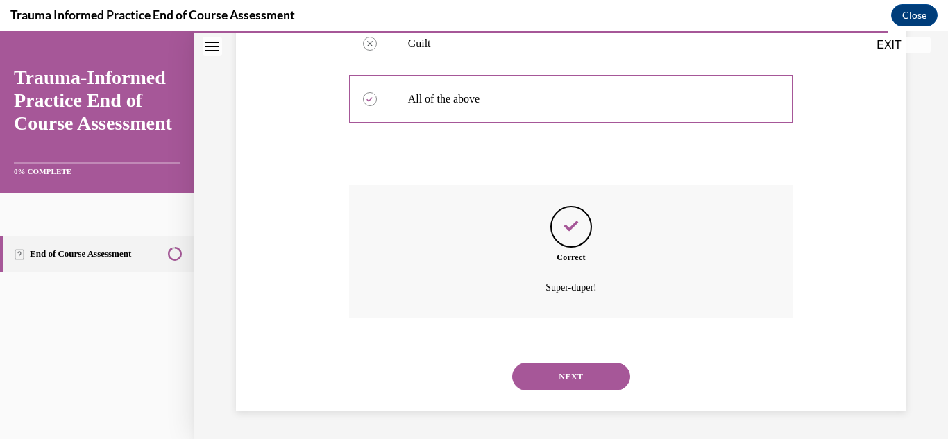
click at [580, 380] on button "NEXT" at bounding box center [571, 377] width 118 height 28
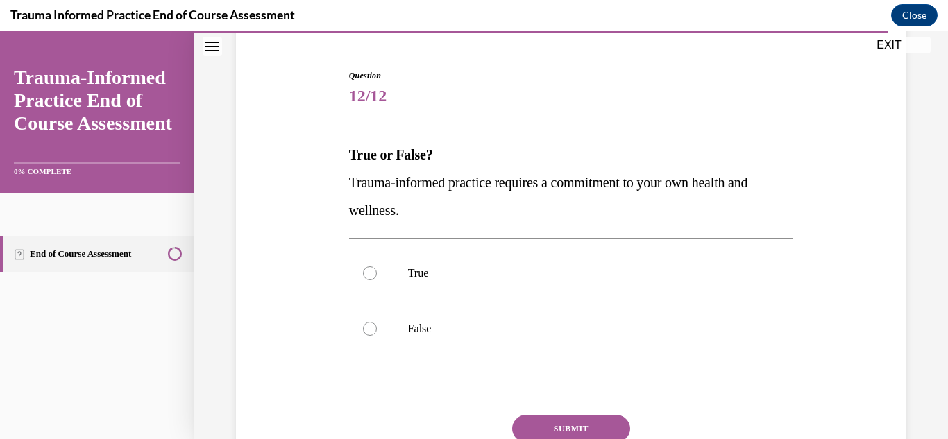
scroll to position [126, 0]
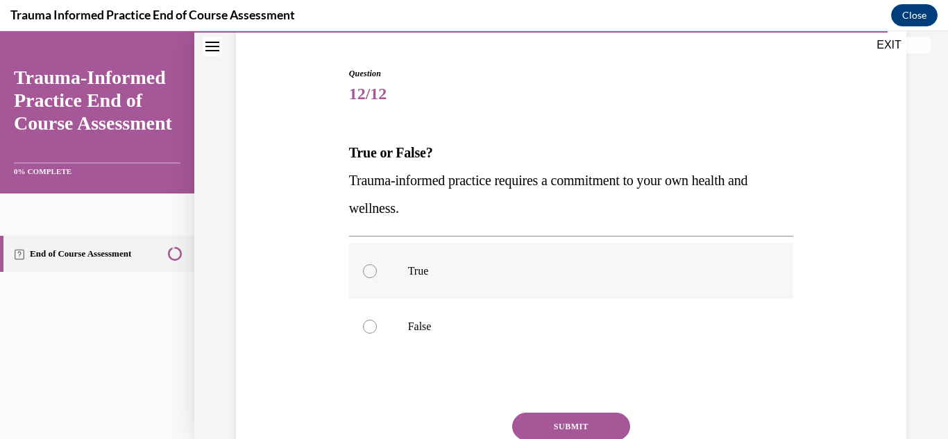
click at [466, 289] on label "True" at bounding box center [571, 272] width 445 height 56
click at [377, 278] on input "True" at bounding box center [370, 271] width 14 height 14
radio input "true"
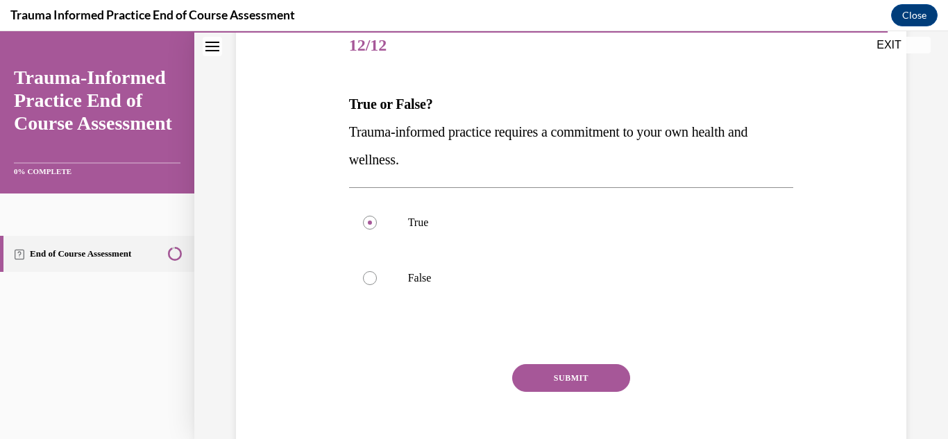
scroll to position [179, 0]
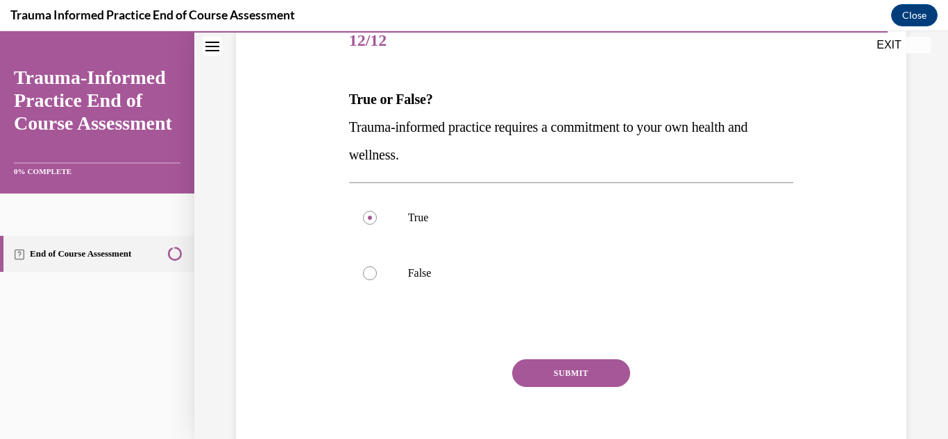
click at [564, 369] on button "SUBMIT" at bounding box center [571, 374] width 118 height 28
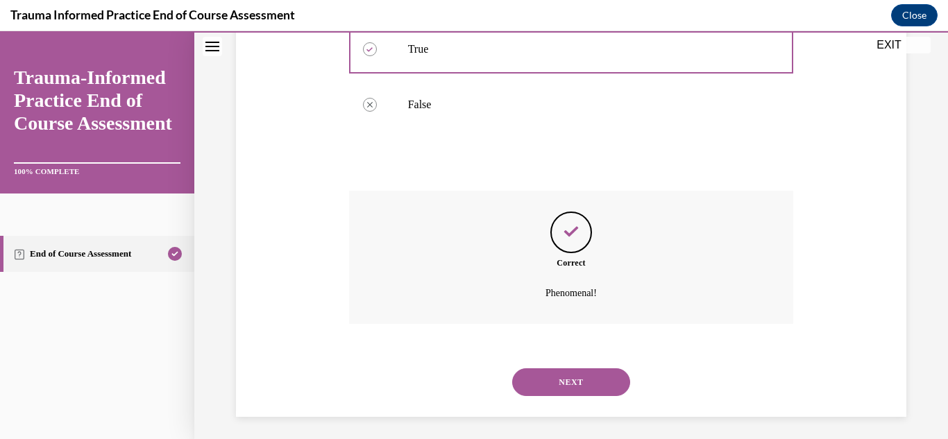
scroll to position [353, 0]
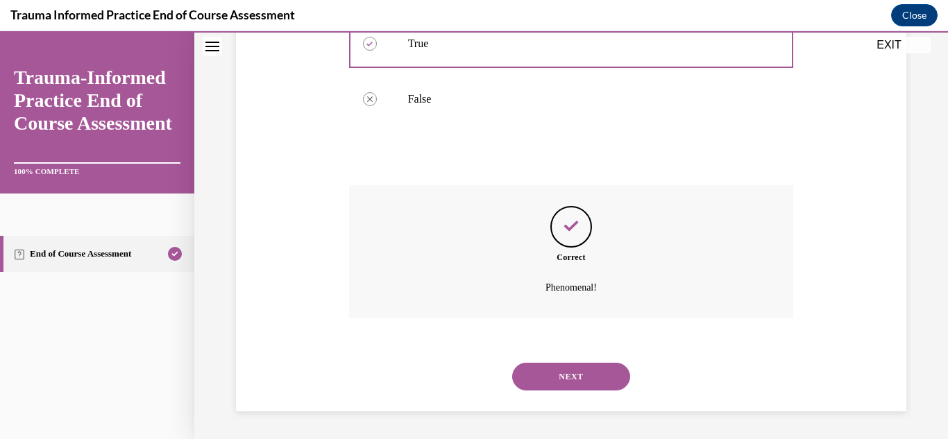
click at [592, 366] on button "NEXT" at bounding box center [571, 377] width 118 height 28
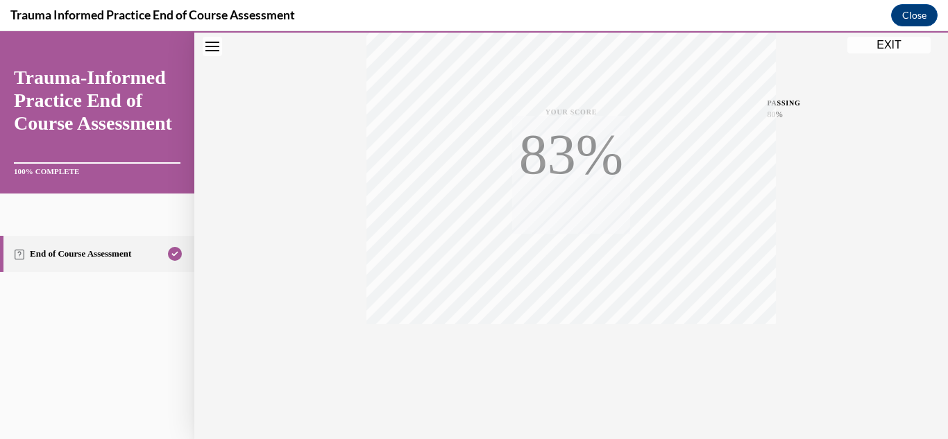
scroll to position [303, 0]
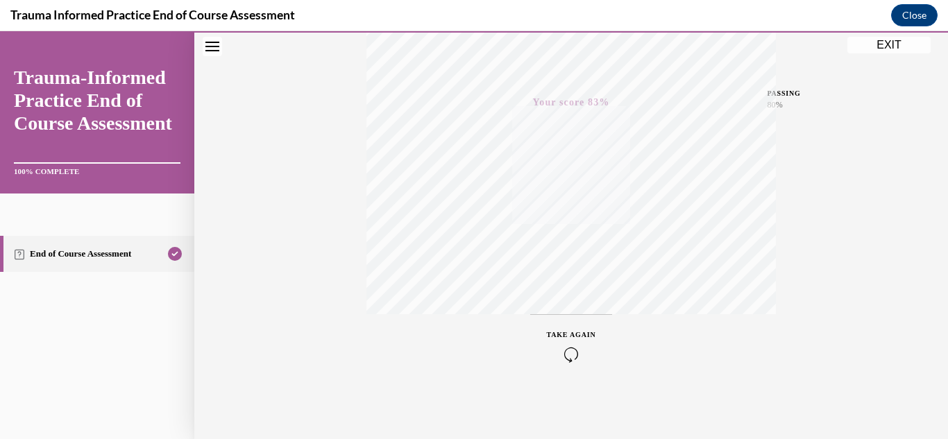
click at [884, 44] on button "EXIT" at bounding box center [888, 45] width 83 height 17
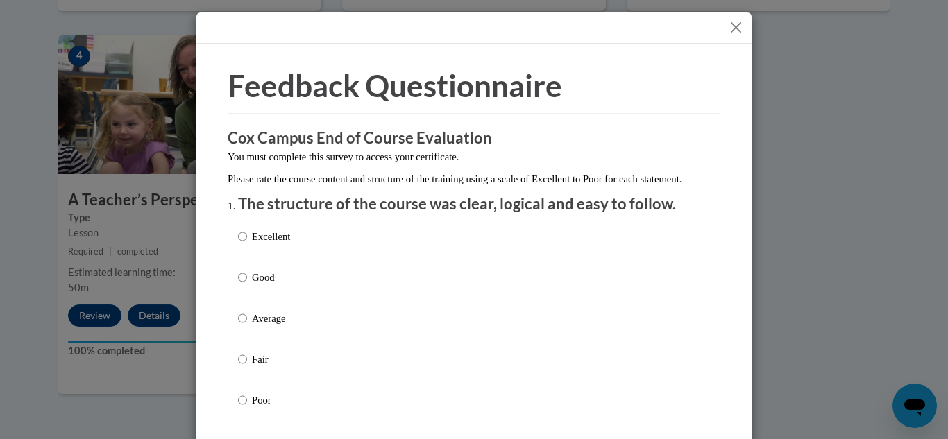
click at [278, 244] on p "Excellent" at bounding box center [271, 236] width 38 height 15
click at [247, 244] on input "Excellent" at bounding box center [242, 236] width 9 height 15
radio input "true"
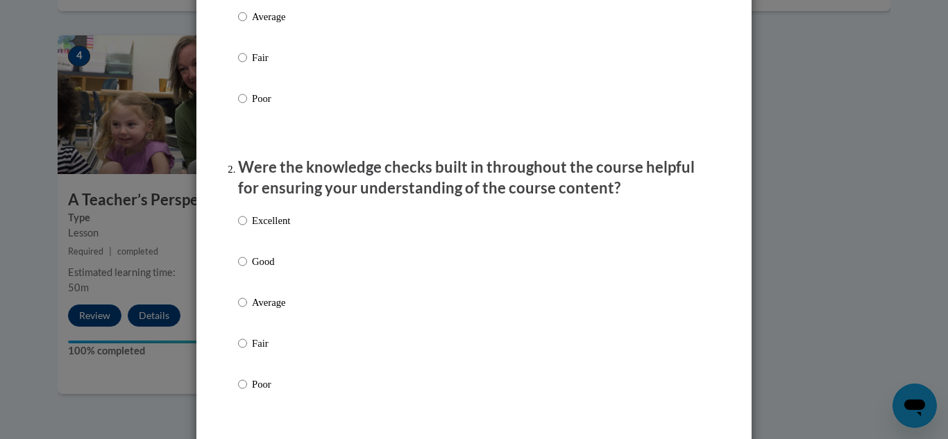
scroll to position [344, 0]
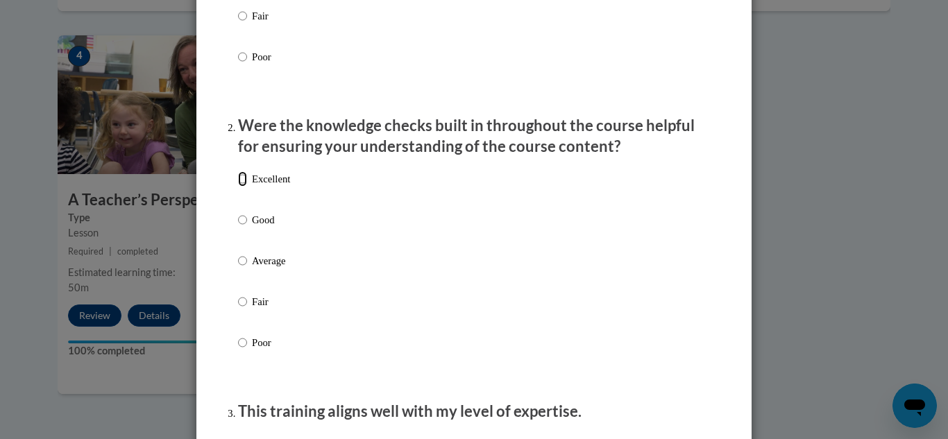
click at [244, 187] on input "Excellent" at bounding box center [242, 178] width 9 height 15
radio input "true"
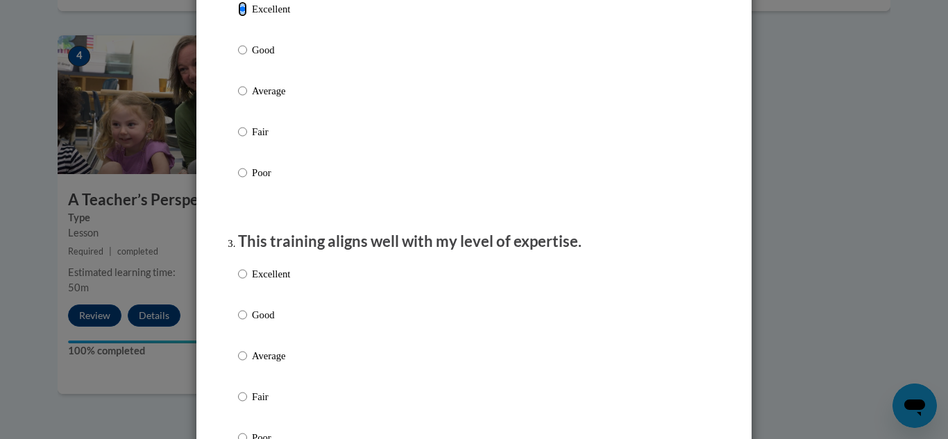
scroll to position [571, 0]
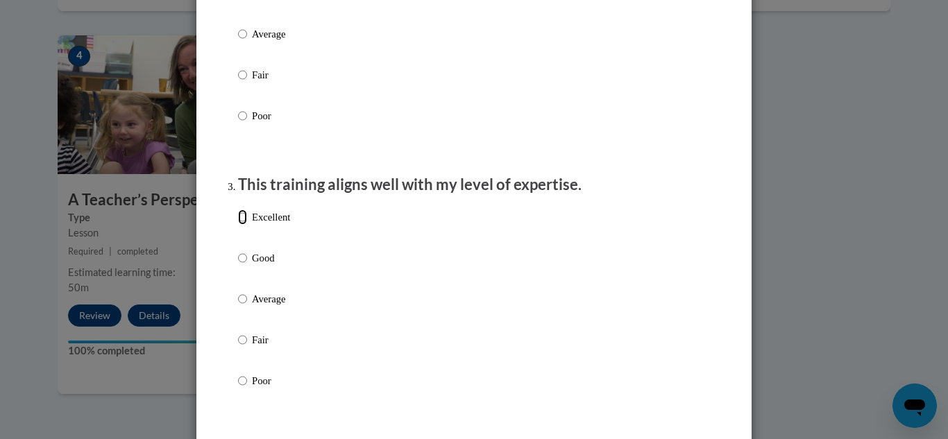
click at [238, 225] on input "Excellent" at bounding box center [242, 217] width 9 height 15
radio input "true"
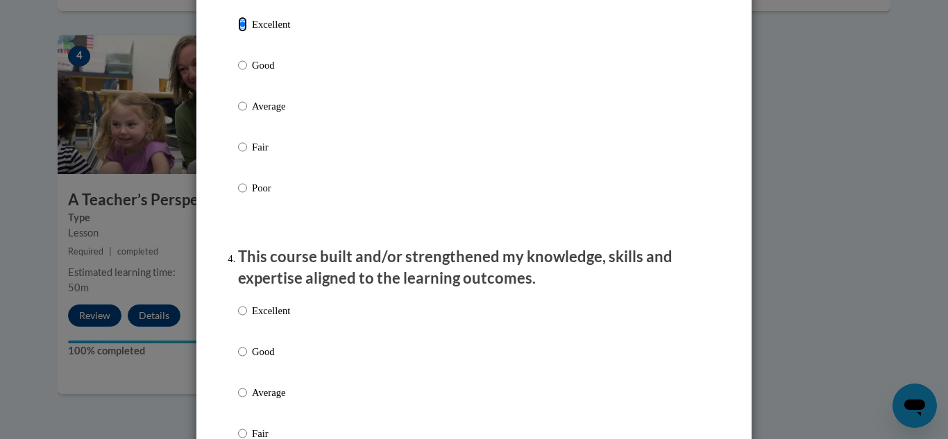
scroll to position [802, 0]
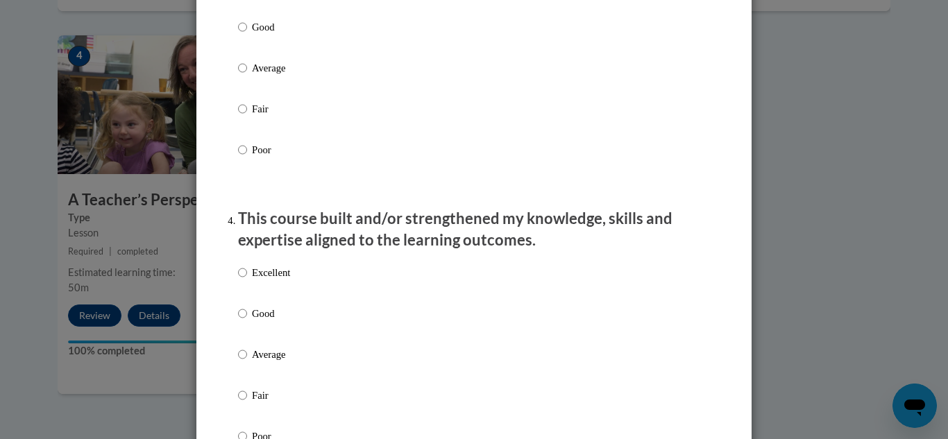
click at [246, 280] on input "Excellent" at bounding box center [242, 272] width 9 height 15
radio input "true"
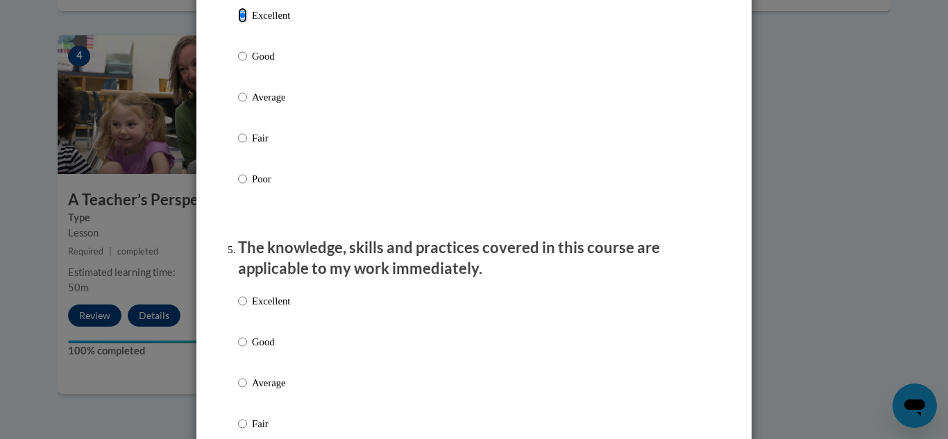
scroll to position [1062, 0]
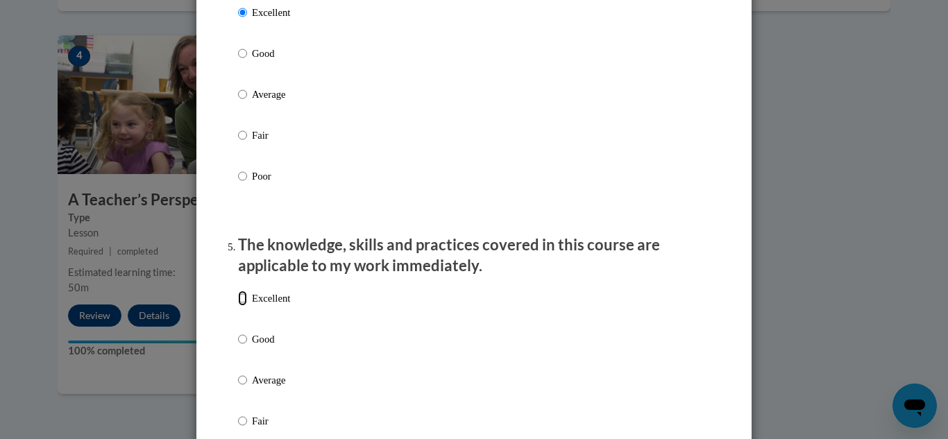
click at [240, 306] on input "Excellent" at bounding box center [242, 298] width 9 height 15
radio input "true"
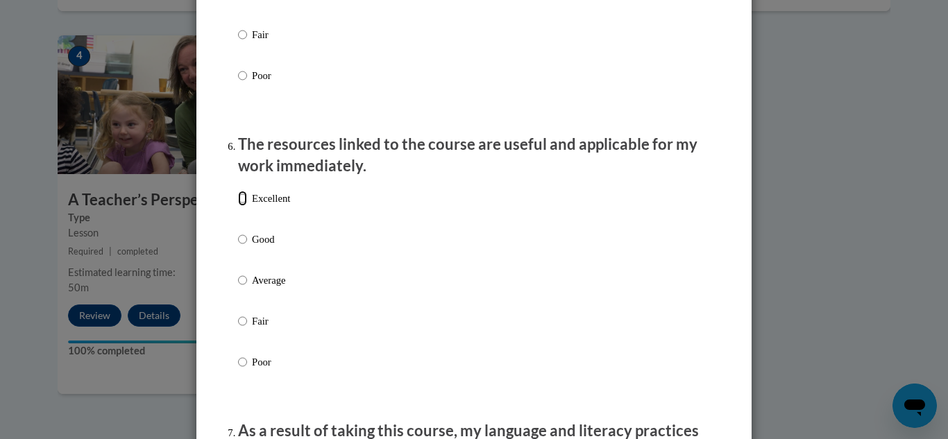
click at [240, 206] on input "Excellent" at bounding box center [242, 198] width 9 height 15
radio input "true"
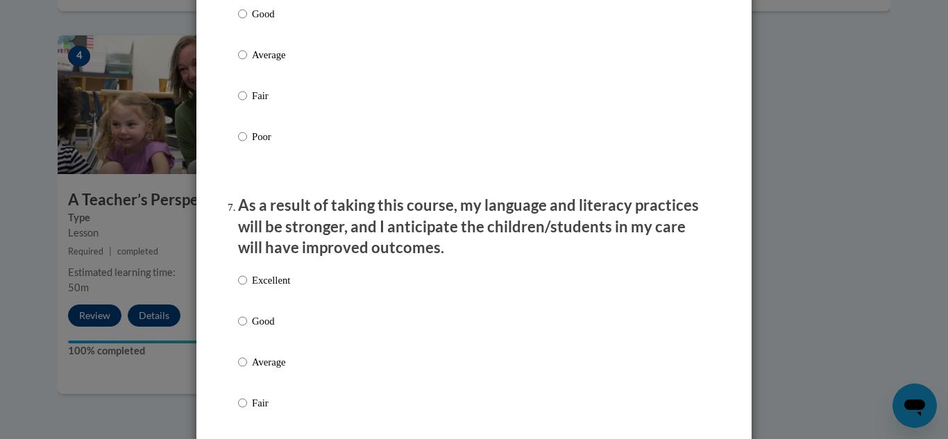
scroll to position [1696, 0]
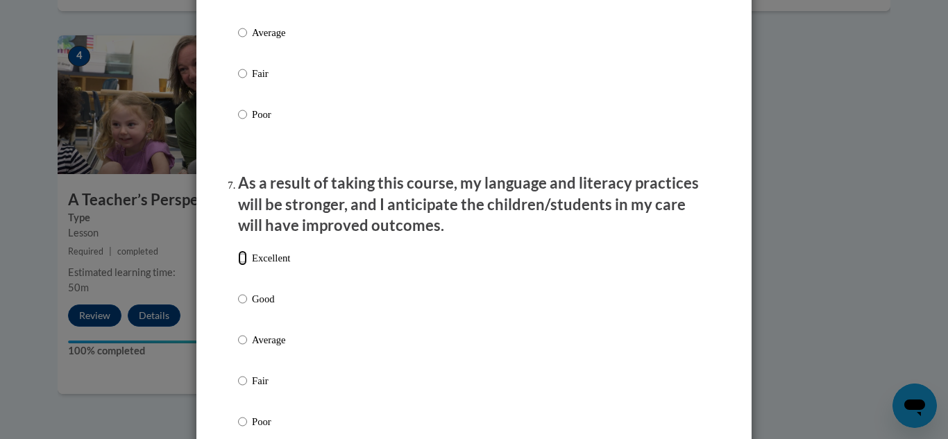
click at [239, 266] on input "Excellent" at bounding box center [242, 258] width 9 height 15
radio input "true"
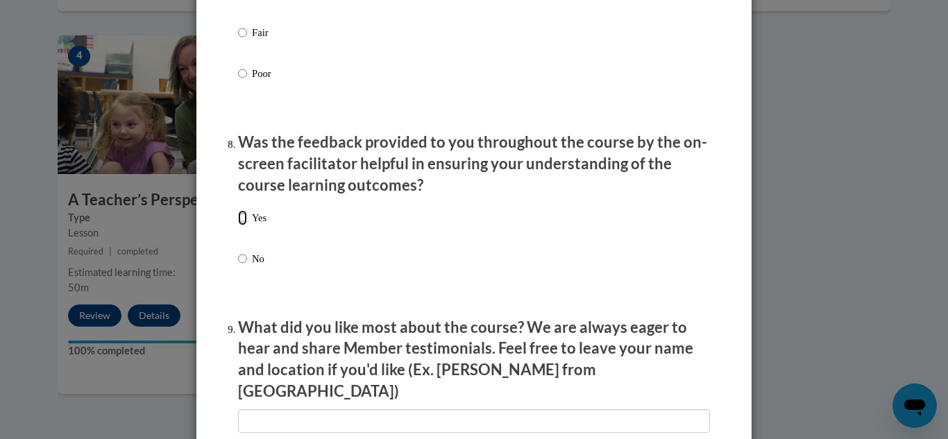
click at [244, 226] on input "Yes" at bounding box center [242, 217] width 9 height 15
radio input "true"
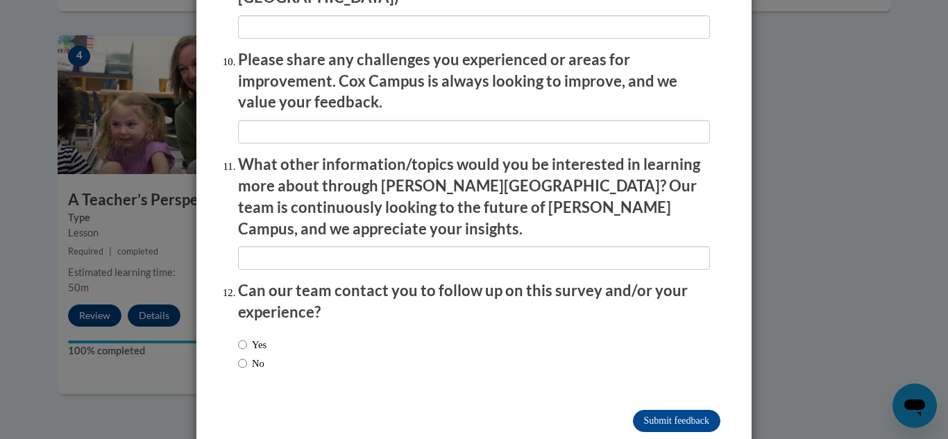
scroll to position [2445, 0]
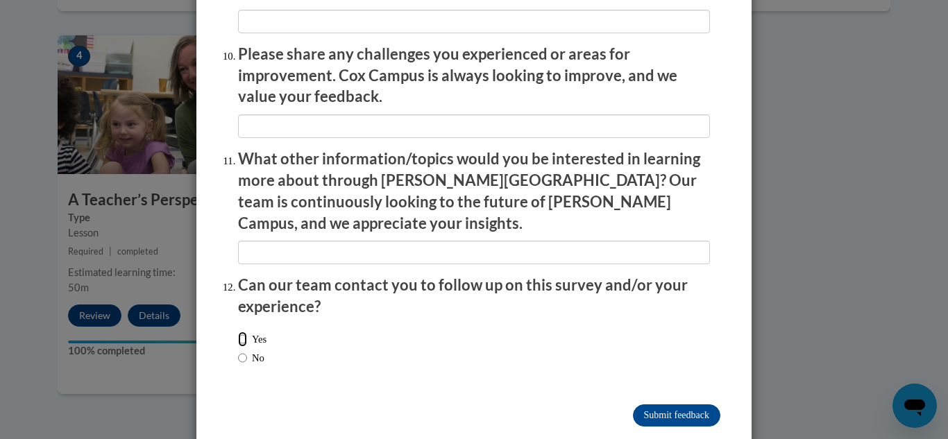
click at [246, 332] on input "Yes" at bounding box center [242, 339] width 9 height 15
radio input "true"
click at [665, 405] on input "Submit feedback" at bounding box center [676, 416] width 87 height 22
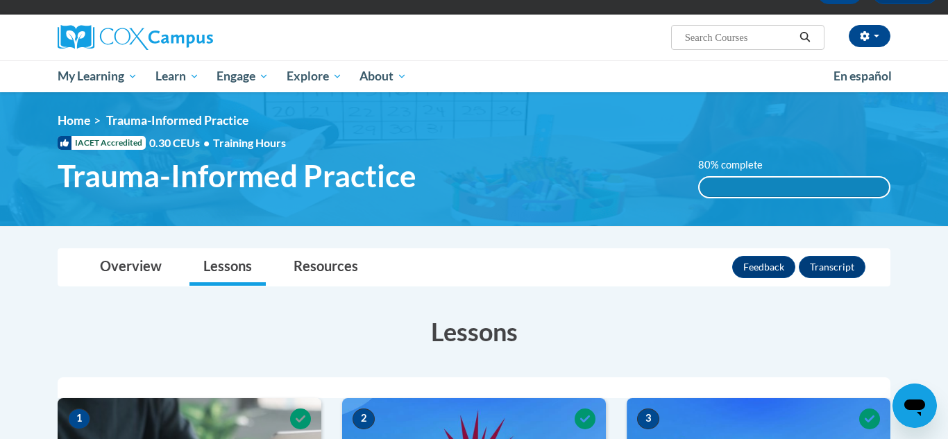
scroll to position [106, 0]
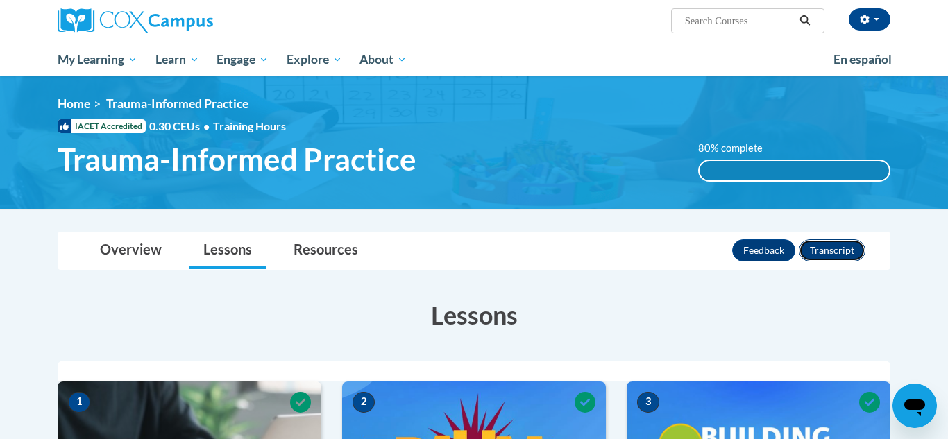
click at [840, 257] on button "Transcript" at bounding box center [832, 250] width 67 height 22
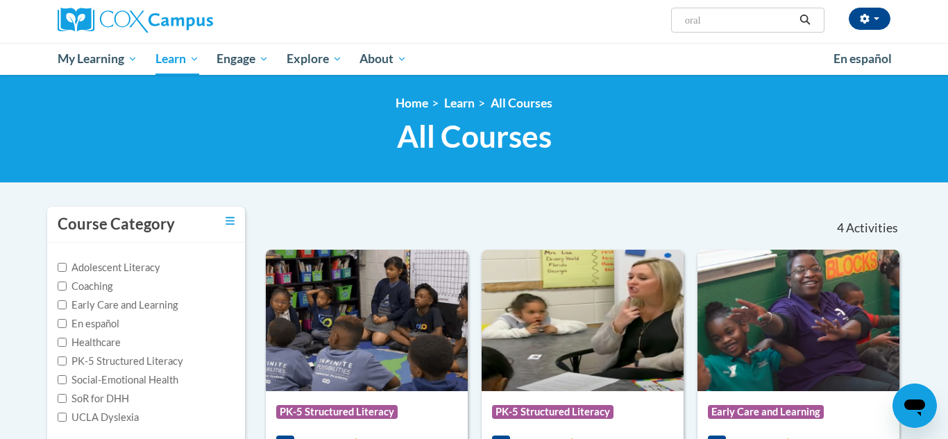
scroll to position [106, 0]
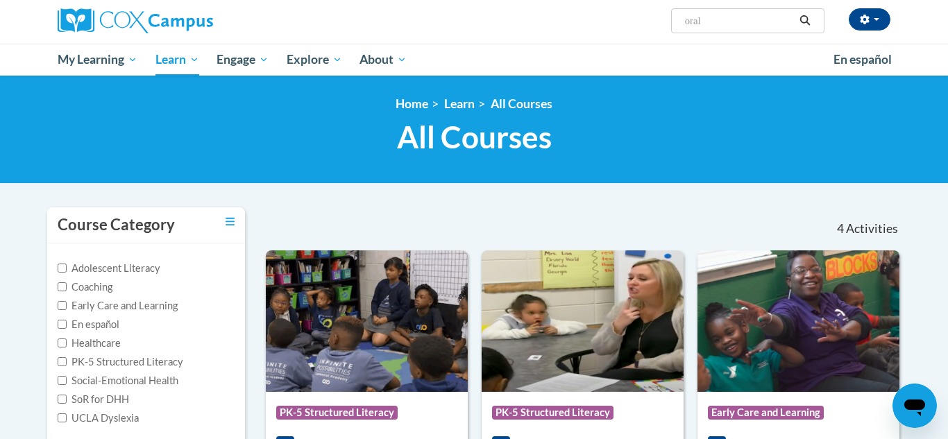
click at [746, 26] on input "oral" at bounding box center [739, 20] width 111 height 17
type input "o"
type input "relationships"
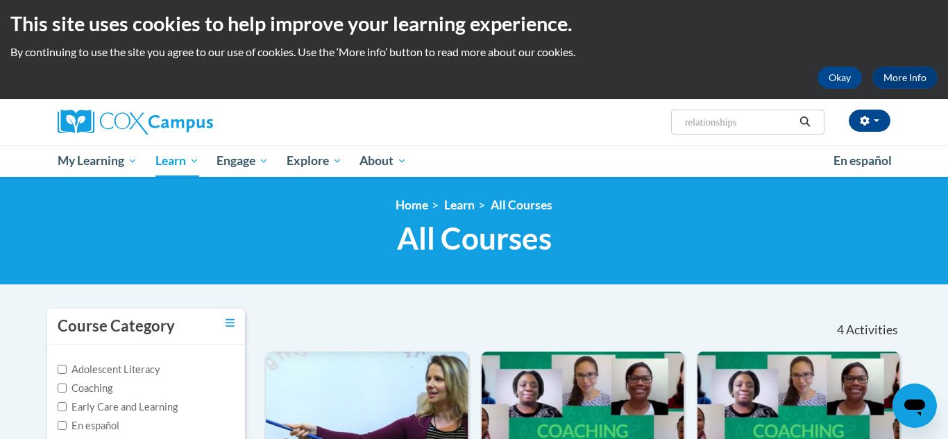
scroll to position [3, 0]
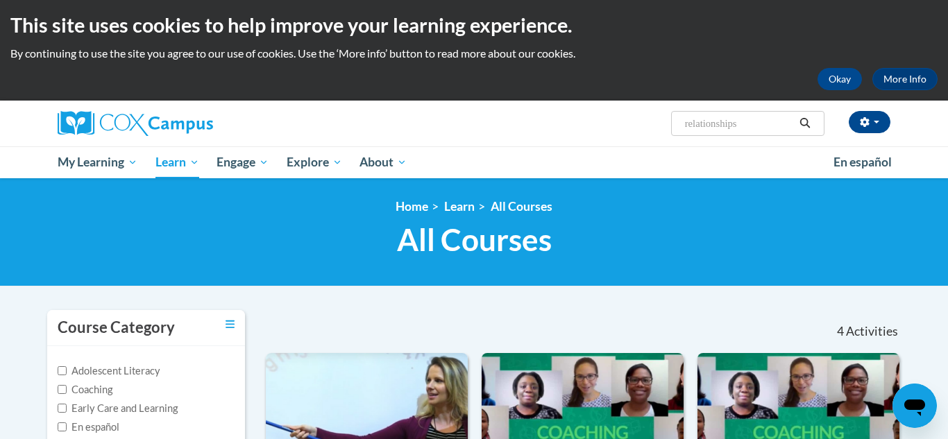
click at [756, 127] on input "relationships" at bounding box center [739, 123] width 111 height 17
type input "r"
type input "transforming"
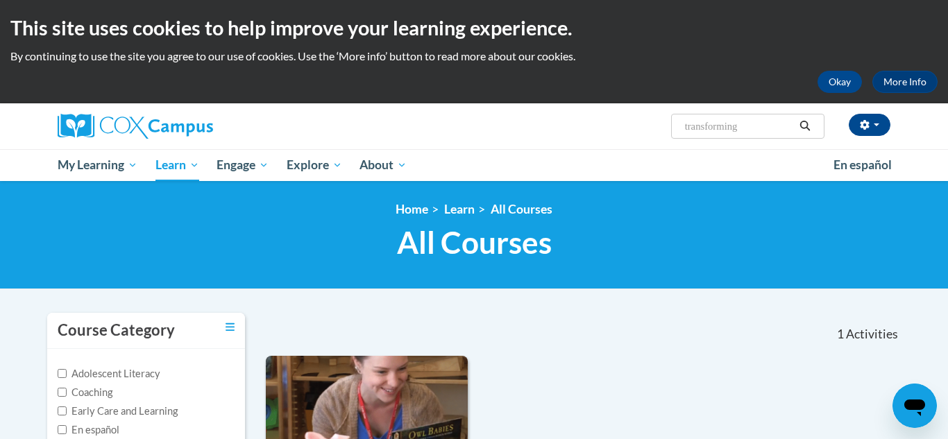
click at [764, 131] on input "transforming" at bounding box center [739, 126] width 111 height 17
type input "t"
type input "oral"
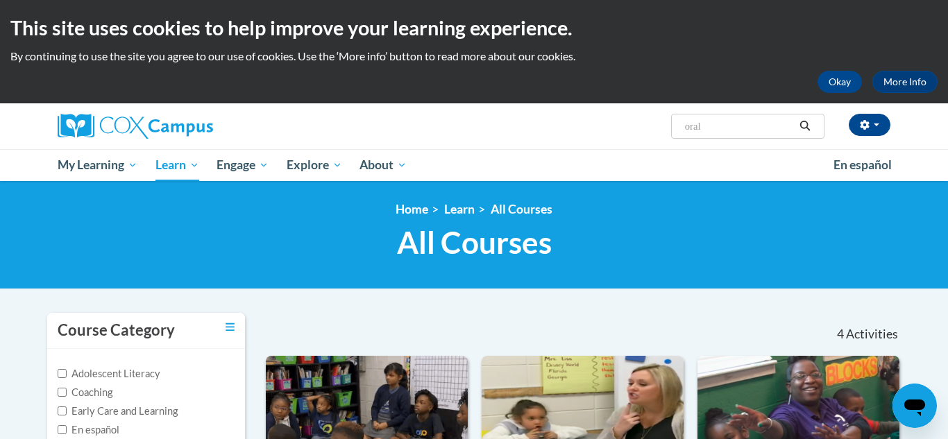
click at [772, 131] on input "oral" at bounding box center [739, 126] width 111 height 17
type input "o"
type input "instructional"
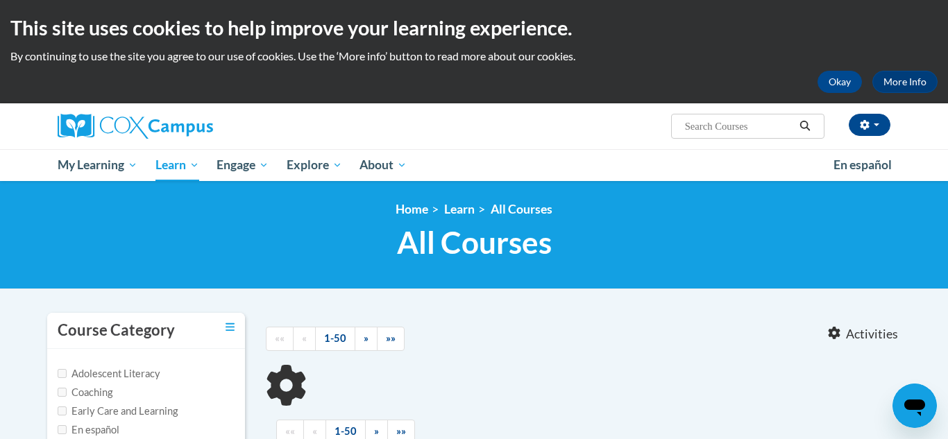
type input "instructional"
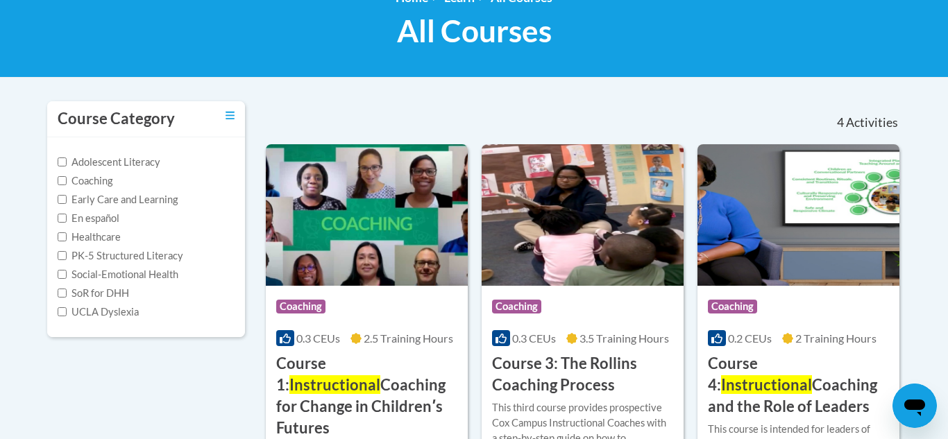
scroll to position [214, 0]
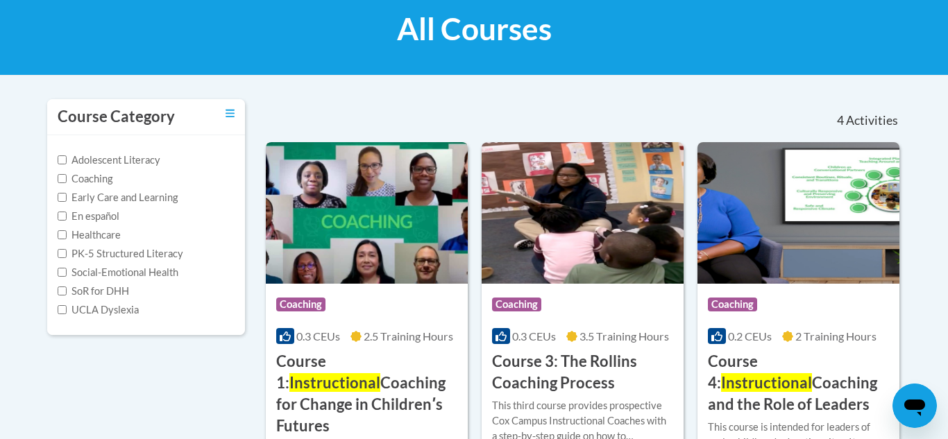
click at [400, 372] on h3 "Course 1: Instructional Coaching for Change in Childrenʹs Futures" at bounding box center [366, 393] width 181 height 85
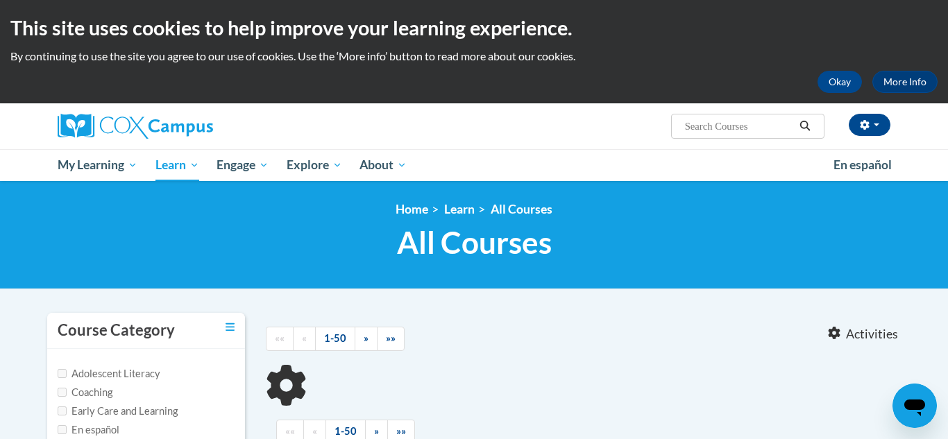
type input "instructional"
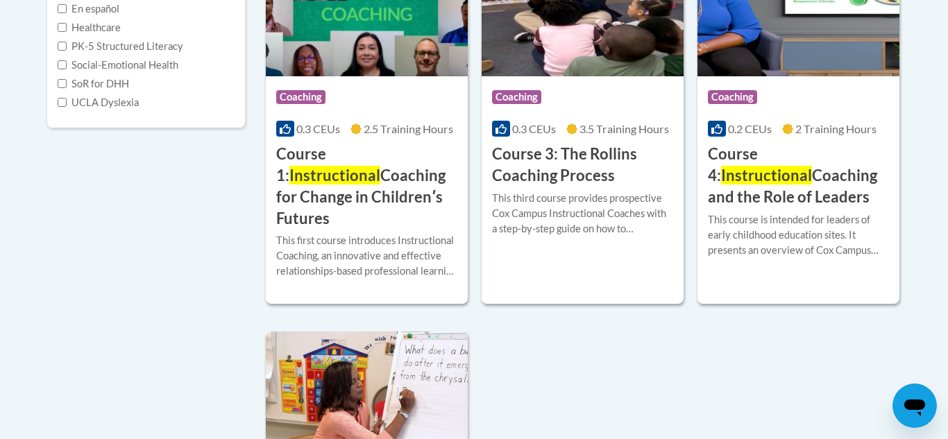
scroll to position [441, 0]
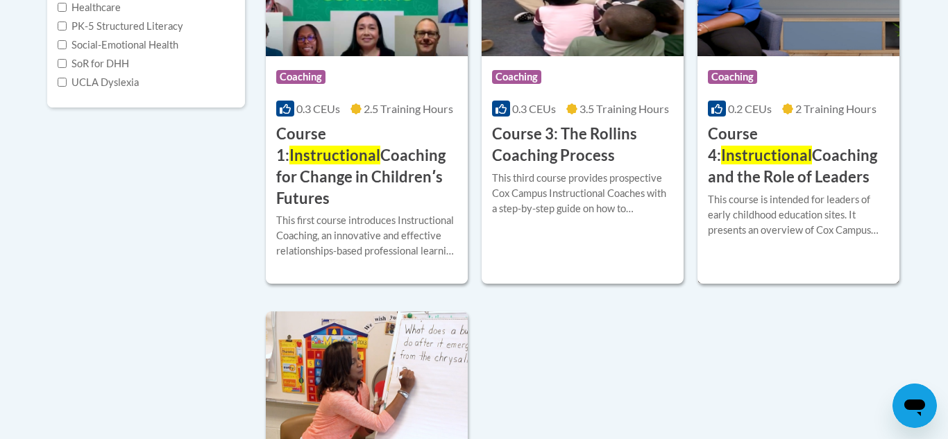
click at [806, 169] on h3 "Course 4: Instructional Coaching and the Role of Leaders" at bounding box center [798, 156] width 181 height 64
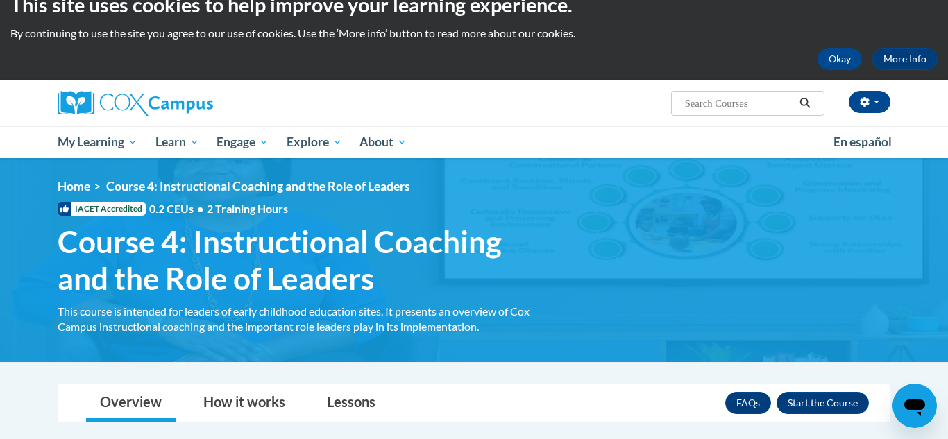
scroll to position [158, 0]
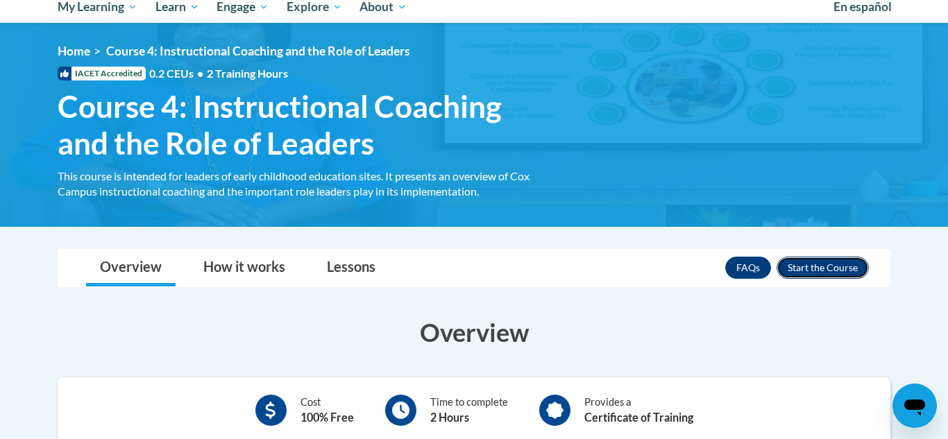
click at [839, 270] on button "Enroll" at bounding box center [823, 268] width 92 height 22
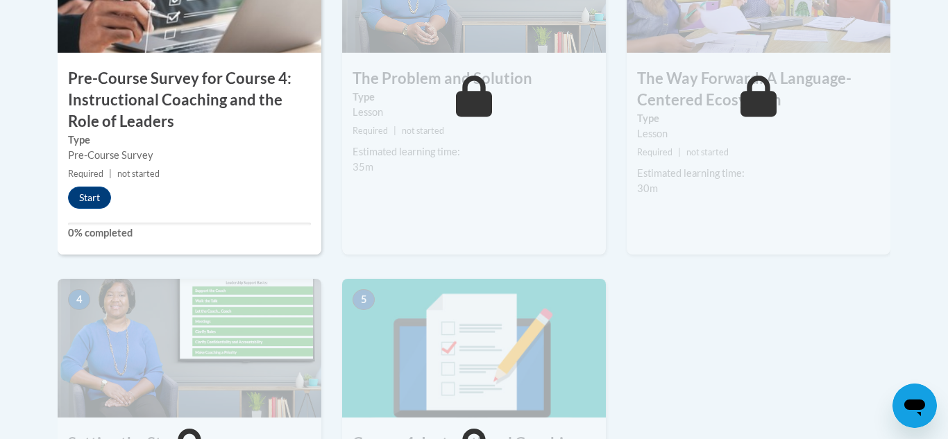
scroll to position [610, 0]
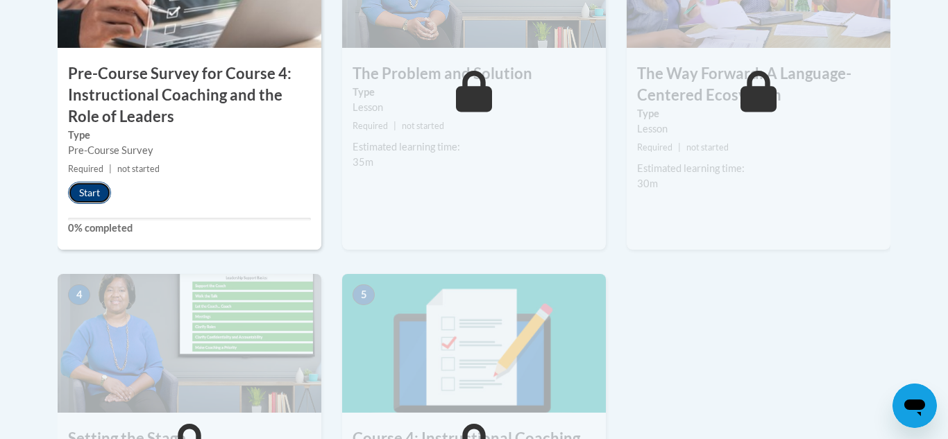
click at [81, 189] on button "Start" at bounding box center [89, 193] width 43 height 22
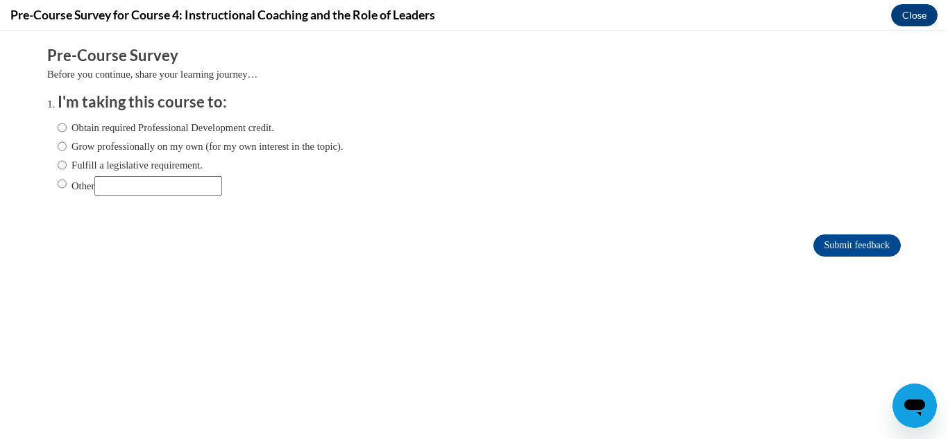
scroll to position [0, 0]
click at [239, 120] on label "Obtain required Professional Development credit." at bounding box center [166, 127] width 217 height 15
click at [67, 120] on input "Obtain required Professional Development credit." at bounding box center [62, 127] width 9 height 15
radio input "true"
click at [868, 253] on input "Submit feedback" at bounding box center [856, 246] width 87 height 22
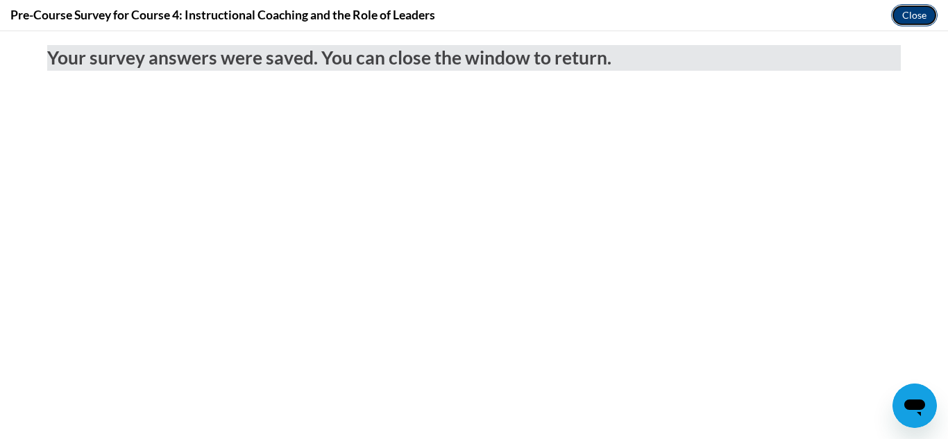
click at [917, 13] on button "Close" at bounding box center [914, 15] width 47 height 22
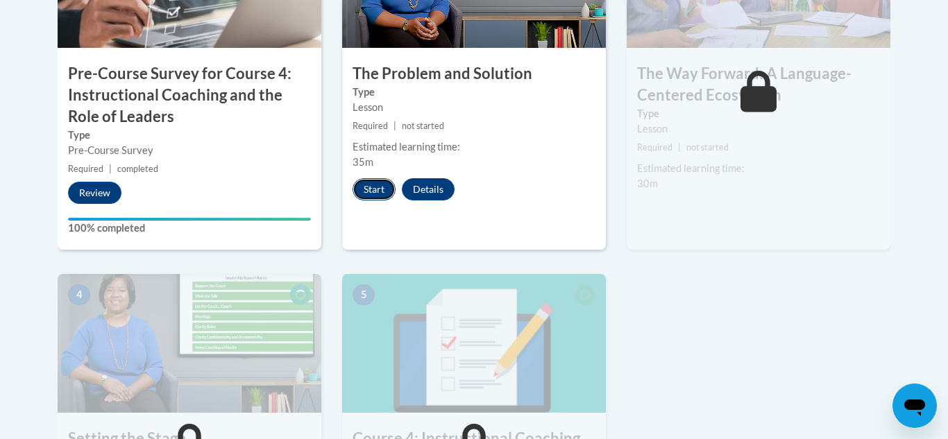
click at [368, 186] on button "Start" at bounding box center [374, 189] width 43 height 22
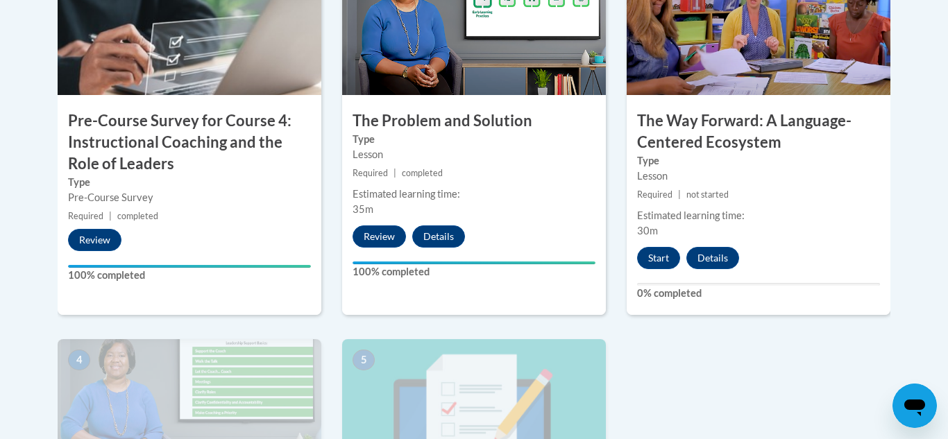
scroll to position [593, 0]
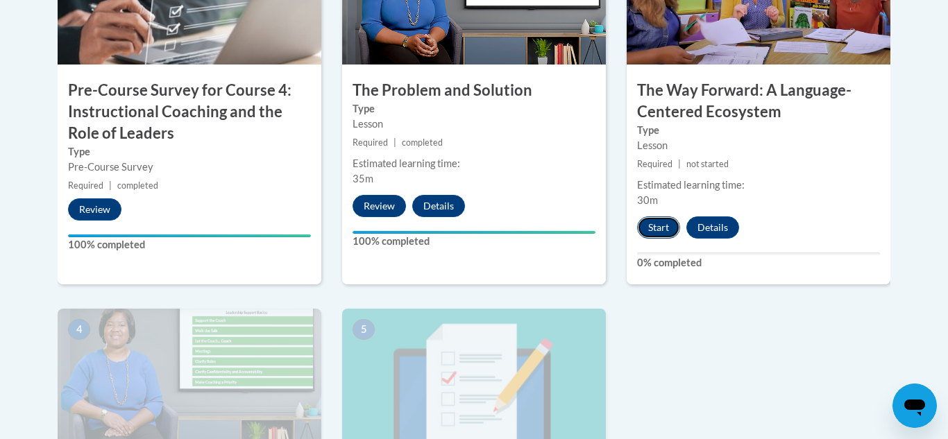
click at [661, 229] on button "Start" at bounding box center [658, 228] width 43 height 22
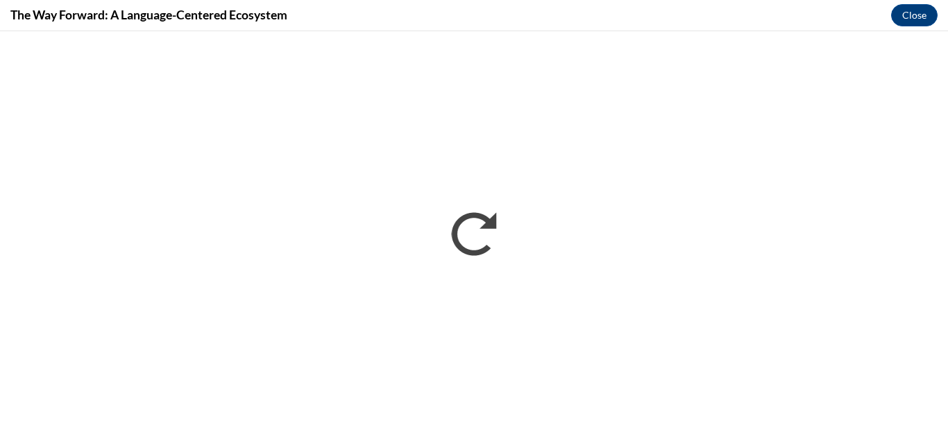
scroll to position [0, 0]
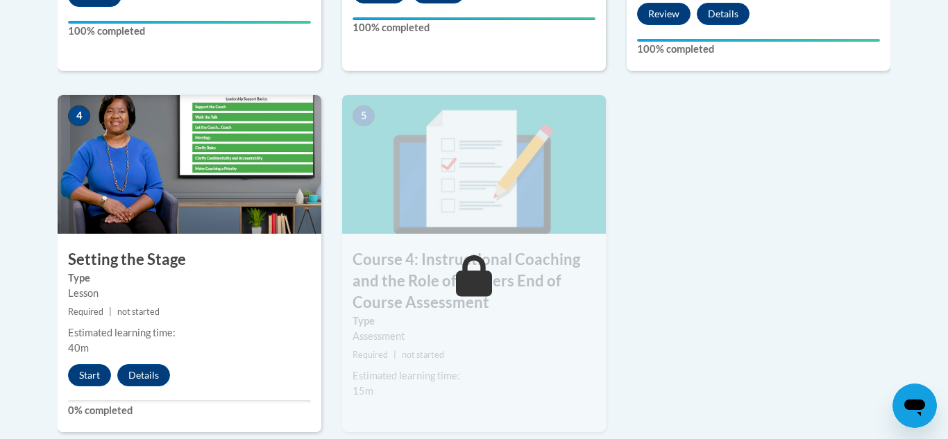
scroll to position [854, 0]
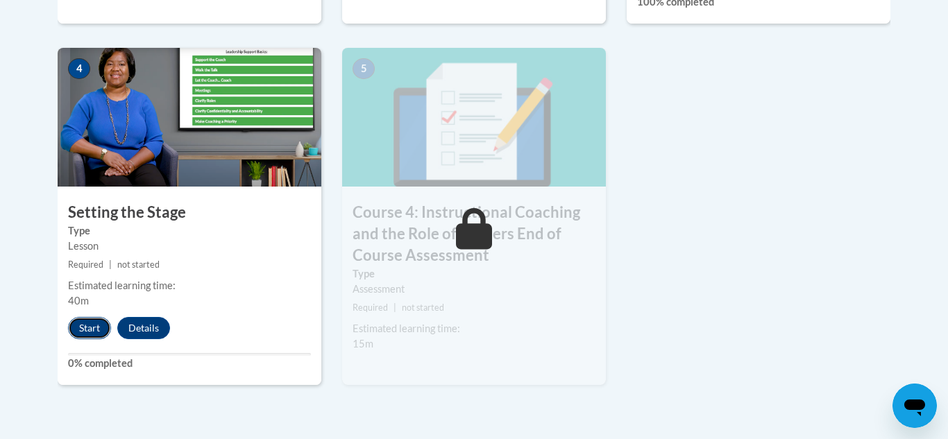
click at [88, 332] on button "Start" at bounding box center [89, 328] width 43 height 22
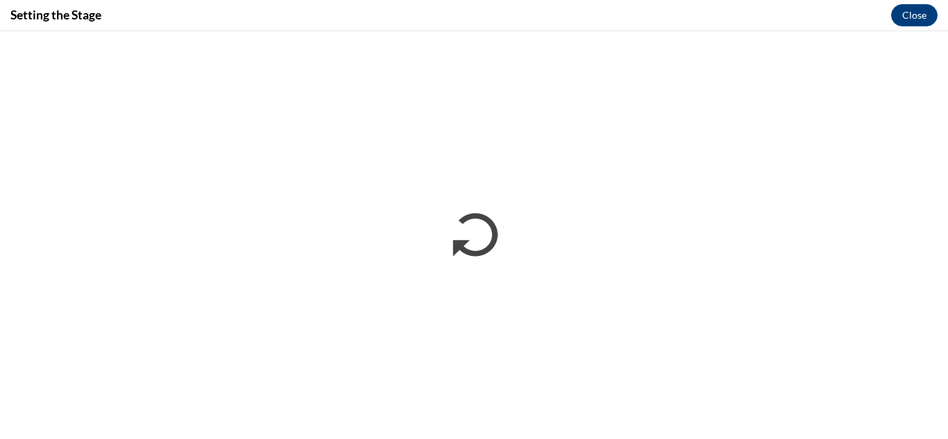
scroll to position [0, 0]
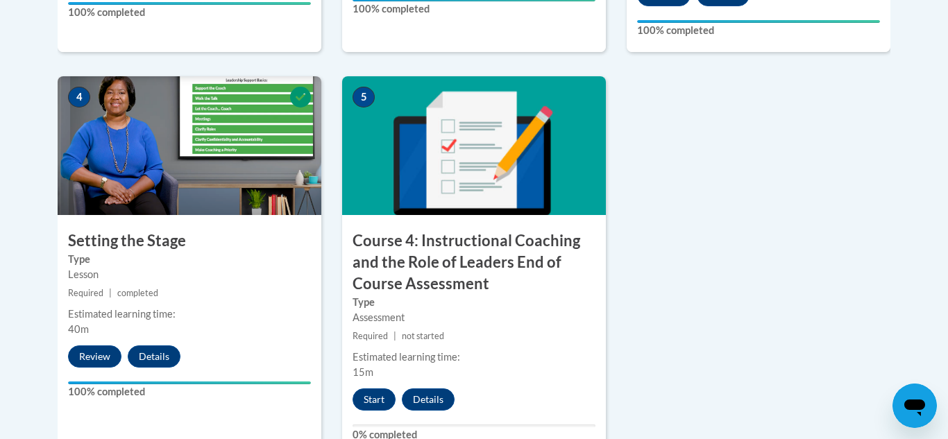
scroll to position [834, 0]
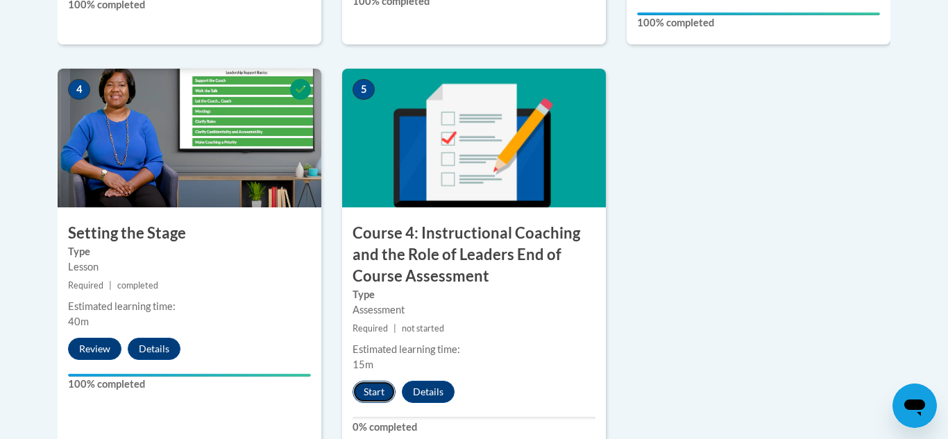
click at [381, 385] on button "Start" at bounding box center [374, 392] width 43 height 22
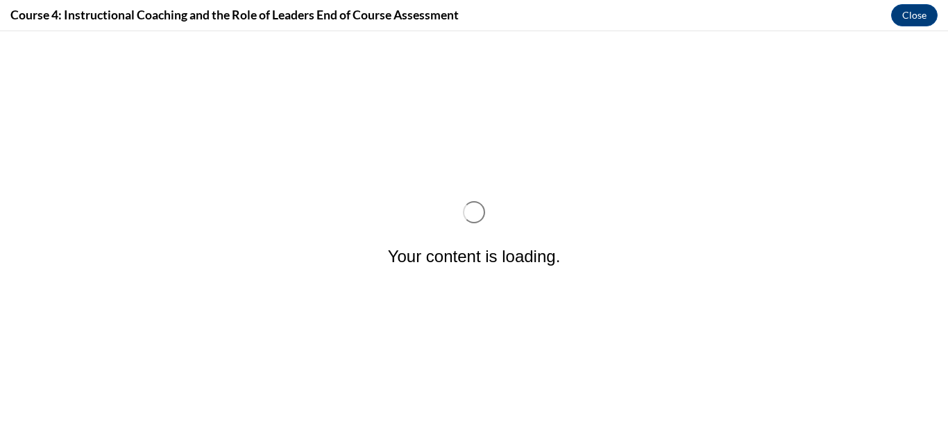
scroll to position [0, 0]
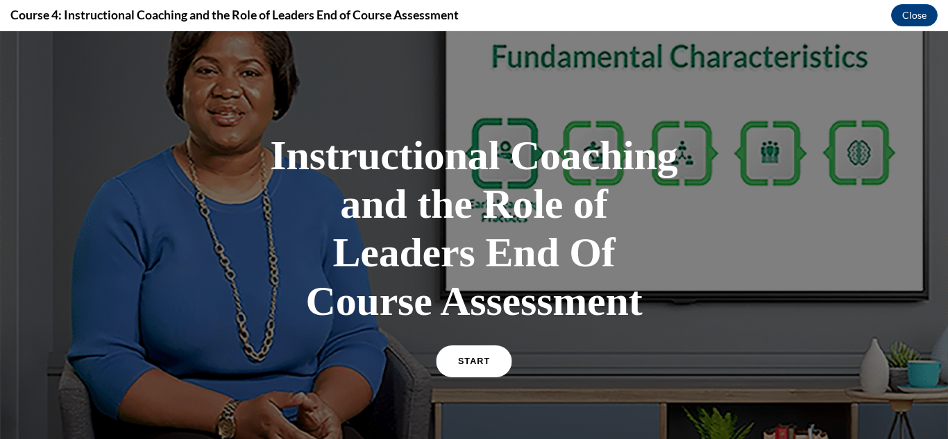
click at [478, 356] on link "START" at bounding box center [474, 362] width 76 height 32
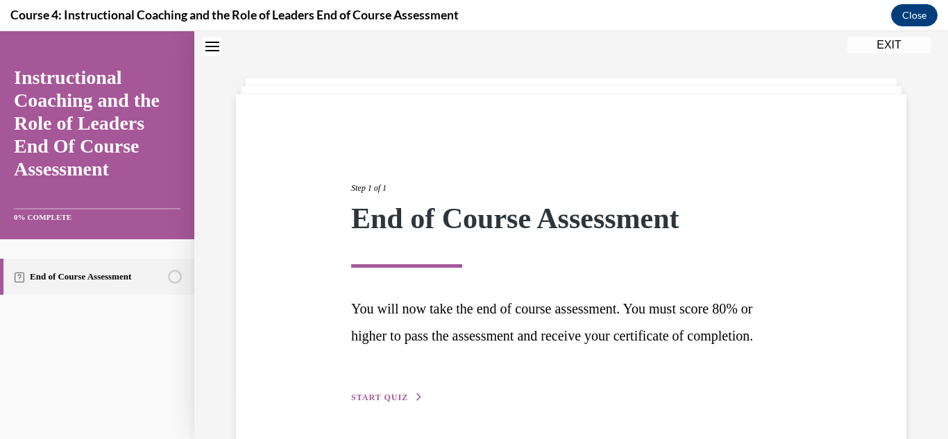
scroll to position [119, 0]
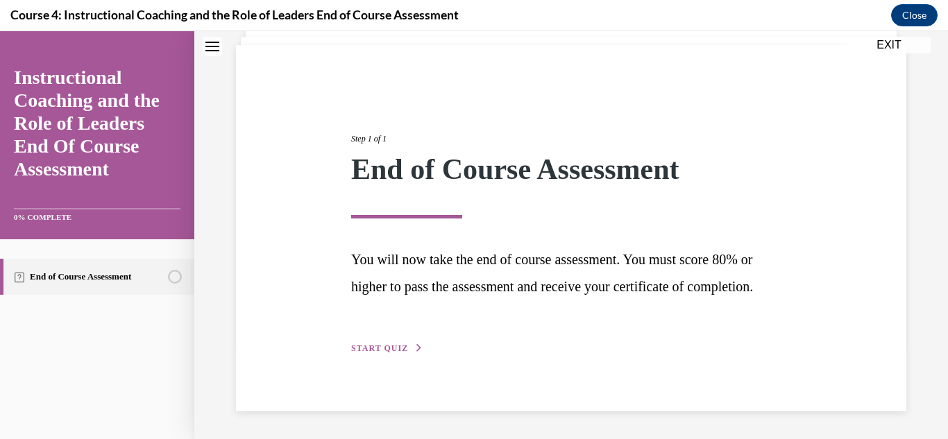
click at [400, 352] on span "START QUIZ" at bounding box center [379, 349] width 57 height 10
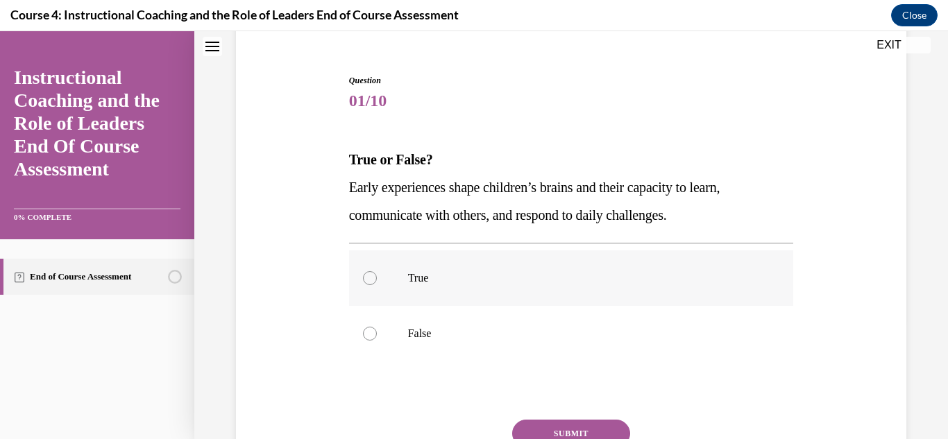
click at [444, 277] on p "True" at bounding box center [583, 278] width 351 height 14
click at [377, 277] on input "True" at bounding box center [370, 278] width 14 height 14
radio input "true"
click at [538, 421] on button "SUBMIT" at bounding box center [571, 434] width 118 height 28
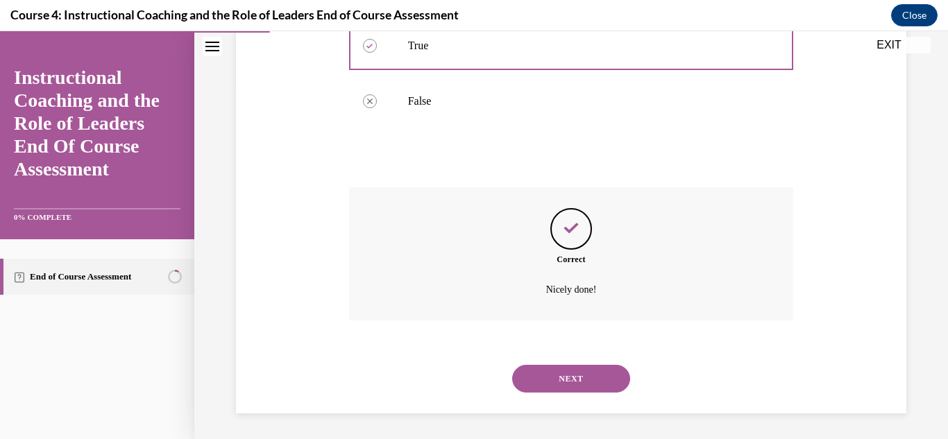
scroll to position [353, 0]
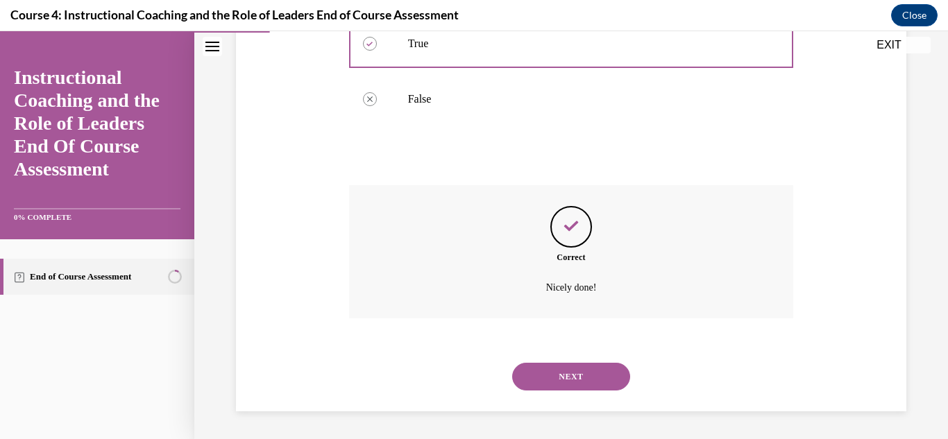
click at [596, 383] on button "NEXT" at bounding box center [571, 377] width 118 height 28
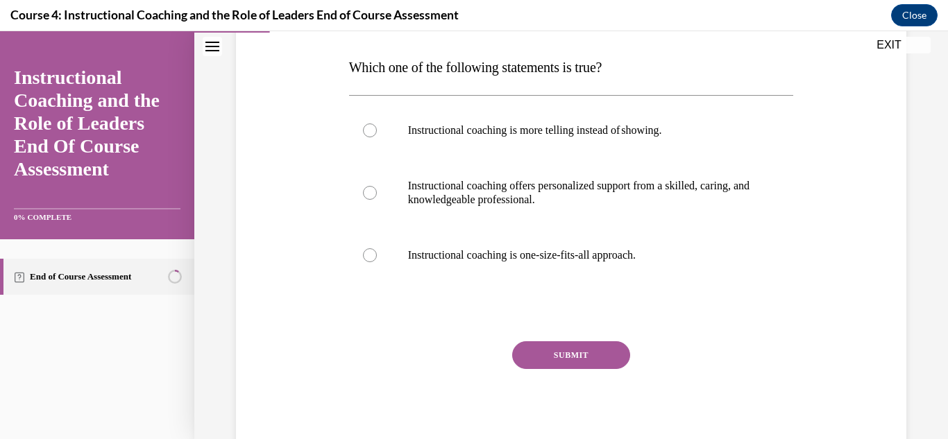
scroll to position [217, 0]
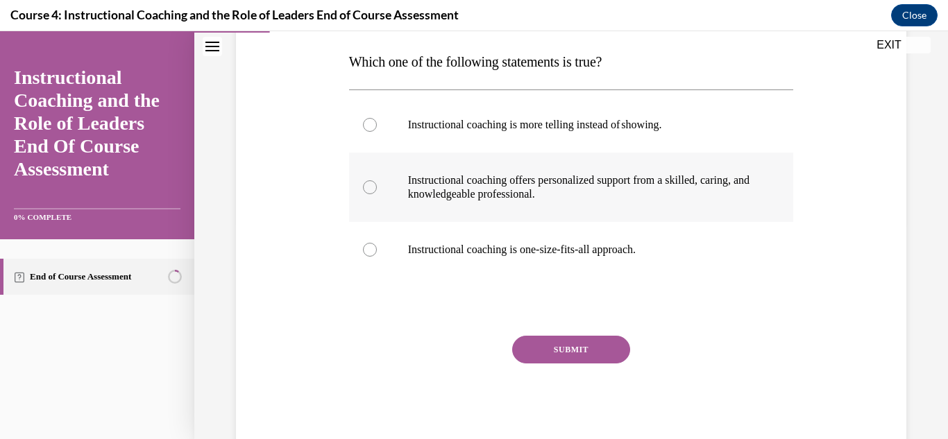
click at [653, 177] on p "Instructional coaching offers personalized support from a skilled, caring, and …" at bounding box center [583, 188] width 351 height 28
click at [377, 180] on input "Instructional coaching offers personalized support from a skilled, caring, and …" at bounding box center [370, 187] width 14 height 14
radio input "true"
click at [595, 344] on button "SUBMIT" at bounding box center [571, 350] width 118 height 28
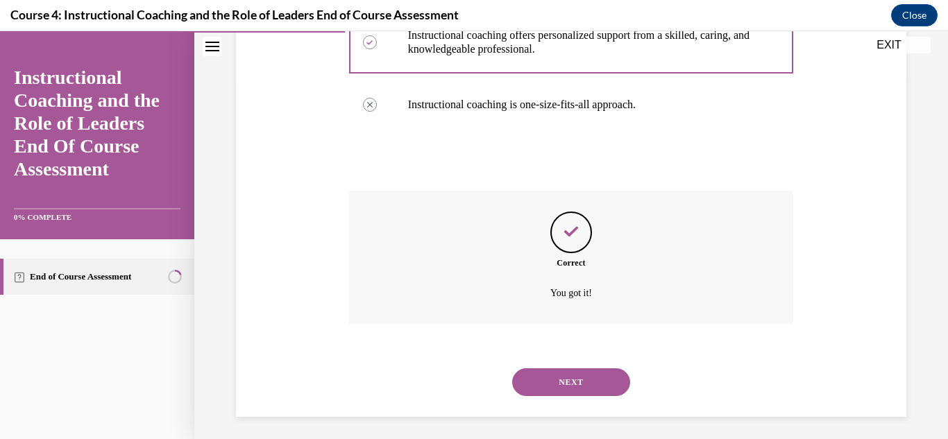
scroll to position [367, 0]
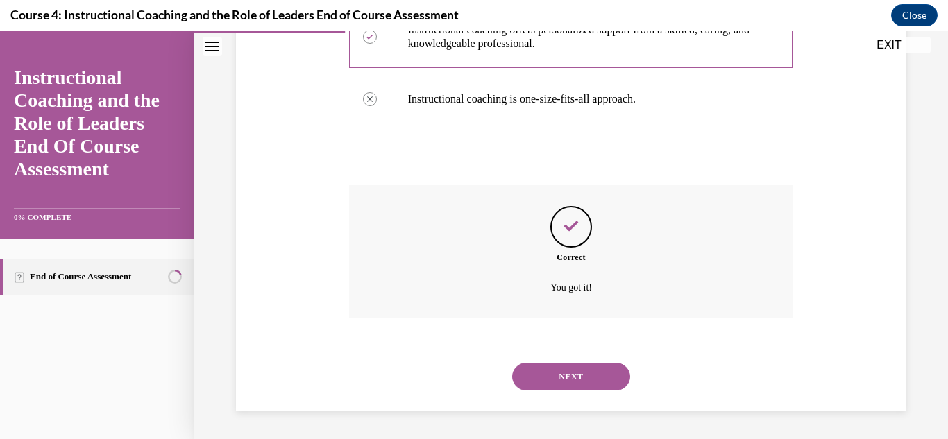
click at [606, 382] on button "NEXT" at bounding box center [571, 377] width 118 height 28
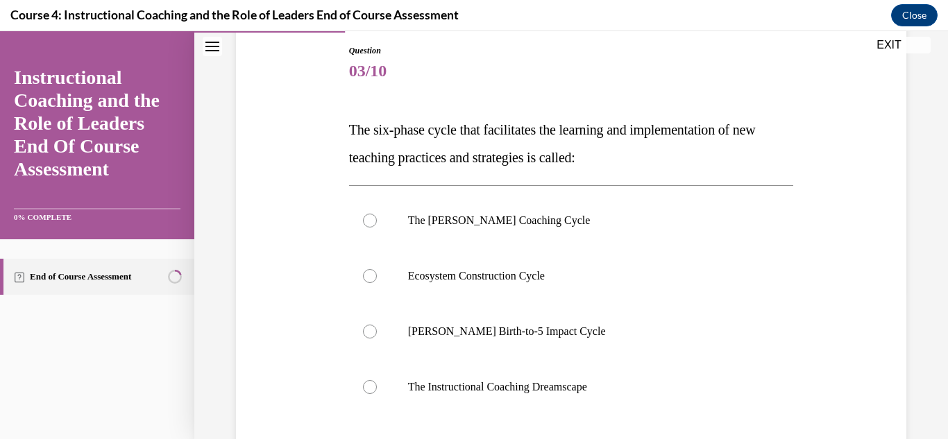
scroll to position [151, 0]
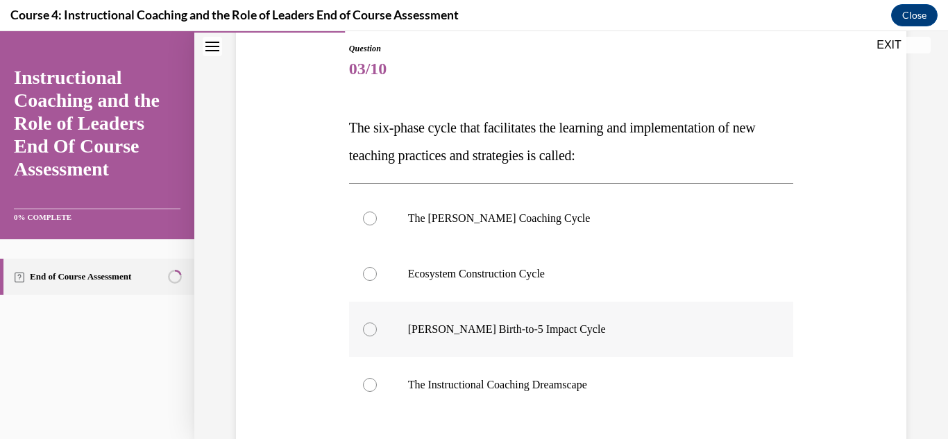
click at [534, 336] on p "Rollins Birth-to-5 Impact Cycle" at bounding box center [583, 330] width 351 height 14
click at [377, 336] on input "Rollins Birth-to-5 Impact Cycle" at bounding box center [370, 330] width 14 height 14
radio input "true"
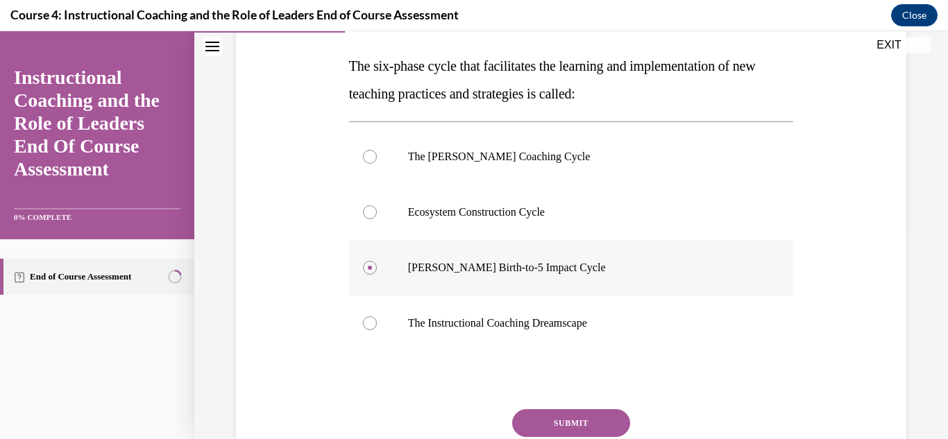
scroll to position [287, 0]
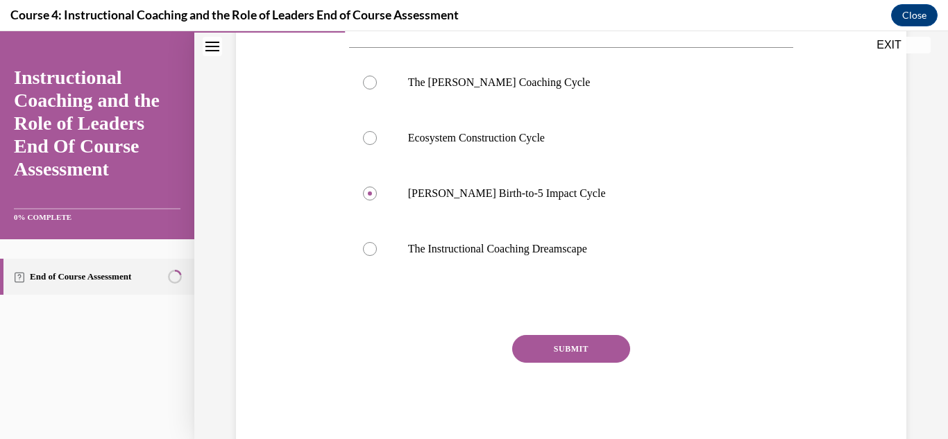
click at [584, 351] on button "SUBMIT" at bounding box center [571, 349] width 118 height 28
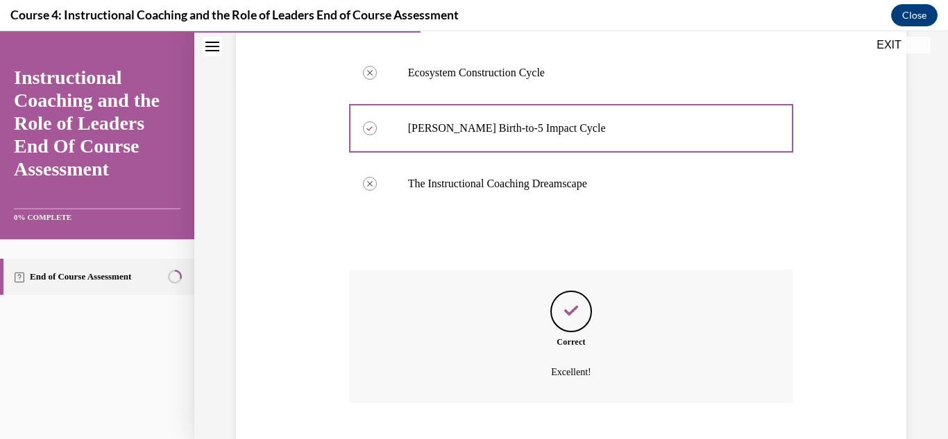
scroll to position [437, 0]
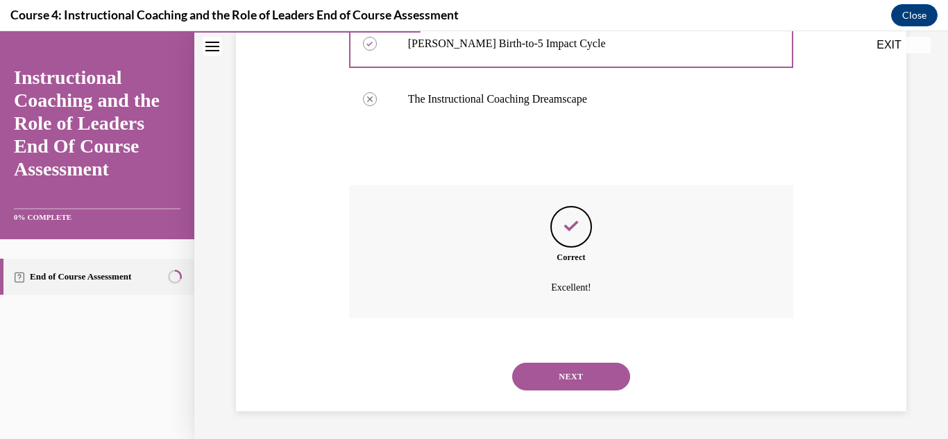
click at [582, 377] on button "NEXT" at bounding box center [571, 377] width 118 height 28
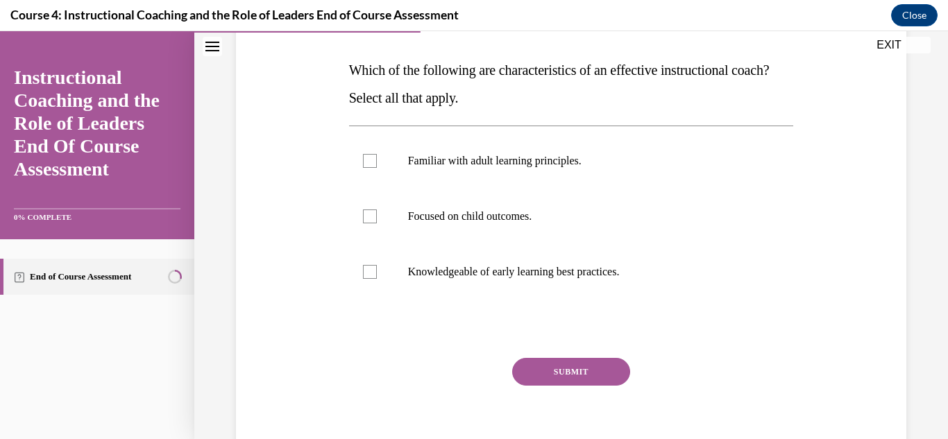
scroll to position [209, 0]
click at [607, 140] on label "Familiar with adult learning principles." at bounding box center [571, 161] width 445 height 56
click at [377, 153] on input "Familiar with adult learning principles." at bounding box center [370, 160] width 14 height 14
checkbox input "true"
click at [571, 233] on label "Focused on child outcomes." at bounding box center [571, 216] width 445 height 56
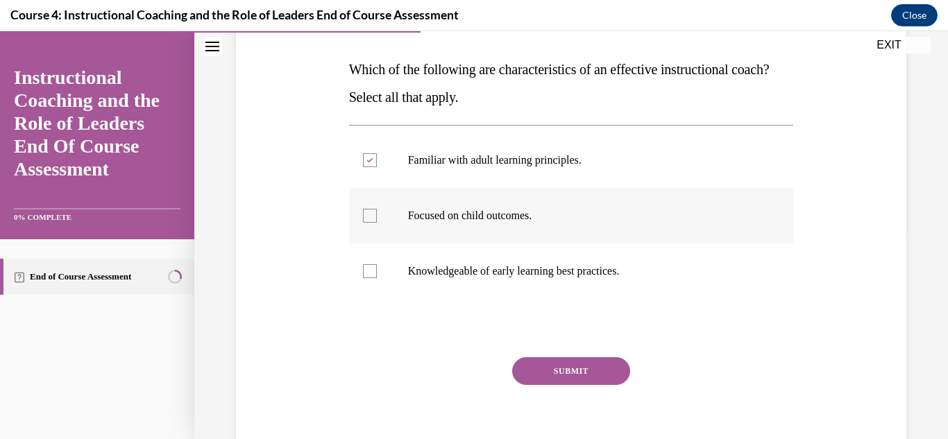
click at [377, 223] on input "Focused on child outcomes." at bounding box center [370, 216] width 14 height 14
checkbox input "true"
click at [571, 274] on p "Knowledgeable of early learning best practices." at bounding box center [583, 271] width 351 height 14
click at [377, 274] on input "Knowledgeable of early learning best practices." at bounding box center [370, 271] width 14 height 14
checkbox input "true"
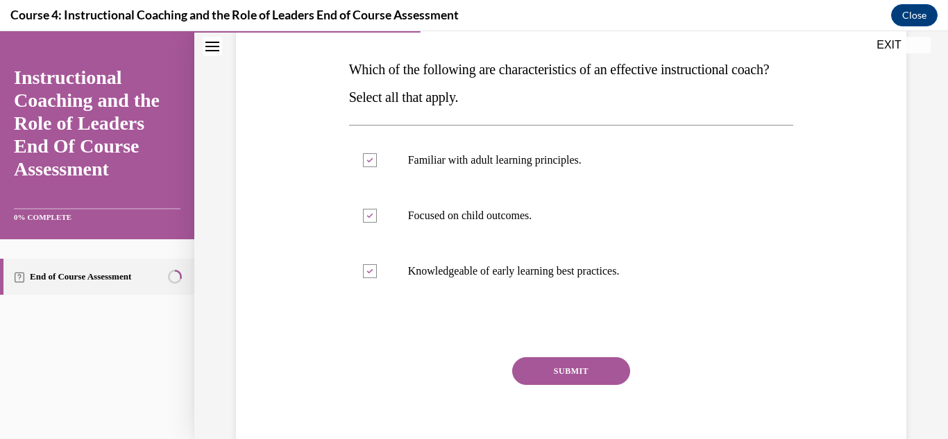
click at [580, 375] on button "SUBMIT" at bounding box center [571, 371] width 118 height 28
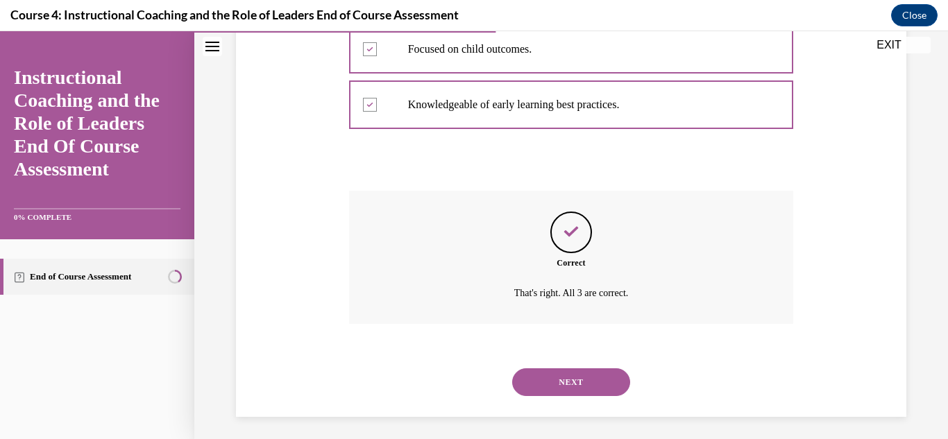
scroll to position [381, 0]
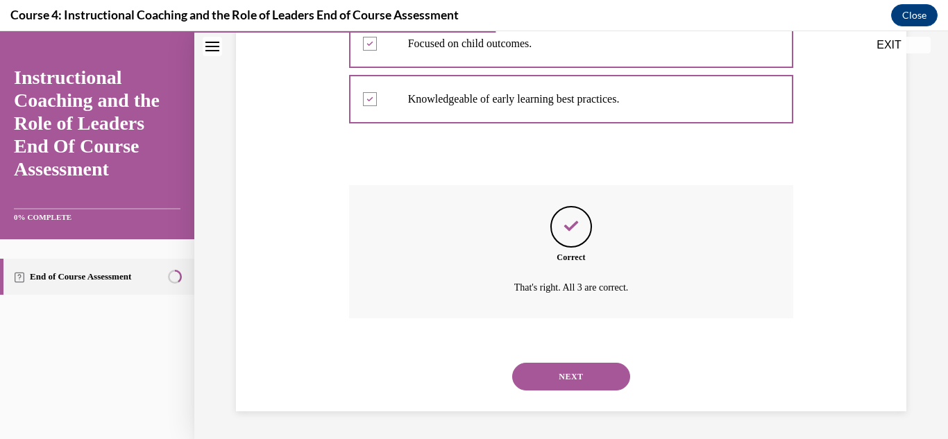
click at [600, 387] on button "NEXT" at bounding box center [571, 377] width 118 height 28
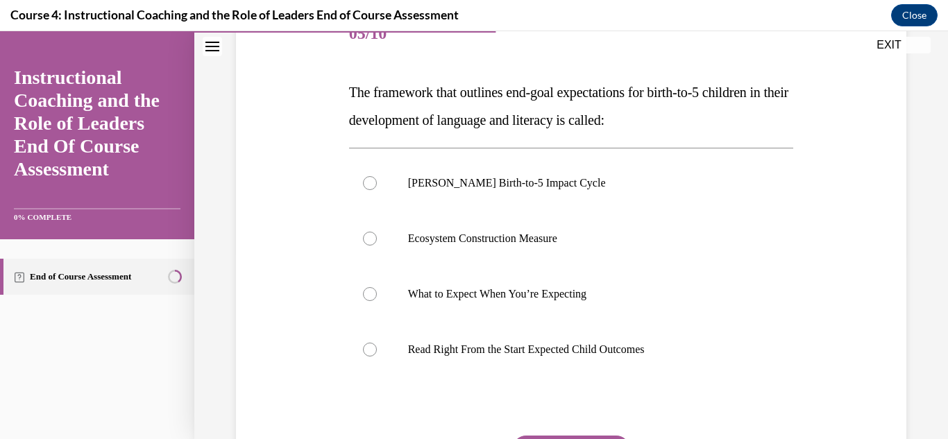
scroll to position [183, 0]
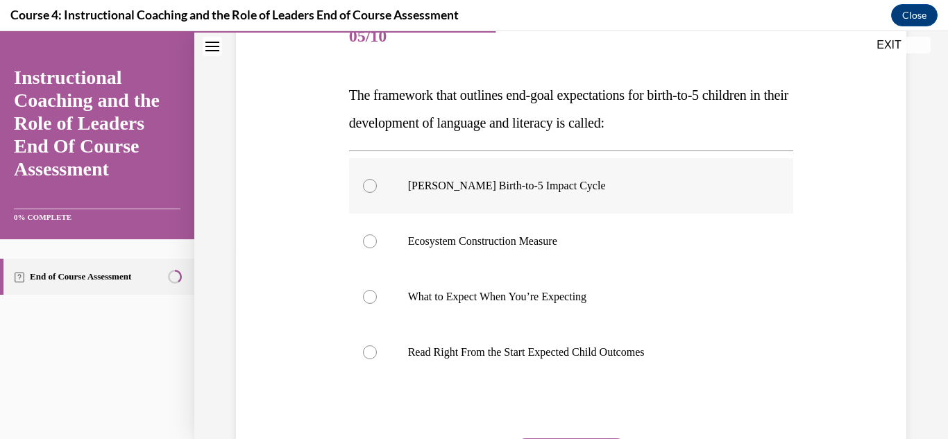
click at [509, 174] on label "Rollins Birth-to-5 Impact Cycle" at bounding box center [571, 186] width 445 height 56
click at [377, 179] on input "Rollins Birth-to-5 Impact Cycle" at bounding box center [370, 186] width 14 height 14
radio input "true"
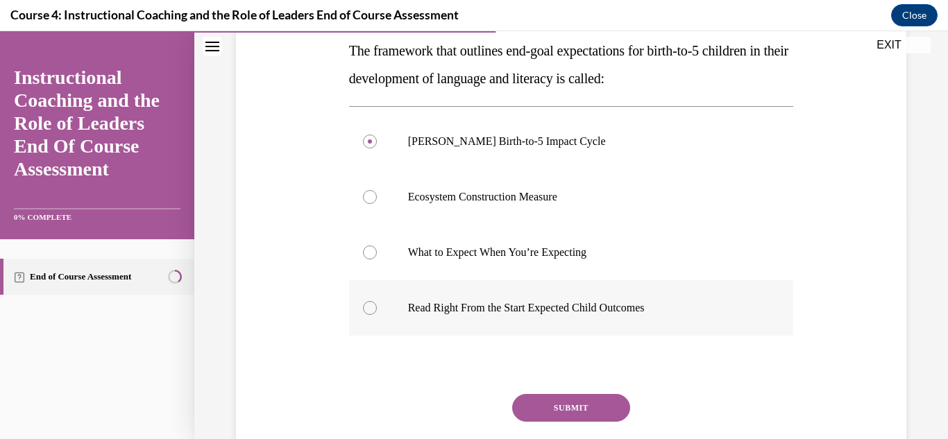
scroll to position [254, 0]
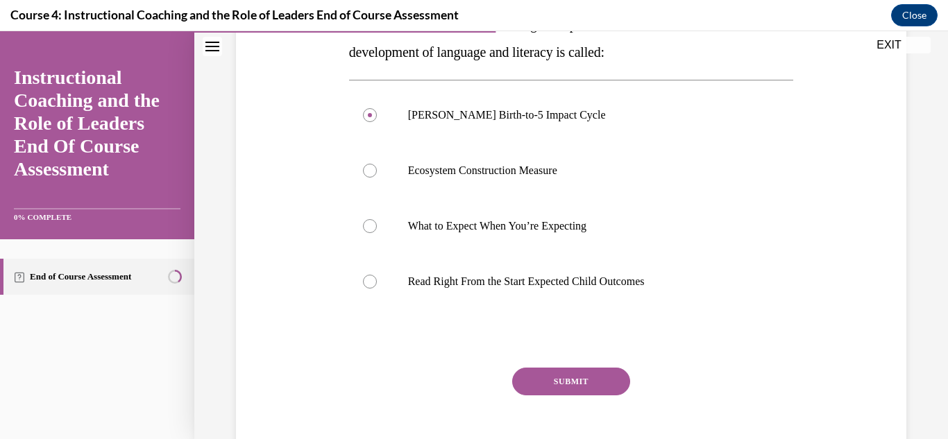
click at [560, 379] on button "SUBMIT" at bounding box center [571, 382] width 118 height 28
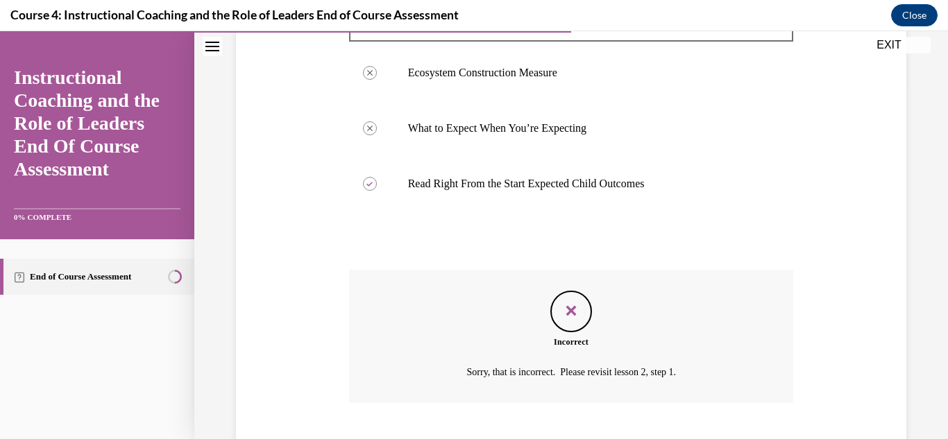
scroll to position [437, 0]
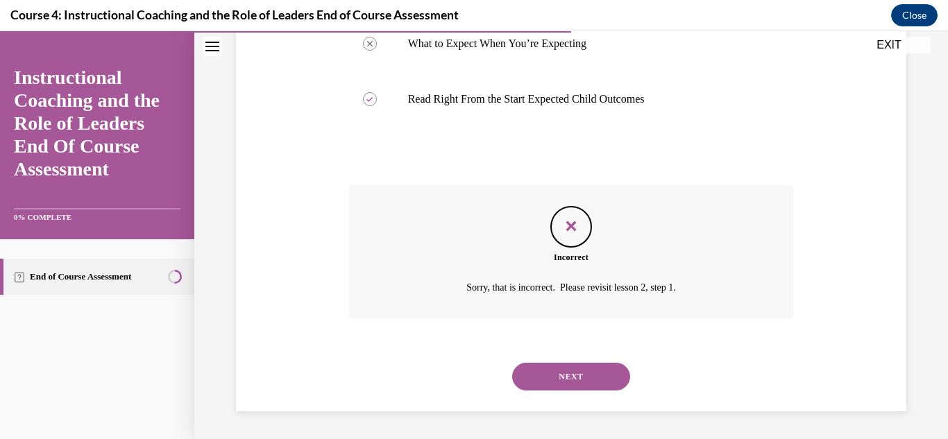
click at [606, 385] on button "NEXT" at bounding box center [571, 377] width 118 height 28
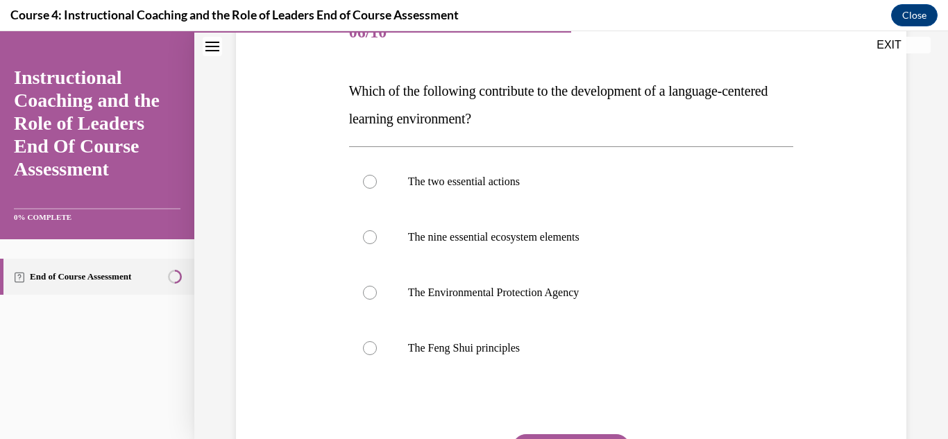
scroll to position [196, 0]
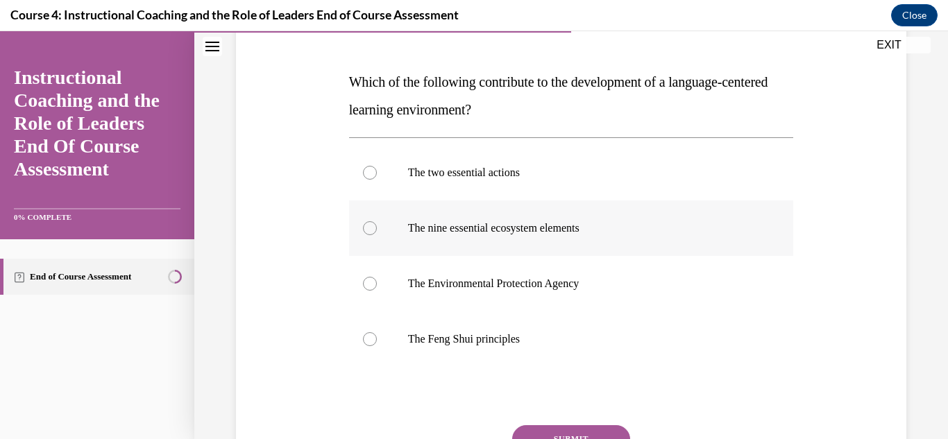
click at [523, 212] on label "The nine essential ecosystem elements" at bounding box center [571, 229] width 445 height 56
click at [377, 221] on input "The nine essential ecosystem elements" at bounding box center [370, 228] width 14 height 14
radio input "true"
click at [566, 430] on button "SUBMIT" at bounding box center [571, 439] width 118 height 28
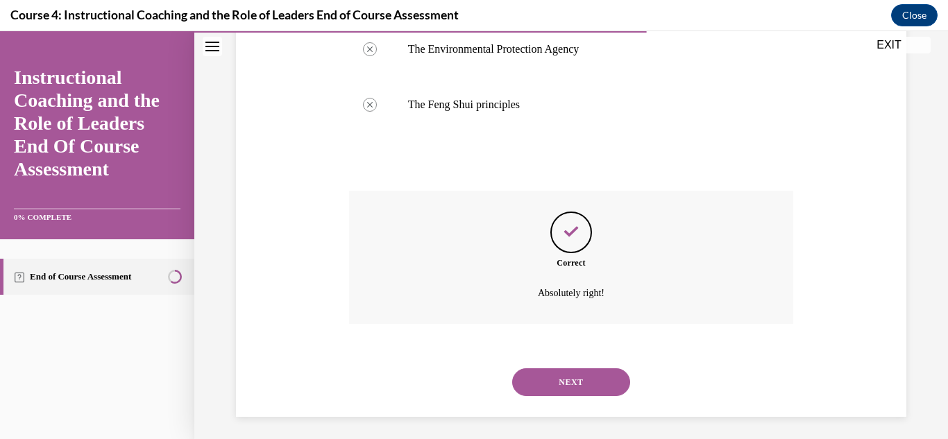
scroll to position [437, 0]
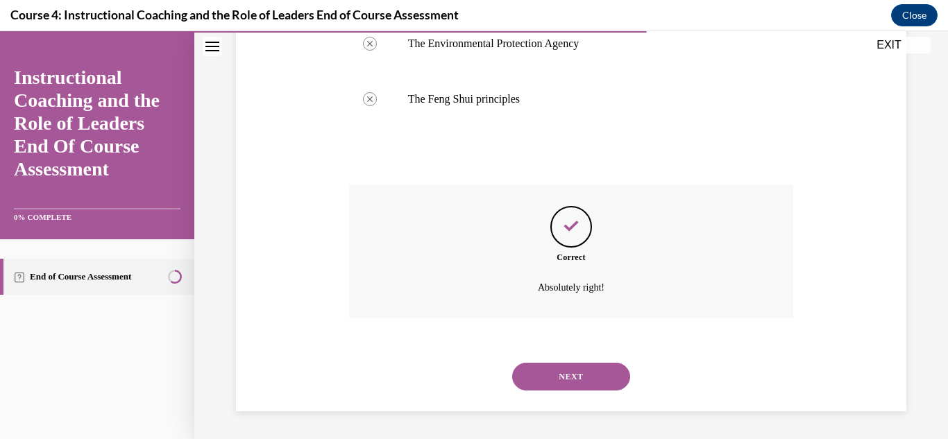
click at [589, 385] on button "NEXT" at bounding box center [571, 377] width 118 height 28
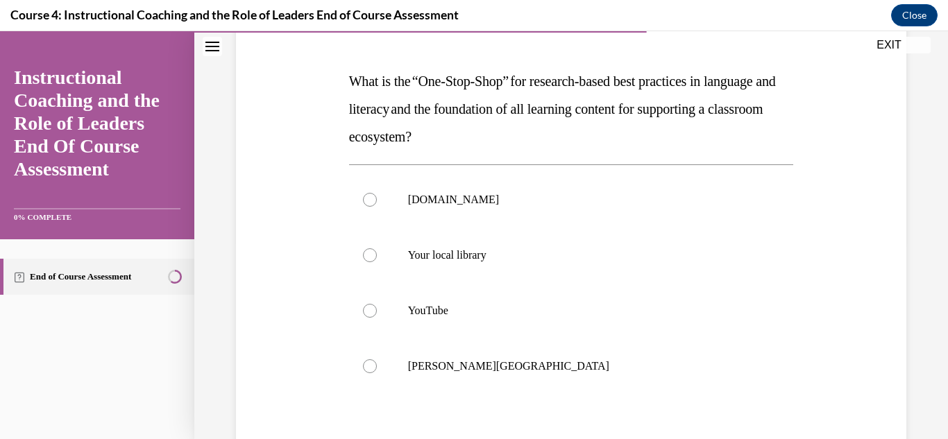
scroll to position [199, 0]
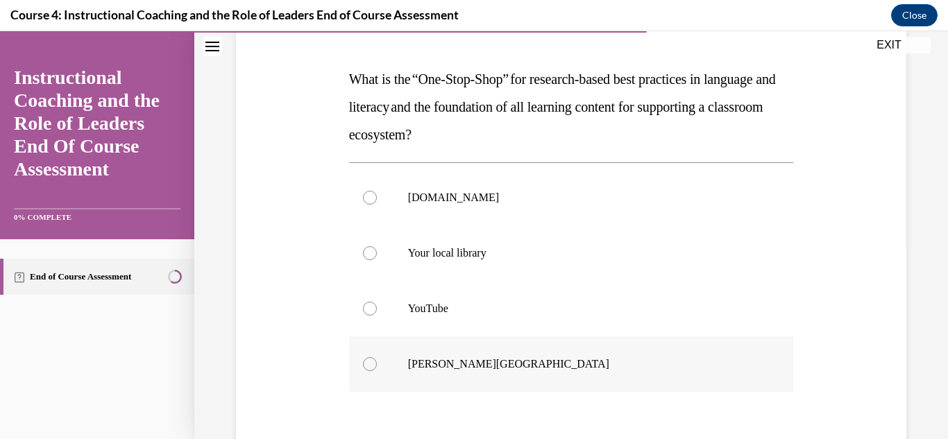
click at [441, 357] on p "[PERSON_NAME][GEOGRAPHIC_DATA]" at bounding box center [583, 364] width 351 height 14
click at [377, 357] on input "[PERSON_NAME][GEOGRAPHIC_DATA]" at bounding box center [370, 364] width 14 height 14
radio input "true"
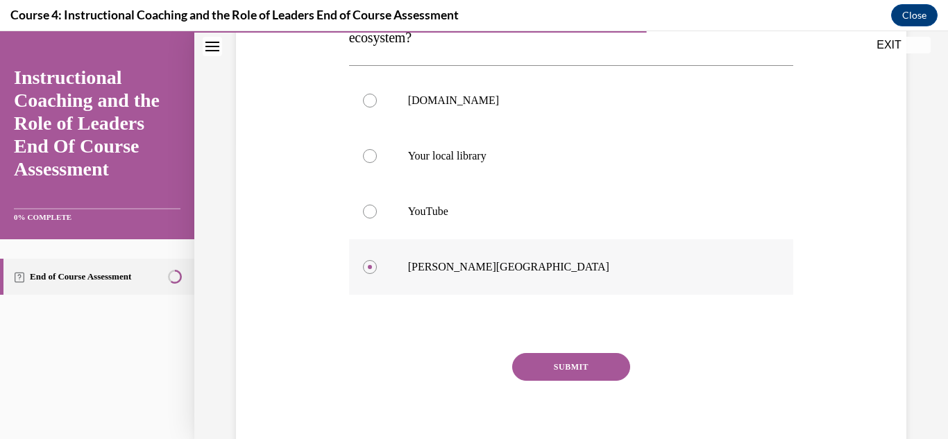
scroll to position [306, 0]
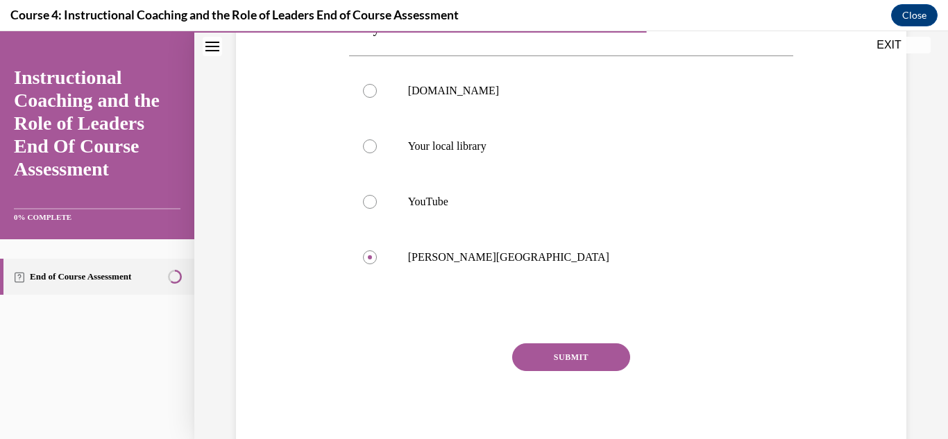
click at [601, 360] on button "SUBMIT" at bounding box center [571, 358] width 118 height 28
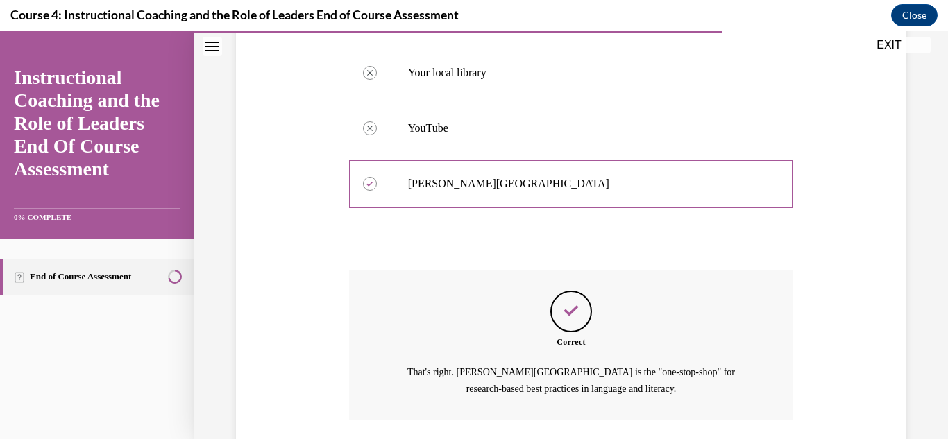
scroll to position [481, 0]
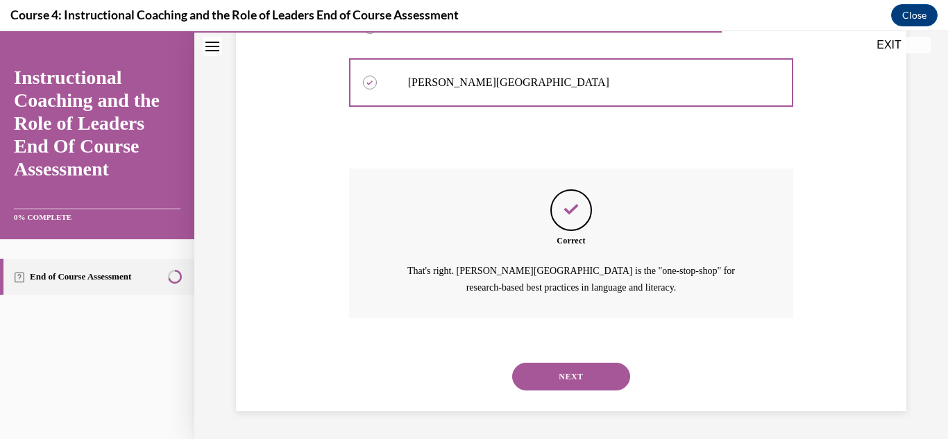
click at [600, 374] on button "NEXT" at bounding box center [571, 377] width 118 height 28
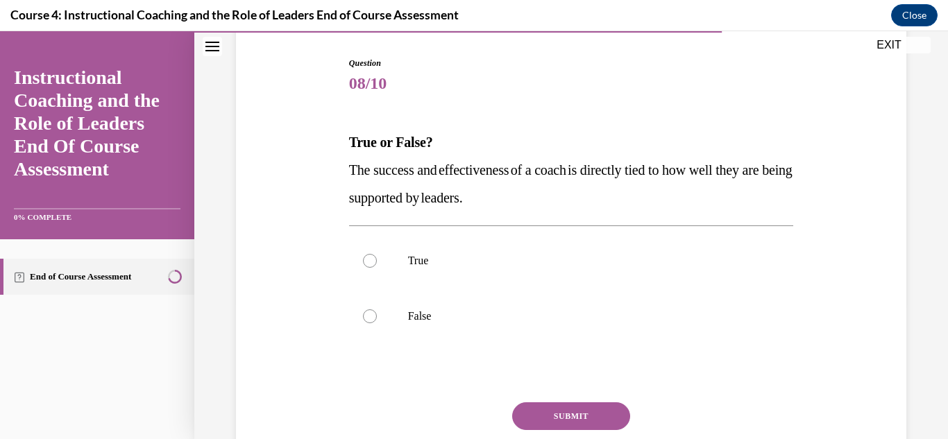
scroll to position [159, 0]
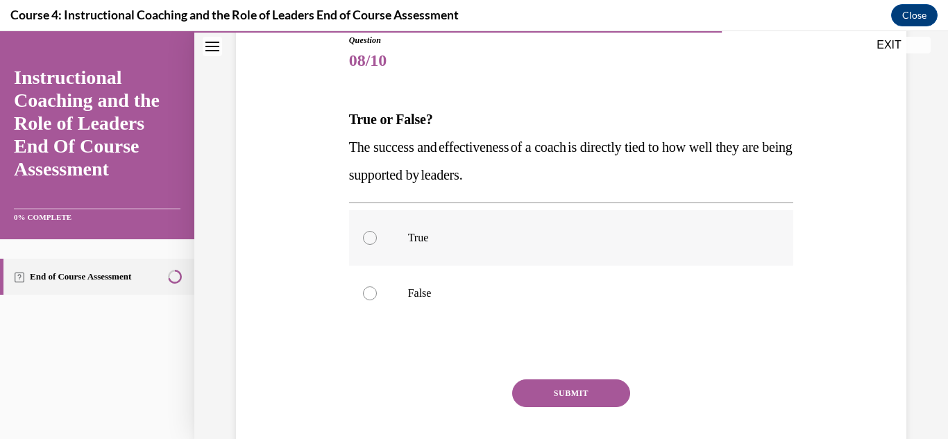
click at [523, 236] on p "True" at bounding box center [583, 238] width 351 height 14
click at [377, 236] on input "True" at bounding box center [370, 238] width 14 height 14
radio input "true"
click at [567, 391] on button "SUBMIT" at bounding box center [571, 394] width 118 height 28
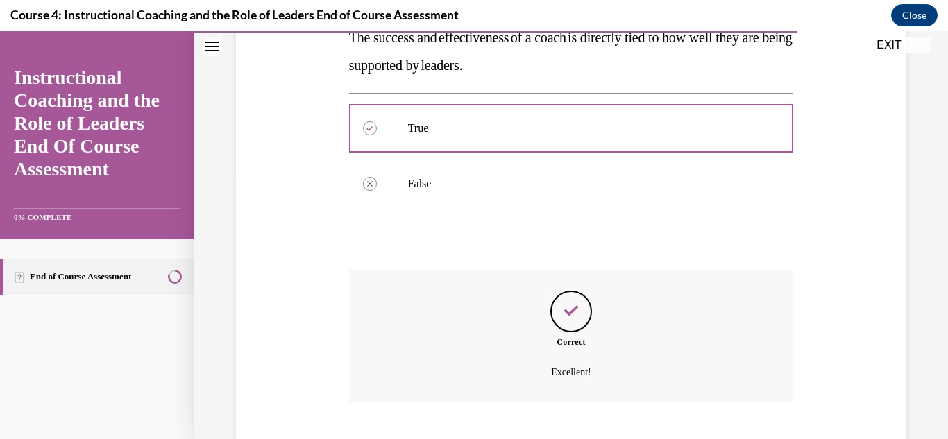
scroll to position [353, 0]
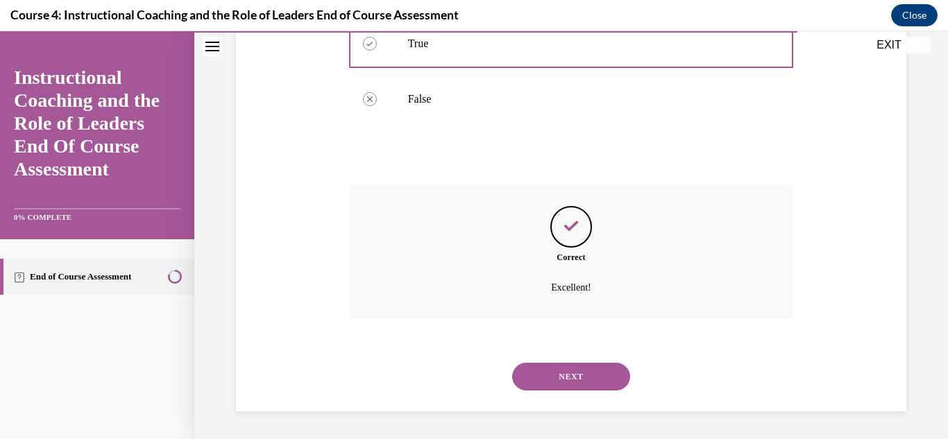
click at [605, 373] on button "NEXT" at bounding box center [571, 377] width 118 height 28
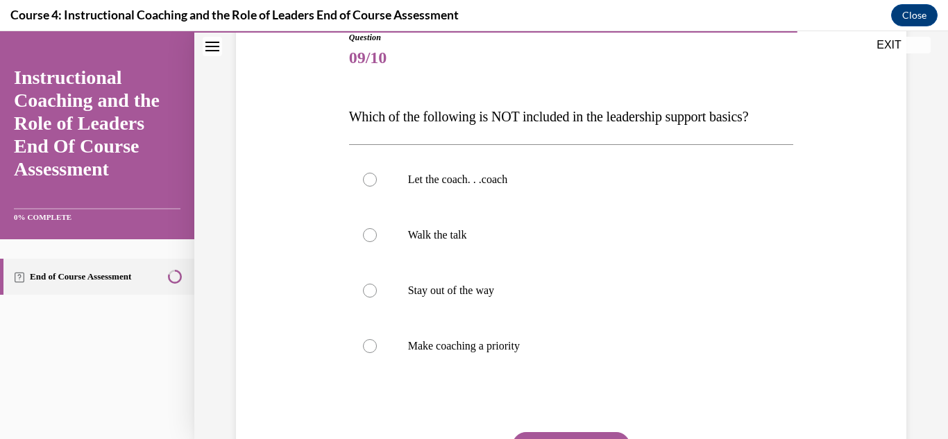
scroll to position [171, 0]
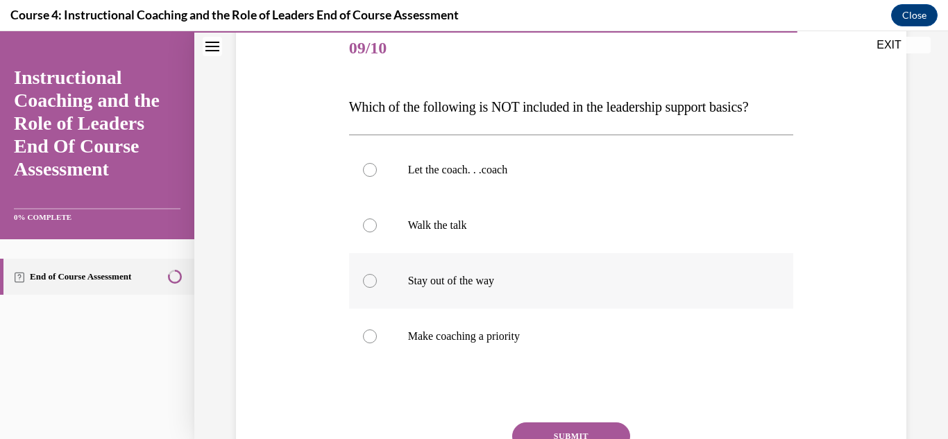
click at [485, 282] on p "Stay out of the way" at bounding box center [583, 281] width 351 height 14
click at [377, 282] on input "Stay out of the way" at bounding box center [370, 281] width 14 height 14
radio input "true"
click at [555, 428] on button "SUBMIT" at bounding box center [571, 437] width 118 height 28
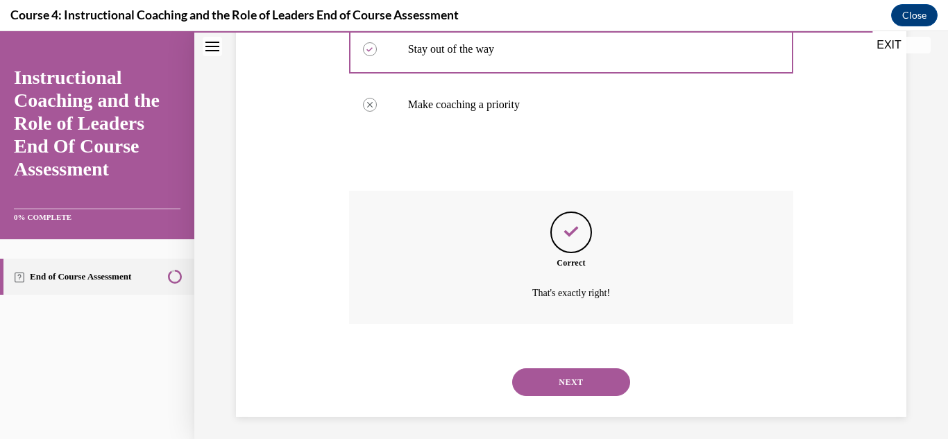
scroll to position [409, 0]
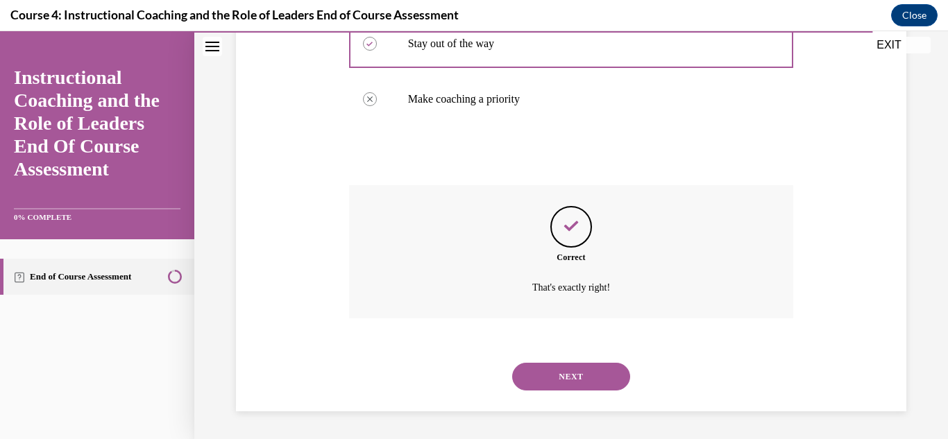
click at [605, 376] on button "NEXT" at bounding box center [571, 377] width 118 height 28
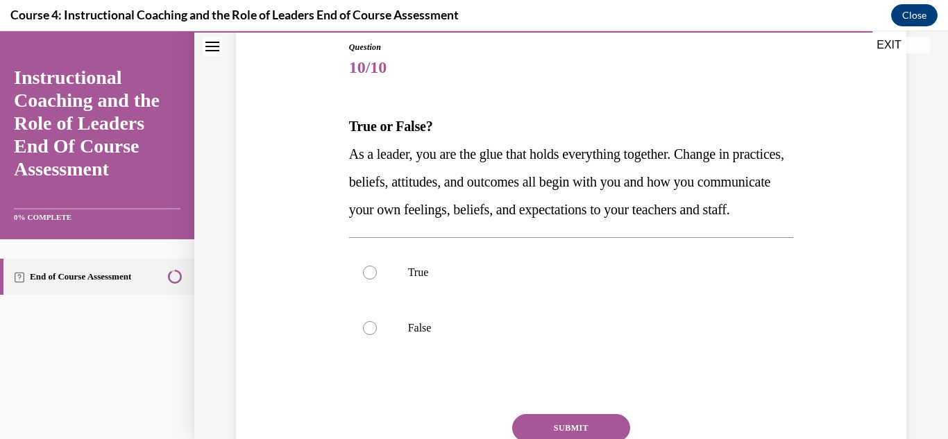
scroll to position [170, 0]
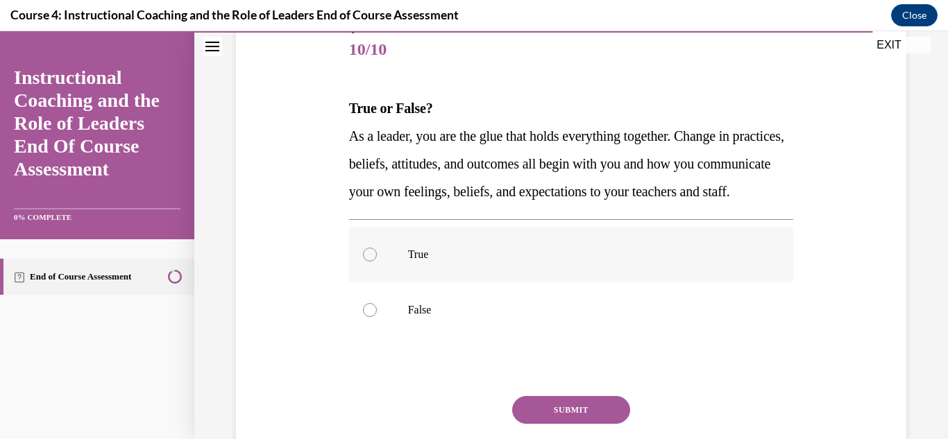
click at [487, 262] on p "True" at bounding box center [583, 255] width 351 height 14
click at [377, 262] on input "True" at bounding box center [370, 255] width 14 height 14
radio input "true"
click at [532, 424] on button "SUBMIT" at bounding box center [571, 410] width 118 height 28
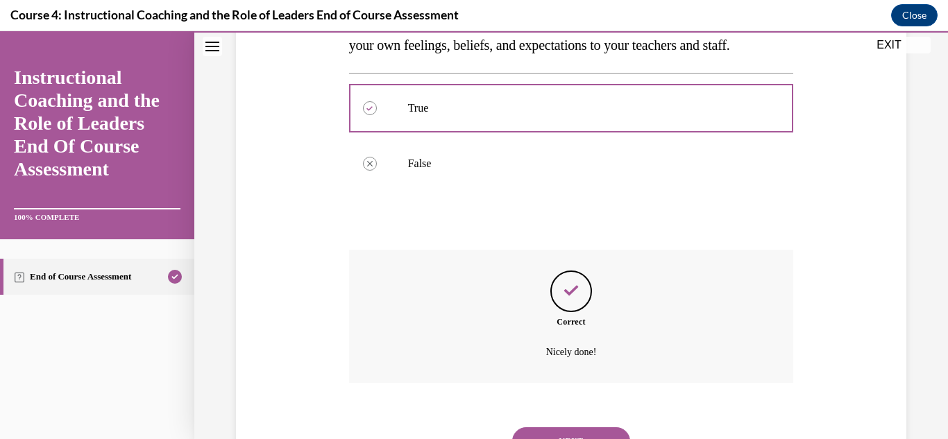
scroll to position [409, 0]
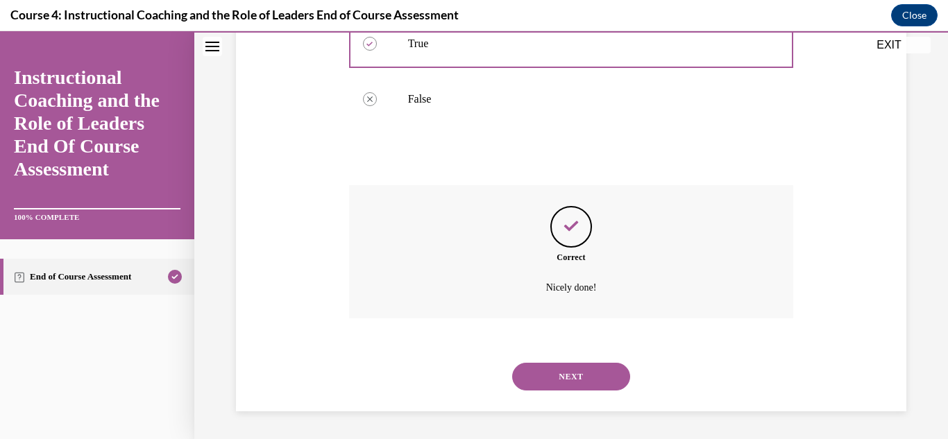
click at [598, 375] on button "NEXT" at bounding box center [571, 377] width 118 height 28
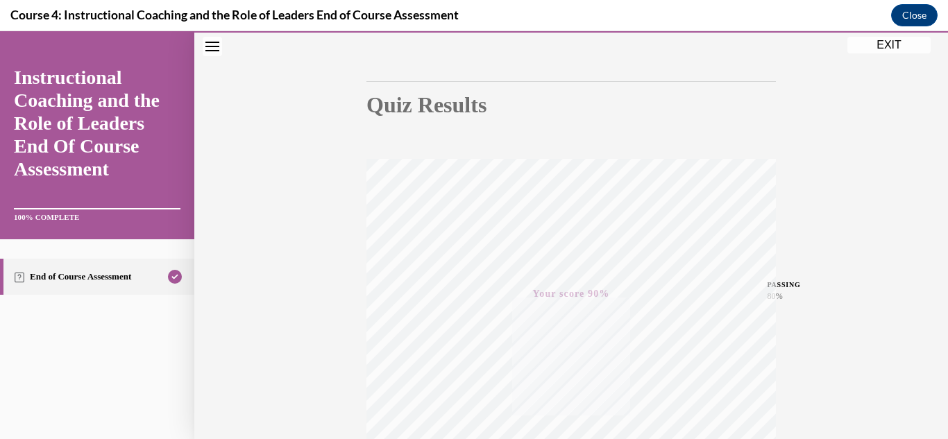
scroll to position [74, 0]
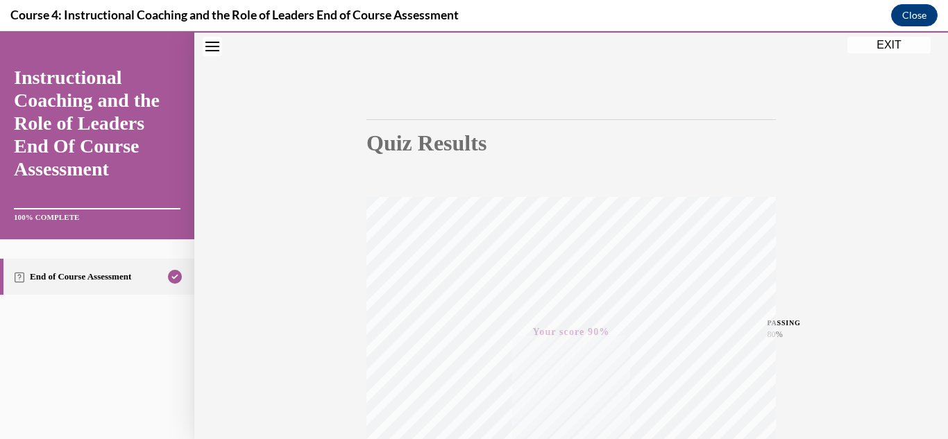
click at [885, 42] on button "EXIT" at bounding box center [888, 45] width 83 height 17
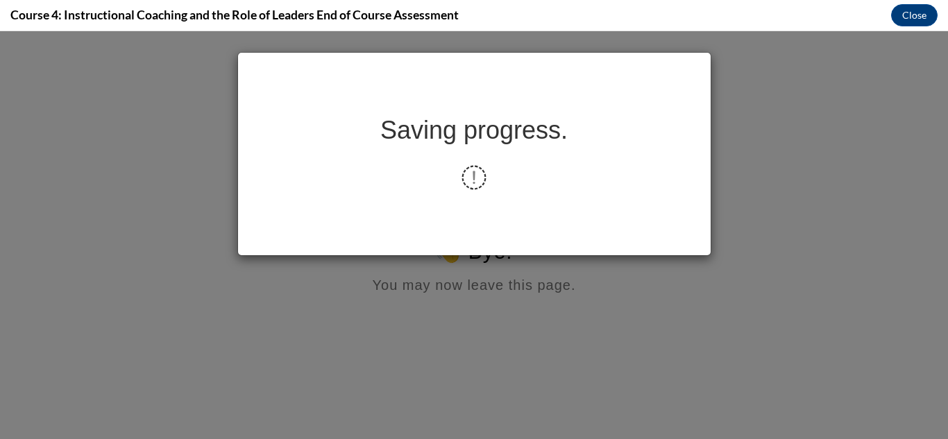
scroll to position [0, 0]
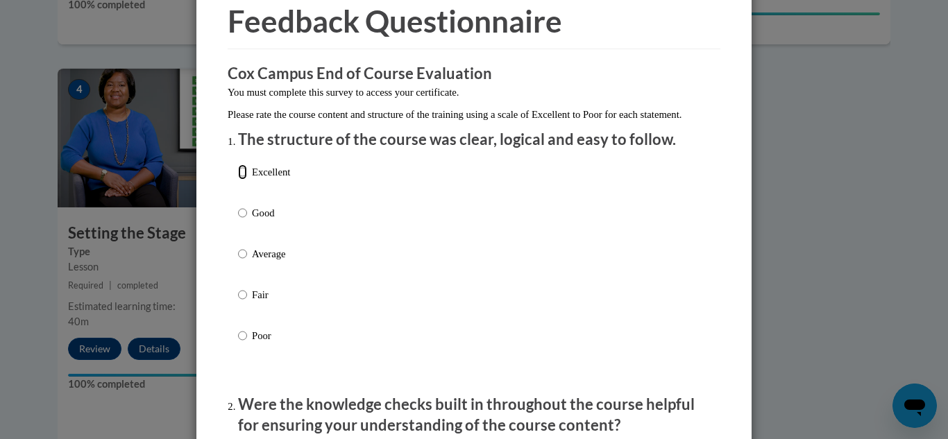
click at [241, 180] on input "Excellent" at bounding box center [242, 171] width 9 height 15
radio input "true"
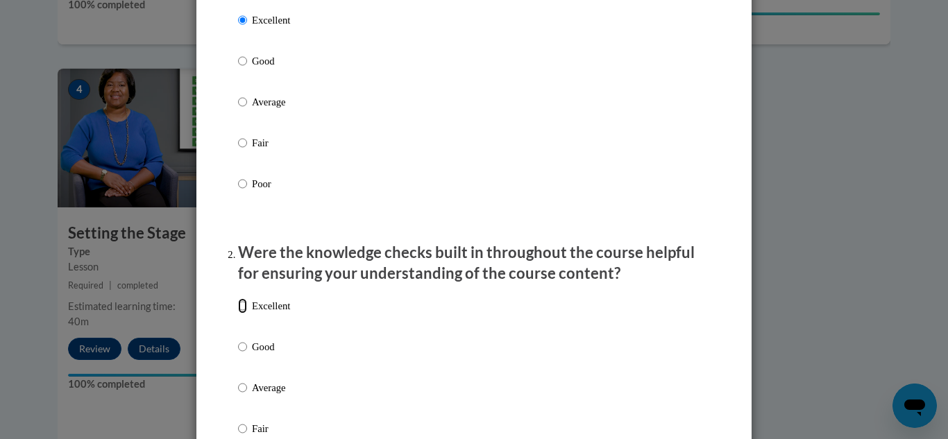
click at [242, 314] on input "Excellent" at bounding box center [242, 305] width 9 height 15
radio input "true"
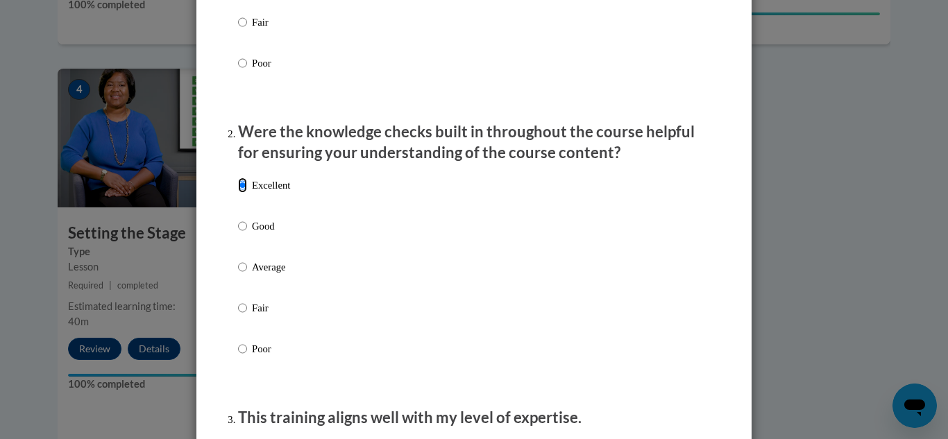
scroll to position [422, 0]
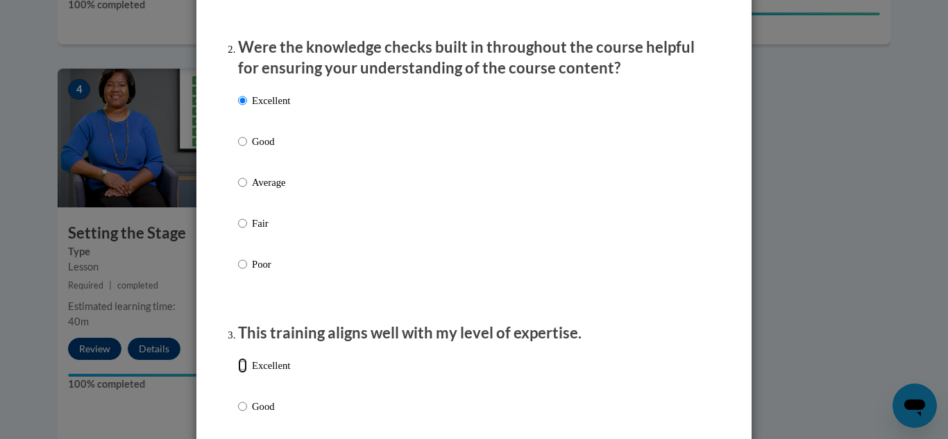
click at [240, 373] on input "Excellent" at bounding box center [242, 365] width 9 height 15
radio input "true"
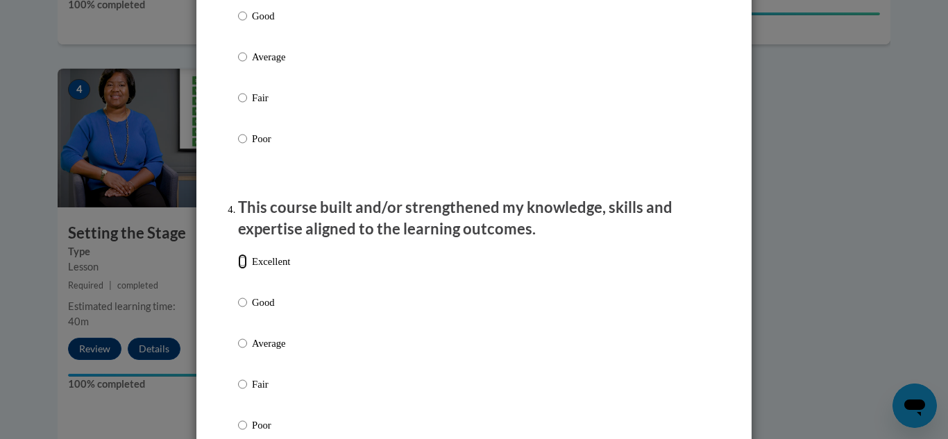
click at [244, 269] on input "Excellent" at bounding box center [242, 261] width 9 height 15
radio input "true"
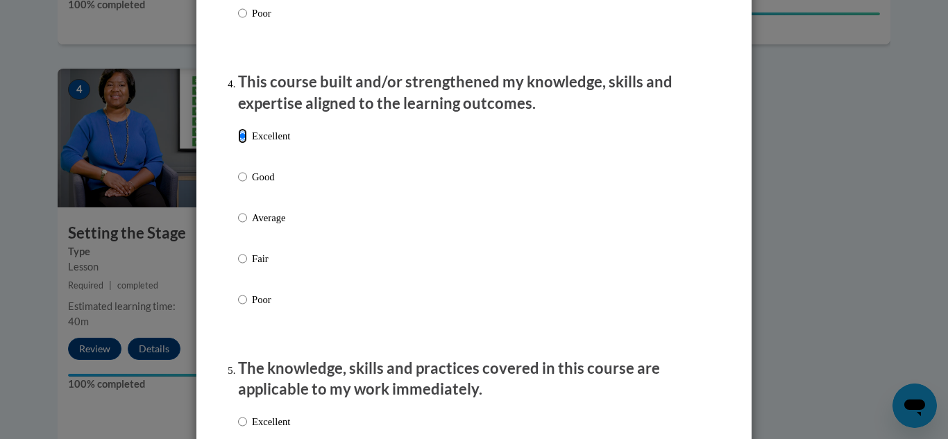
scroll to position [1013, 0]
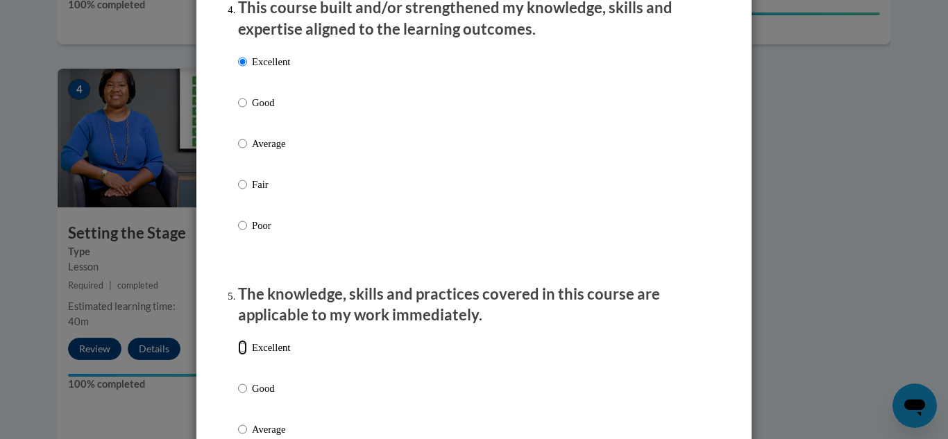
click at [242, 355] on input "Excellent" at bounding box center [242, 347] width 9 height 15
radio input "true"
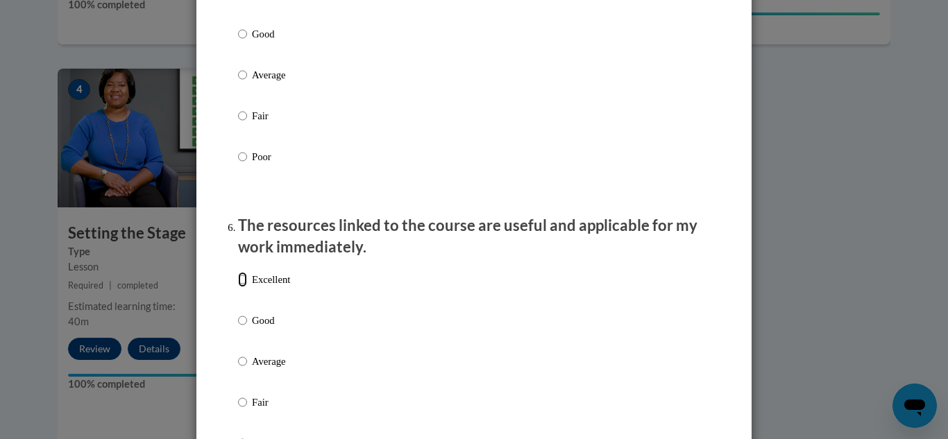
click at [246, 287] on input "Excellent" at bounding box center [242, 279] width 9 height 15
radio input "true"
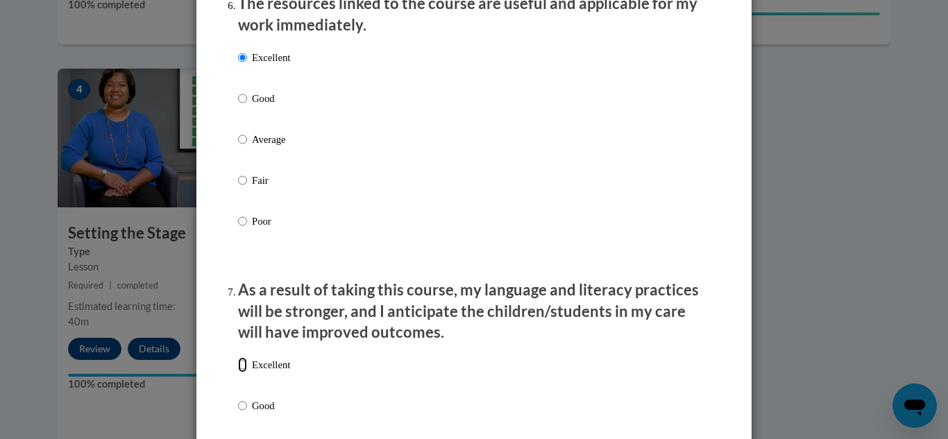
click at [244, 373] on input "Excellent" at bounding box center [242, 364] width 9 height 15
radio input "true"
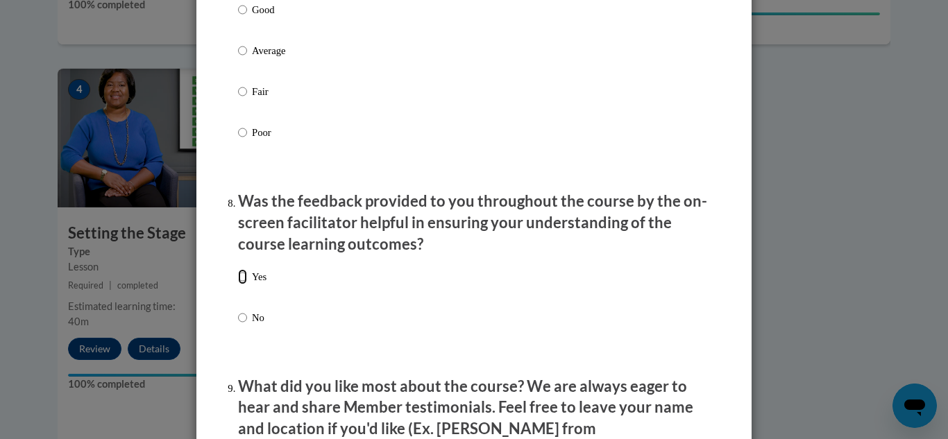
click at [245, 285] on input "Yes" at bounding box center [242, 276] width 9 height 15
radio input "true"
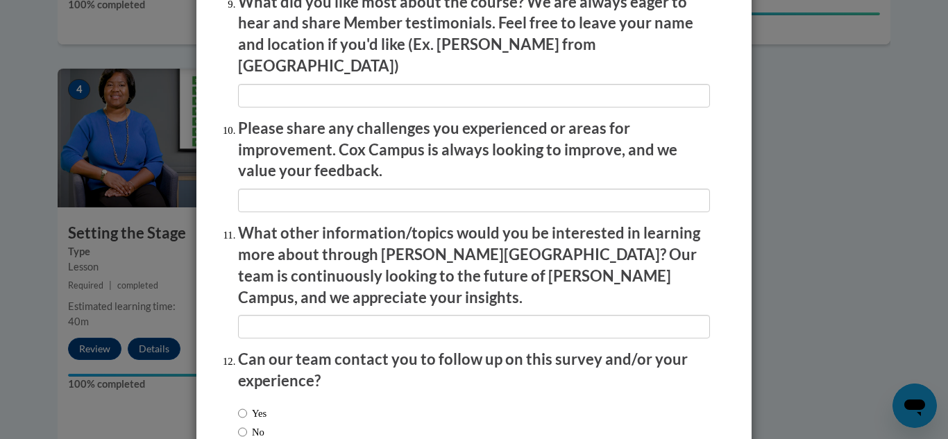
scroll to position [2445, 0]
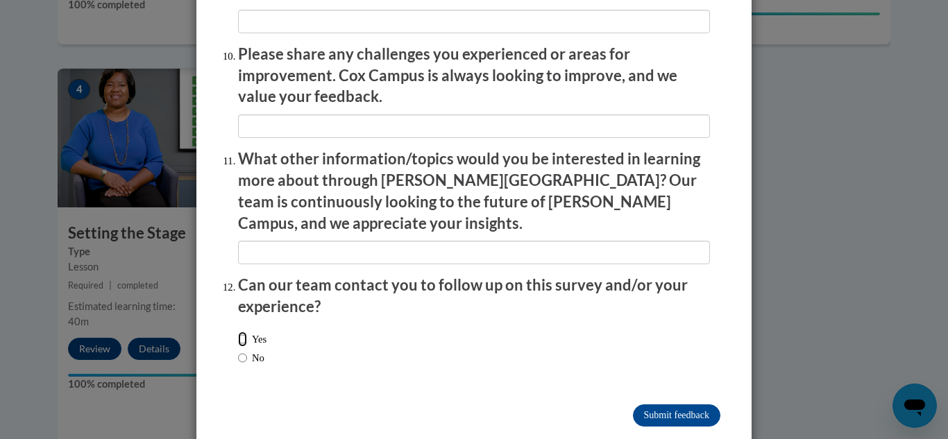
click at [242, 332] on input "Yes" at bounding box center [242, 339] width 9 height 15
radio input "true"
click at [680, 405] on input "Submit feedback" at bounding box center [676, 416] width 87 height 22
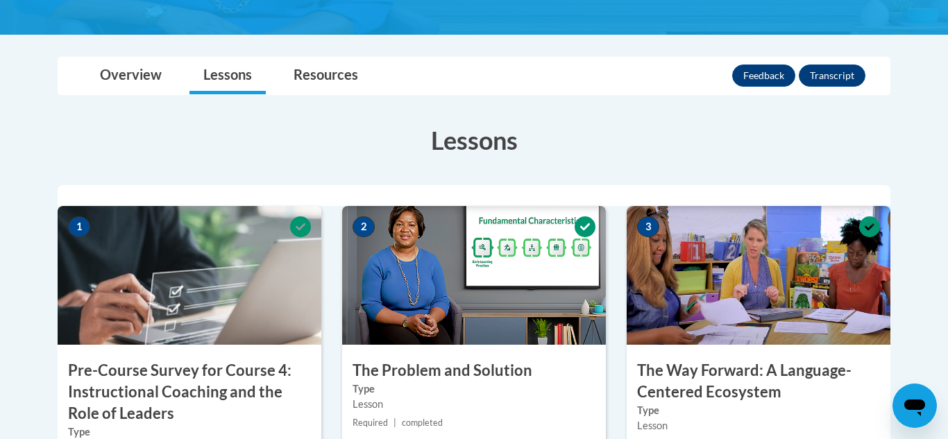
scroll to position [308, 0]
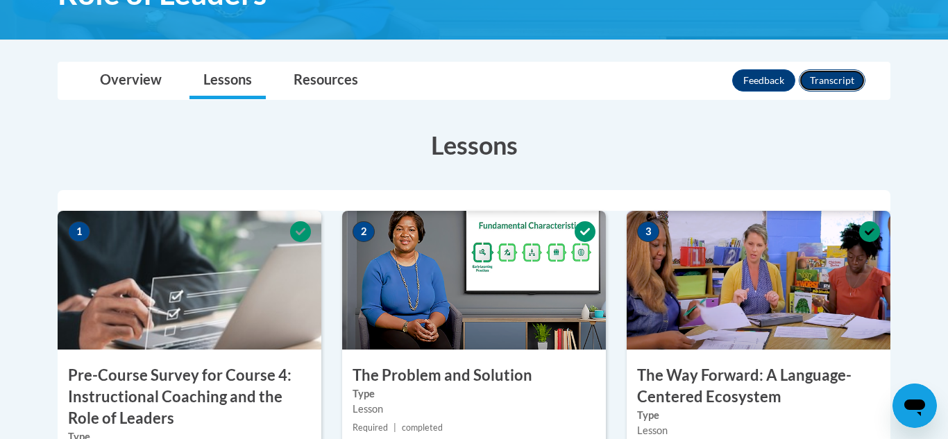
click at [838, 80] on button "Transcript" at bounding box center [832, 80] width 67 height 22
